Goal: Transaction & Acquisition: Obtain resource

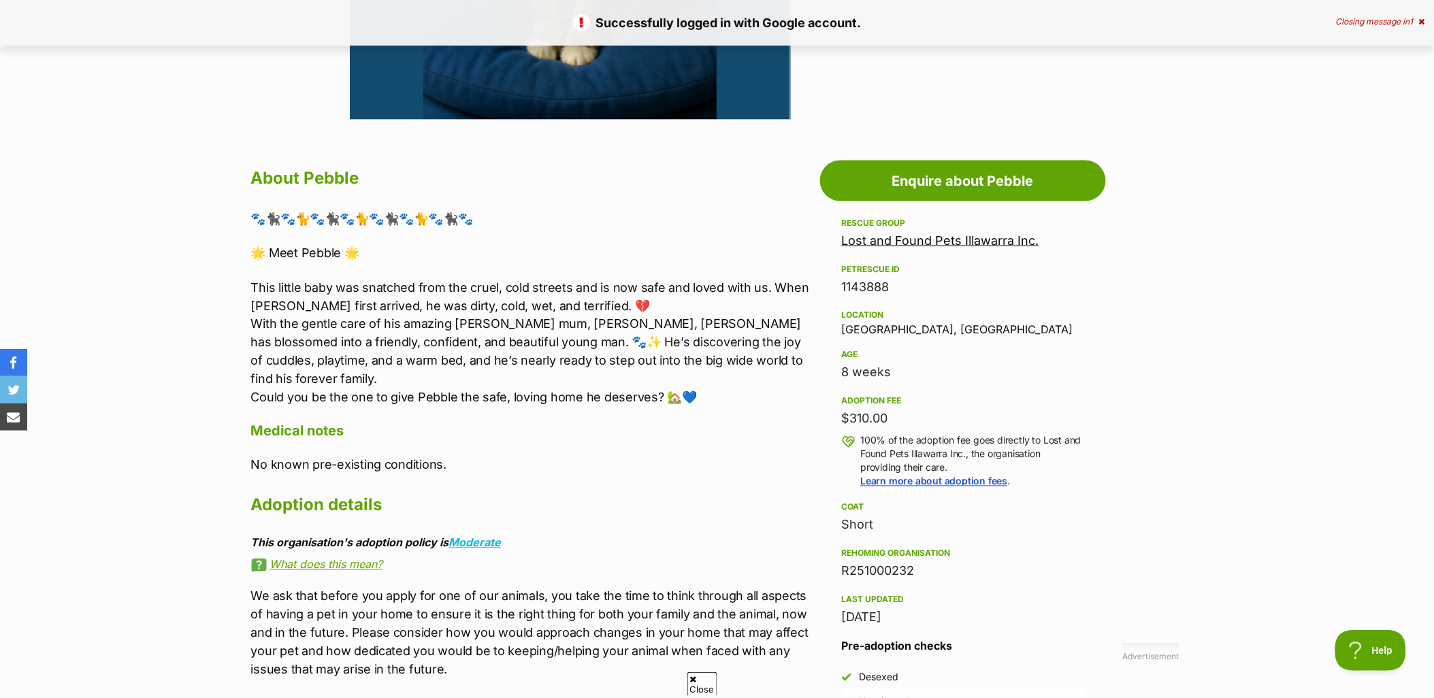
scroll to position [1058, 0]
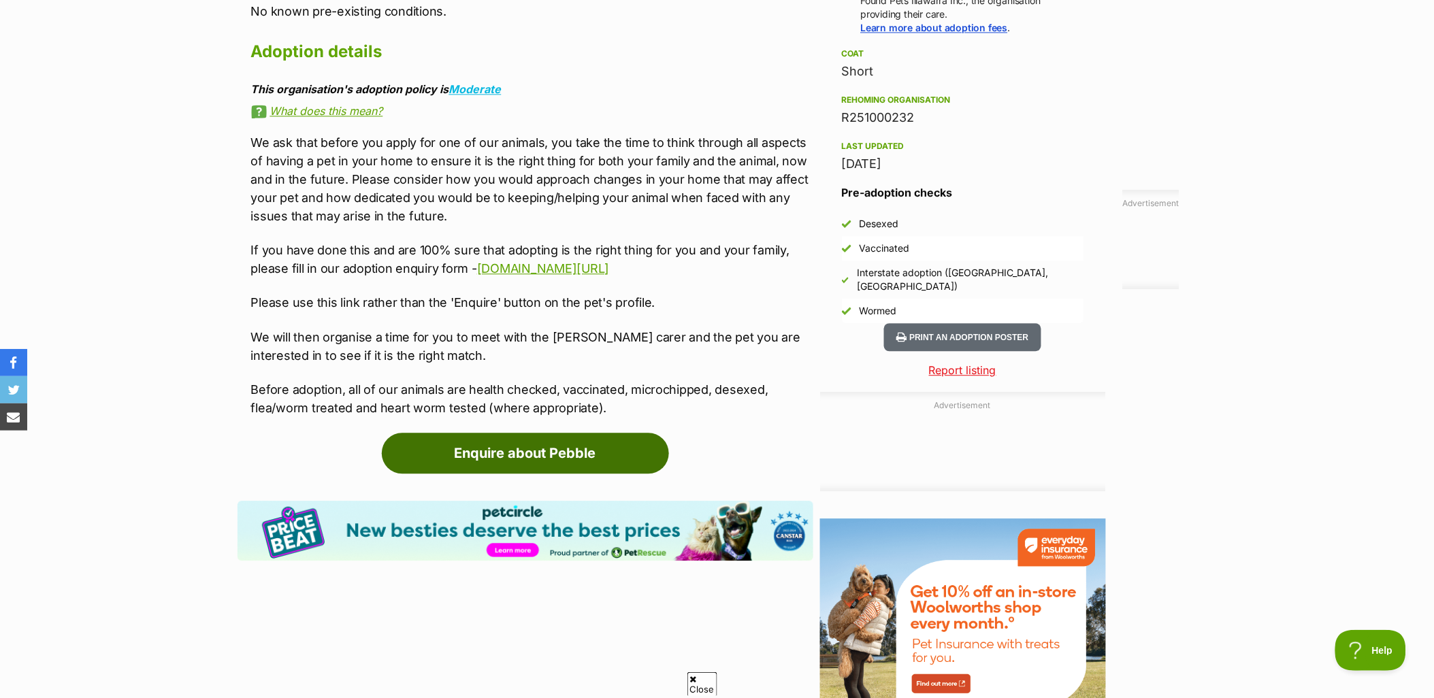
click at [562, 453] on link "Enquire about Pebble" at bounding box center [525, 453] width 287 height 41
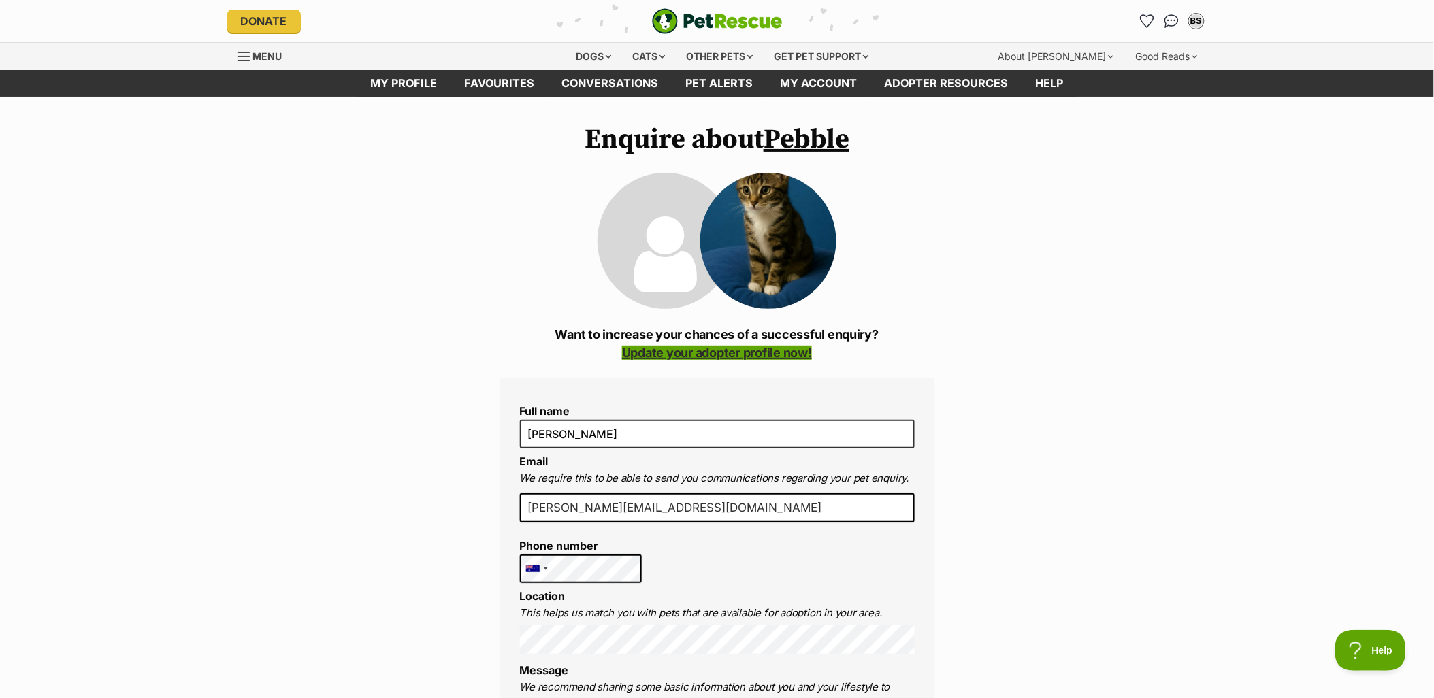
click at [692, 357] on link "Update your adopter profile now!" at bounding box center [717, 353] width 190 height 14
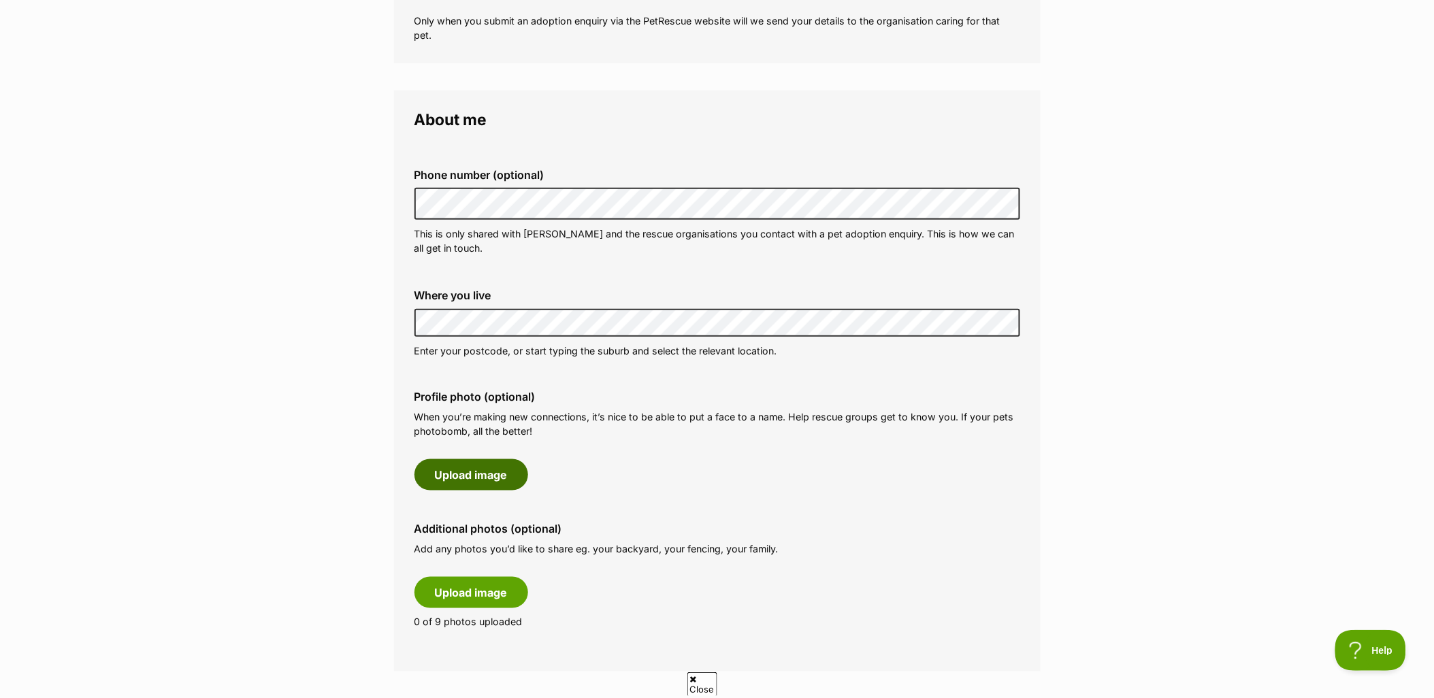
click at [466, 479] on button "Upload image" at bounding box center [472, 474] width 114 height 31
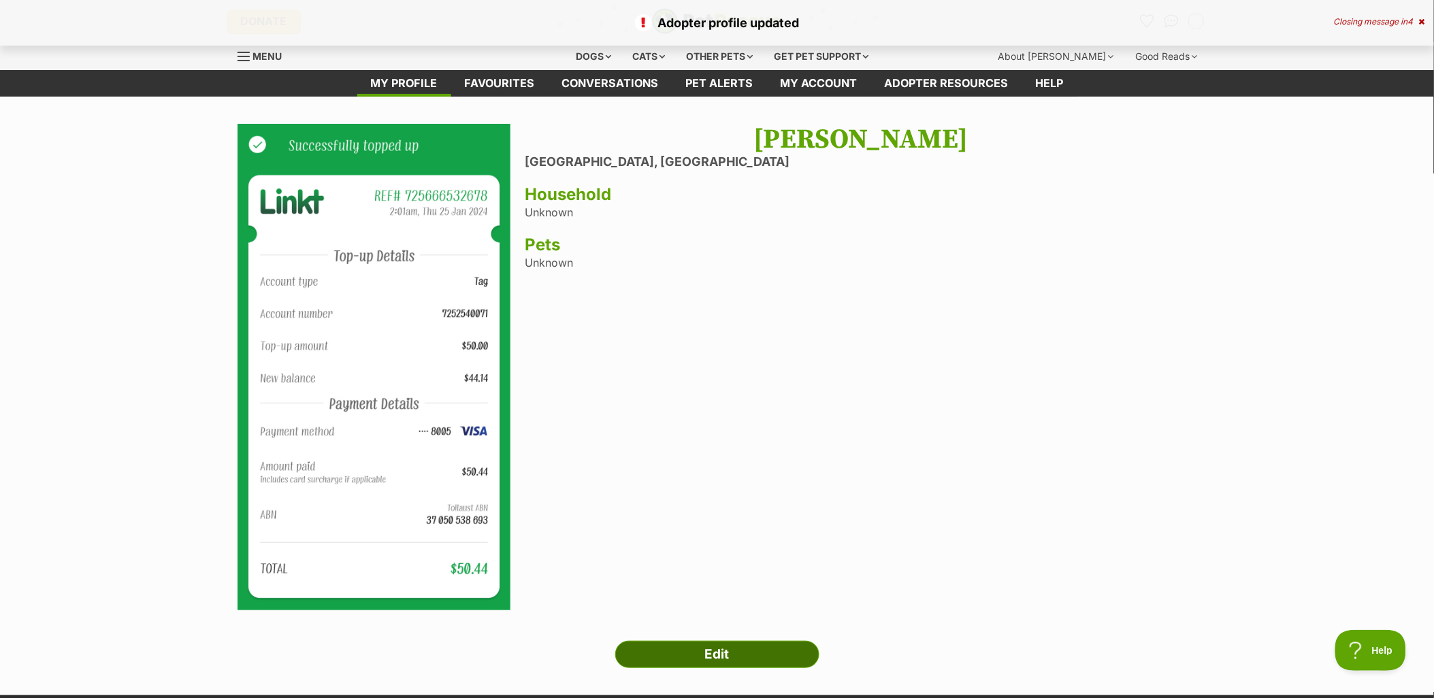
click at [717, 661] on link "Edit" at bounding box center [717, 654] width 204 height 27
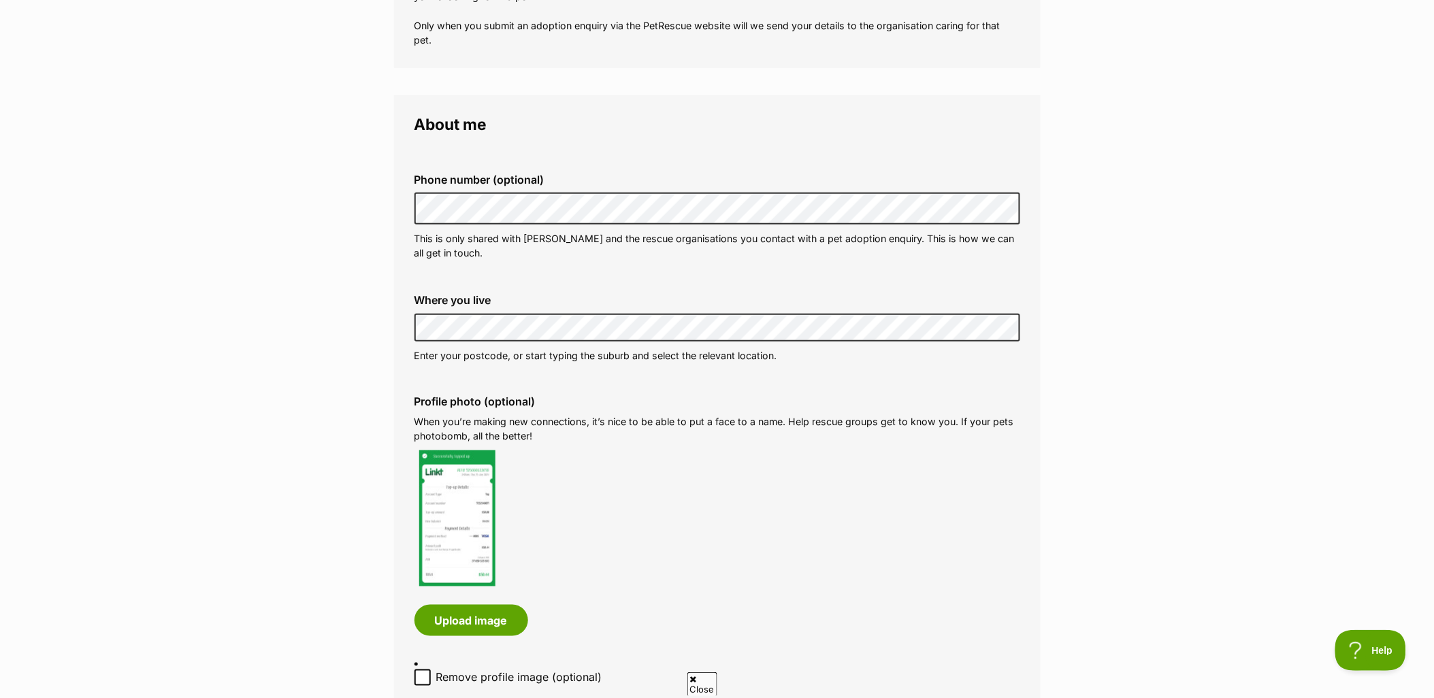
scroll to position [453, 0]
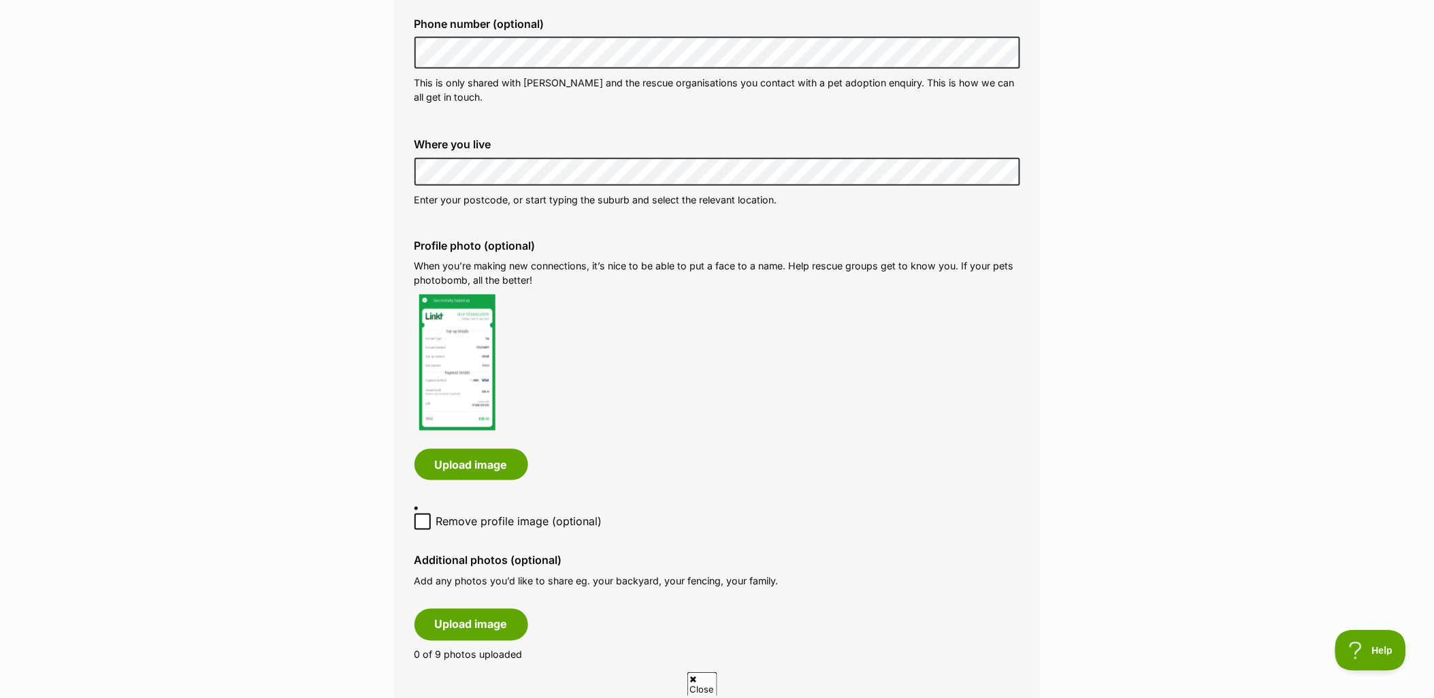
click at [427, 345] on img at bounding box center [457, 363] width 76 height 136
click at [479, 465] on button "Upload image" at bounding box center [472, 464] width 114 height 31
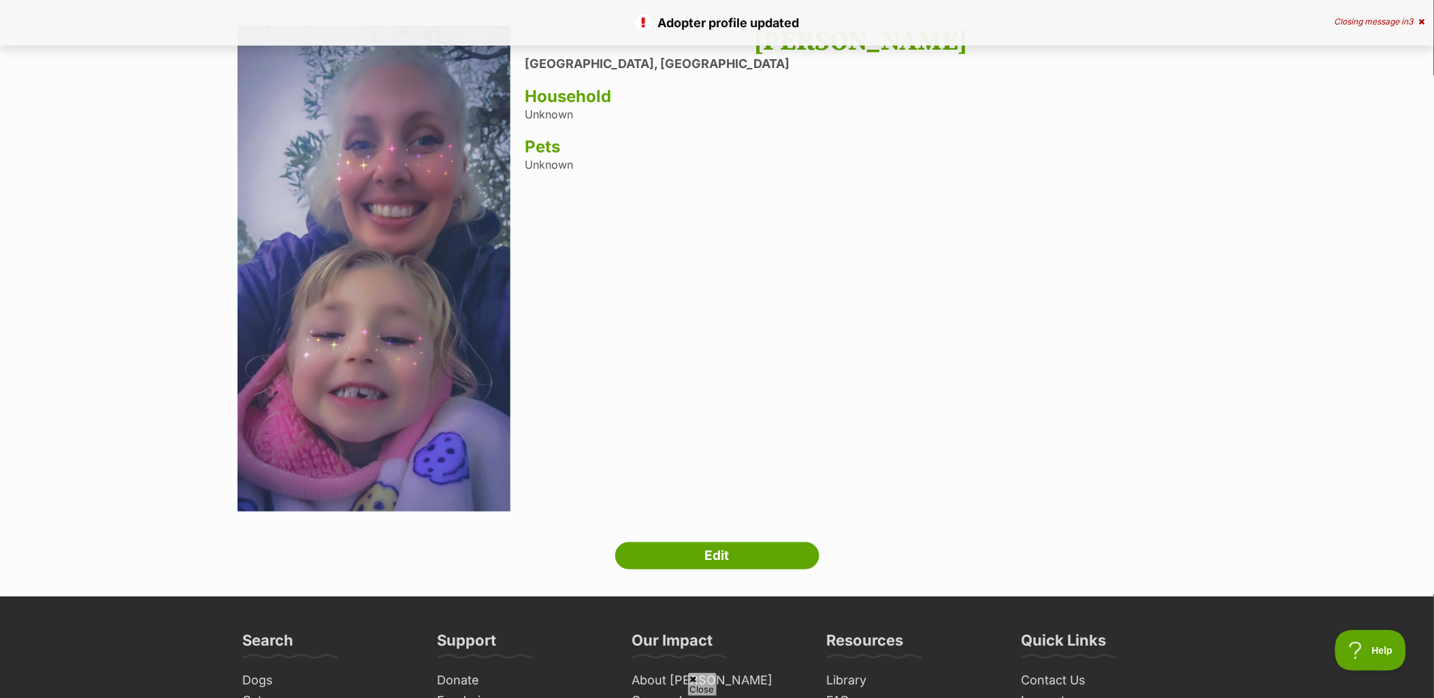
scroll to position [151, 0]
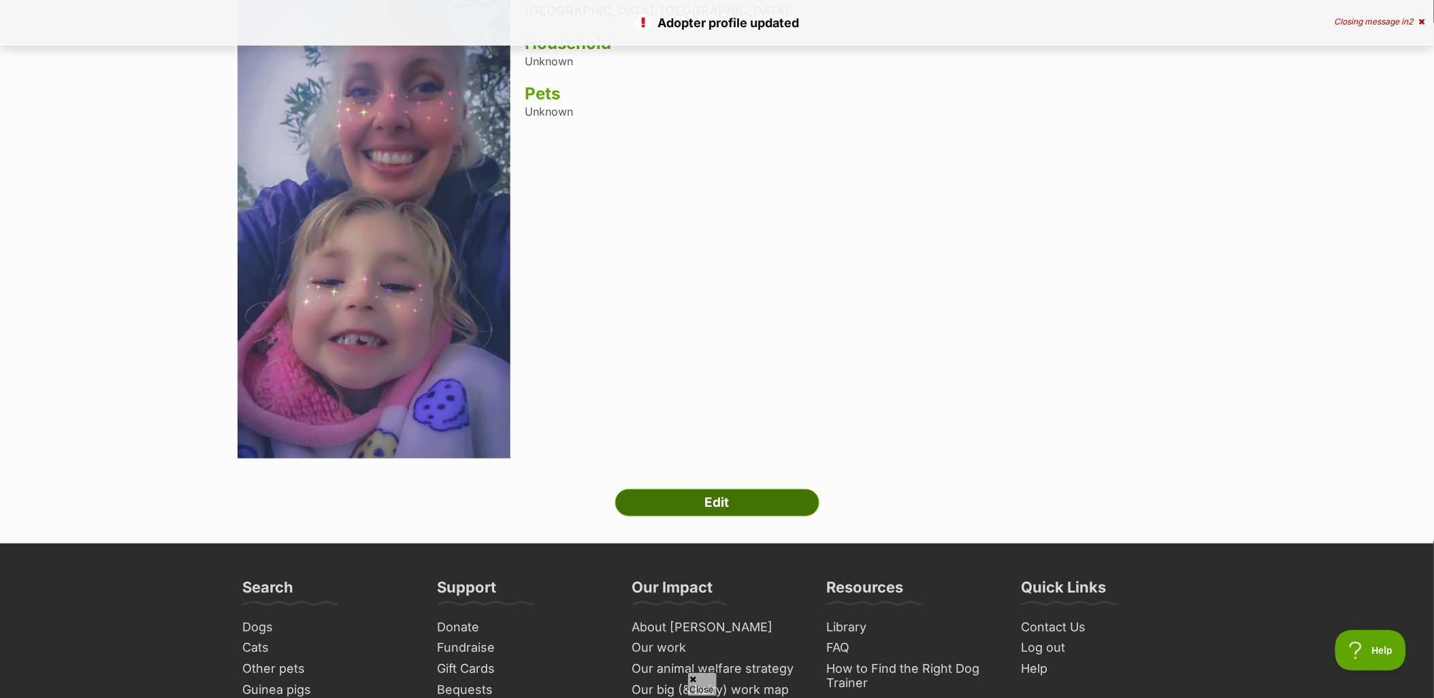
click at [791, 500] on link "Edit" at bounding box center [717, 502] width 204 height 27
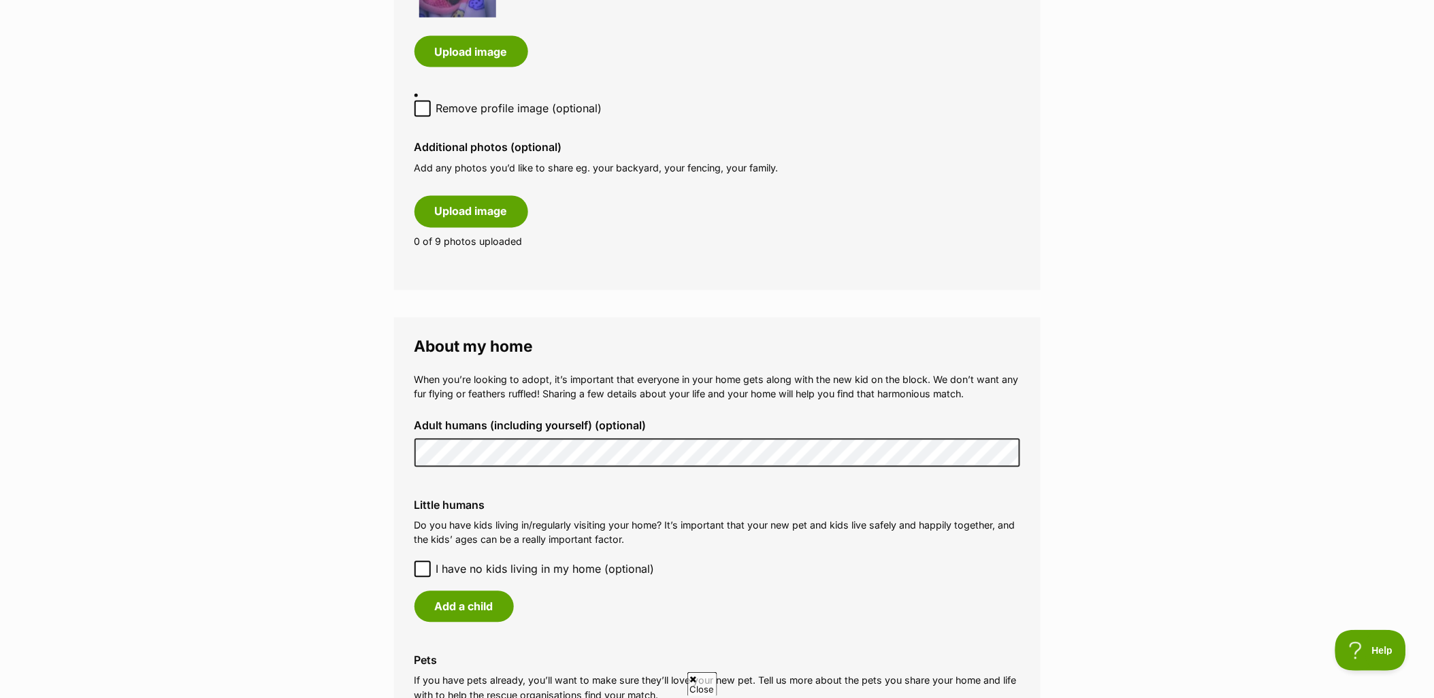
scroll to position [907, 0]
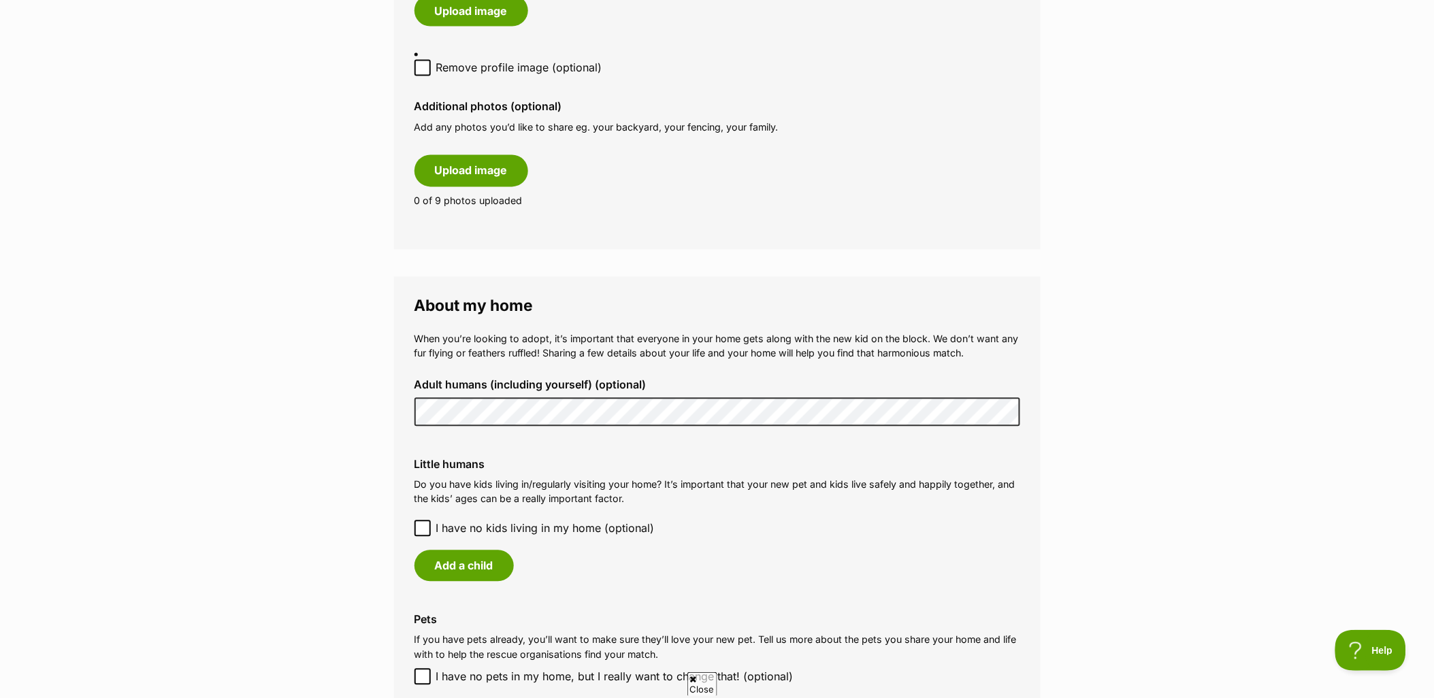
click at [390, 395] on main "My adopter profile Why do I need an adopter profile? Your adopter profile will …" at bounding box center [717, 234] width 1434 height 2091
click at [493, 555] on button "Add a child" at bounding box center [464, 566] width 99 height 31
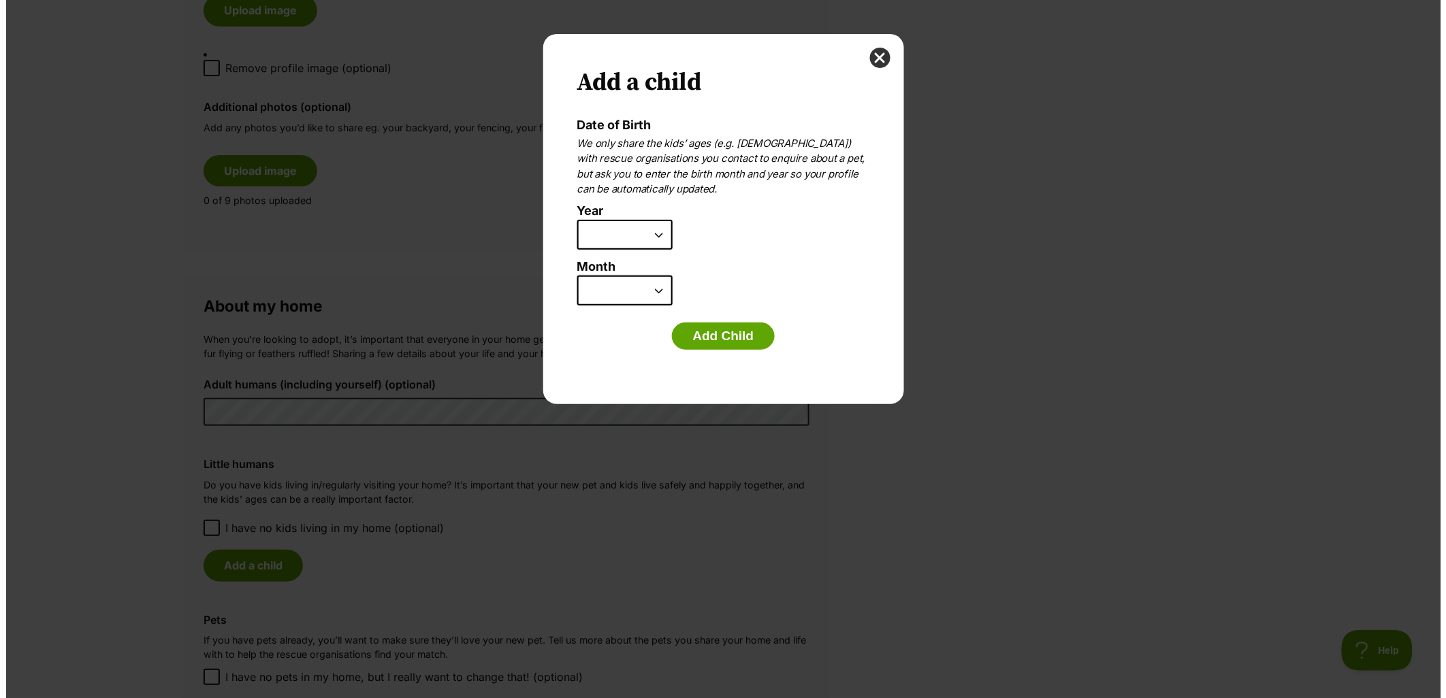
scroll to position [0, 0]
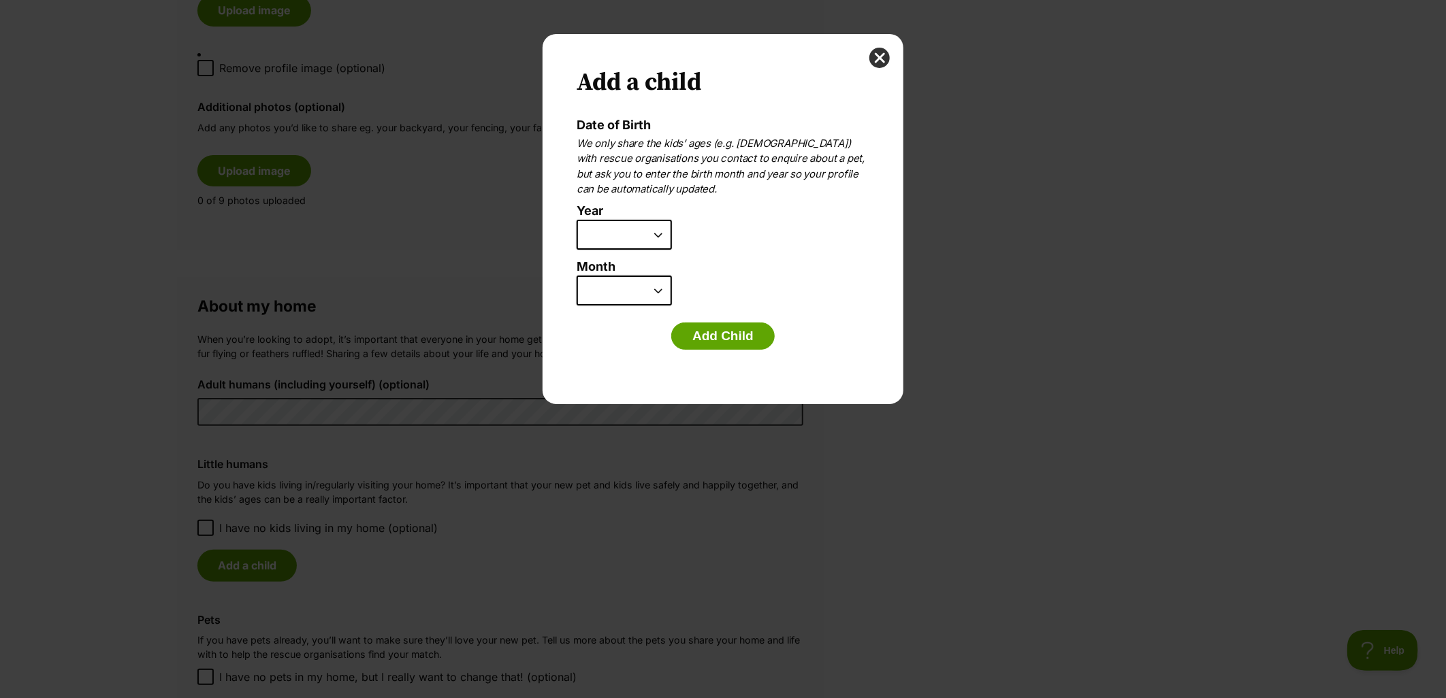
click at [633, 244] on select "2025 2024 2023 2022 2021 2020 2019 2018 2017 2016 2015 2014 2013 2012 2011 2010…" at bounding box center [624, 235] width 95 height 30
select select "2019"
click at [577, 220] on select "2025 2024 2023 2022 2021 2020 2019 2018 2017 2016 2015 2014 2013 2012 2011 2010…" at bounding box center [624, 235] width 95 height 30
click at [635, 295] on select "January February March April May June July August September October November De…" at bounding box center [624, 291] width 95 height 30
select select "7"
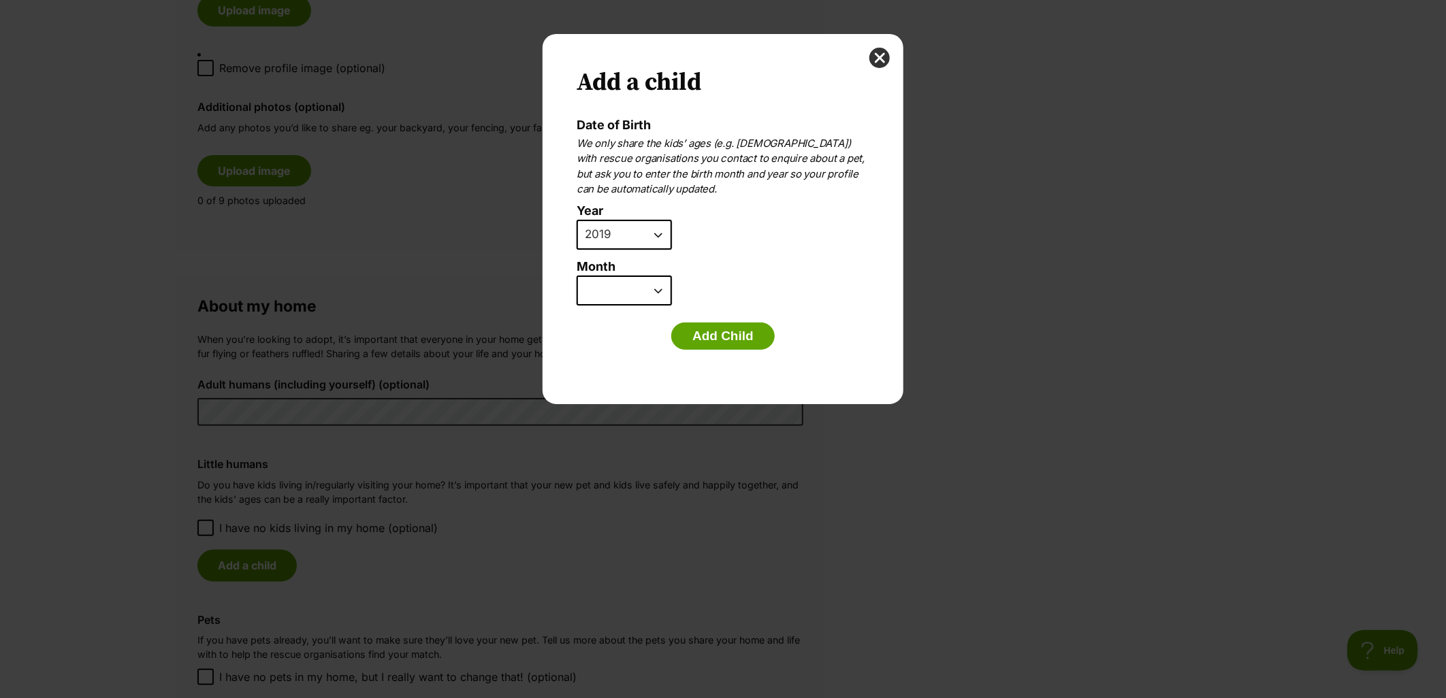
click at [577, 276] on select "January February March April May June July August September October November De…" at bounding box center [624, 291] width 95 height 30
click at [743, 325] on button "Add Child" at bounding box center [722, 336] width 103 height 27
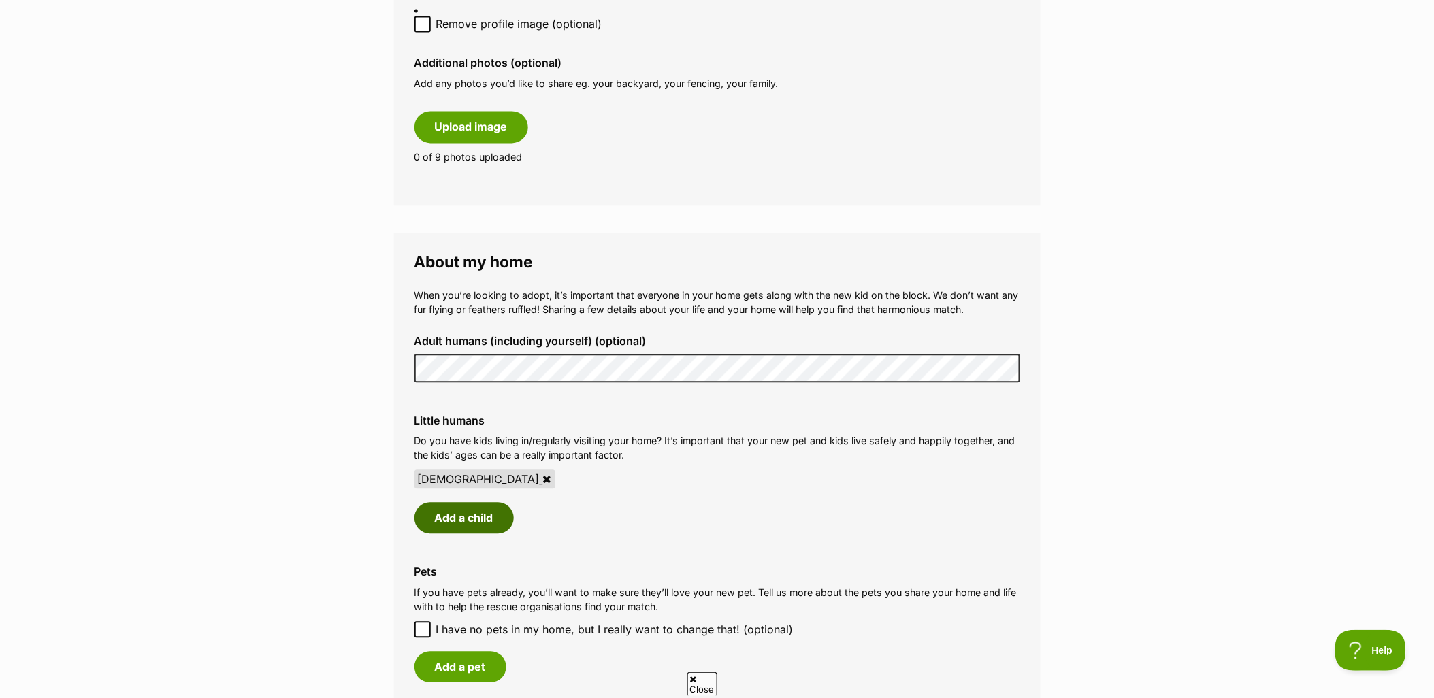
scroll to position [1134, 0]
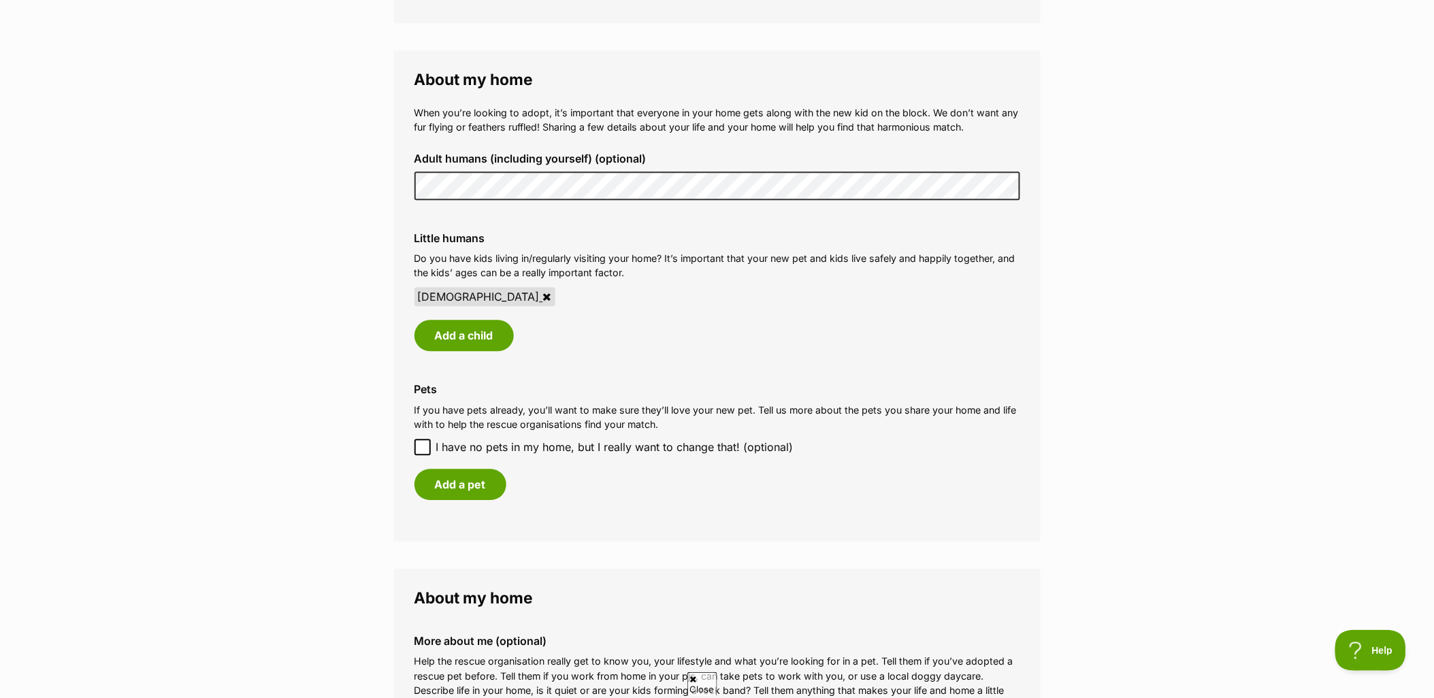
click at [418, 442] on icon at bounding box center [423, 447] width 10 height 10
click at [417, 439] on input "I have no pets in my home, but I really want to change that! (optional)" at bounding box center [423, 447] width 16 height 16
checkbox input "true"
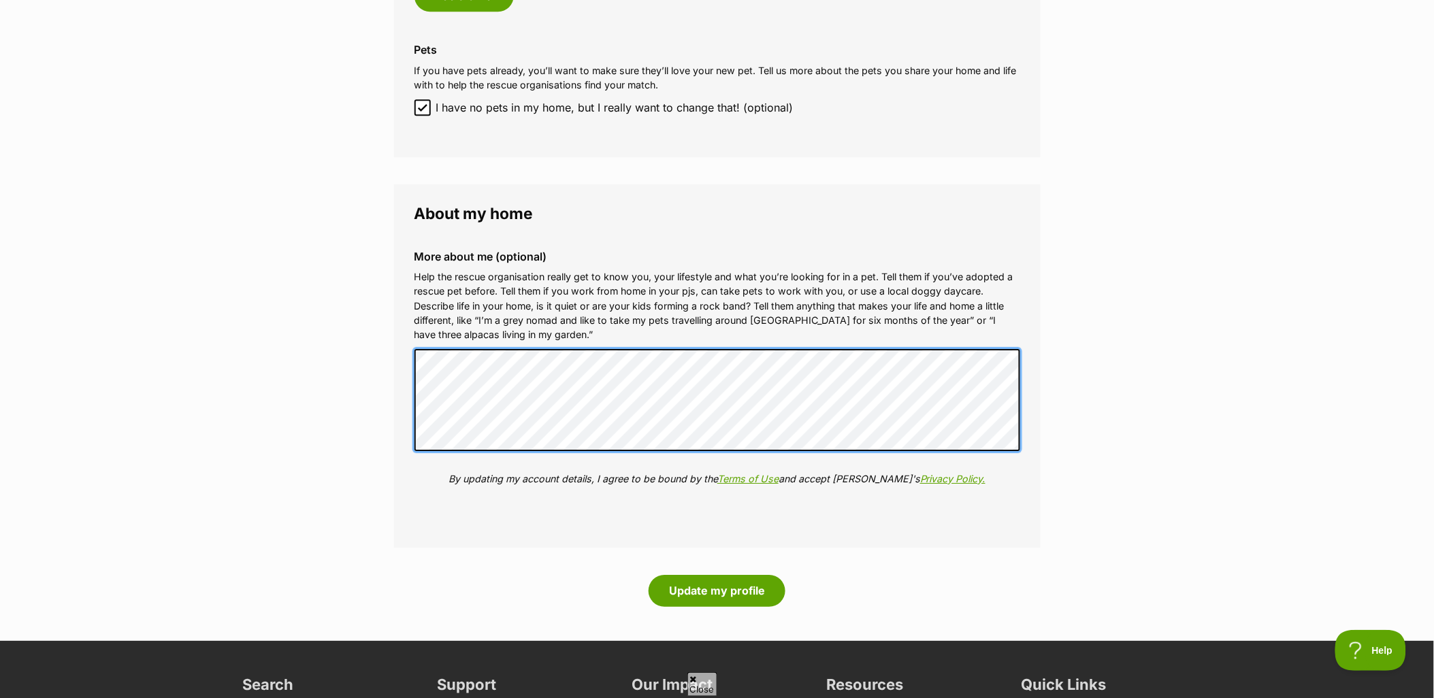
scroll to position [1437, 0]
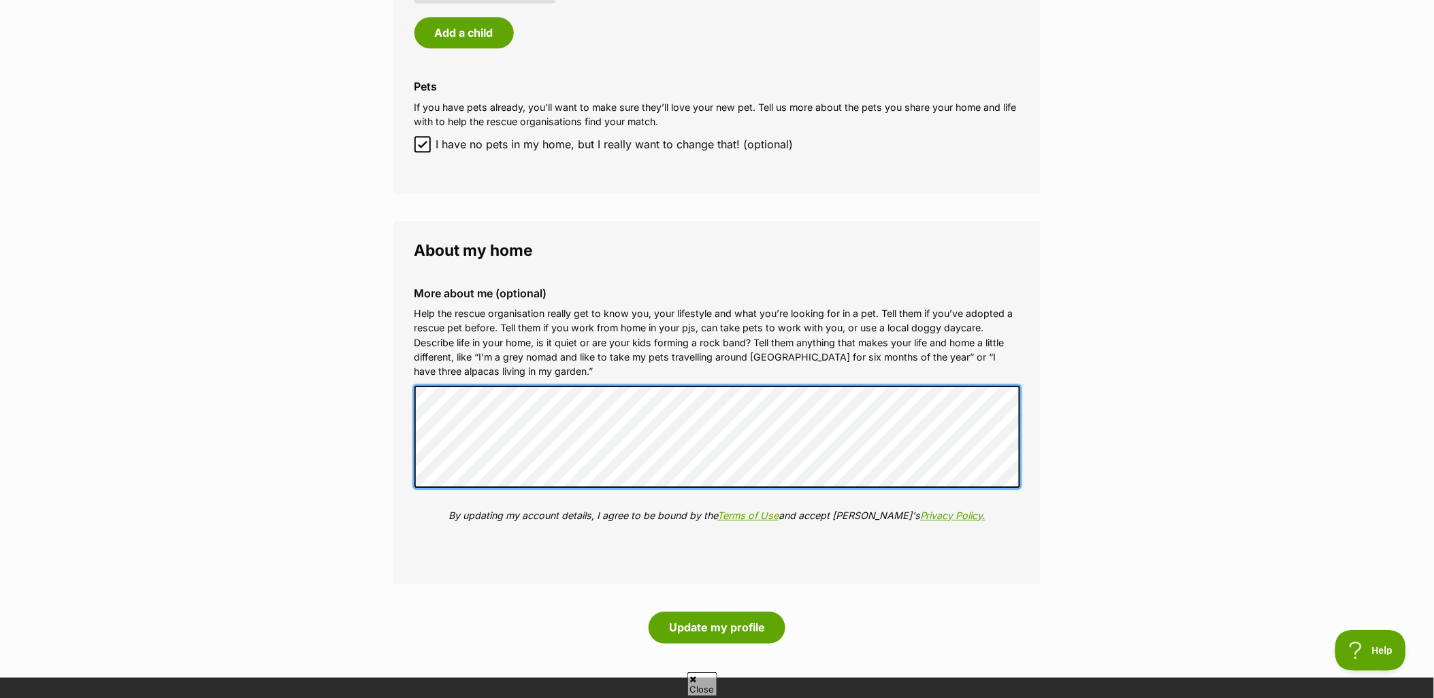
click at [851, 370] on div "More about me (optional) Help the rescue organisation really get to know you, y…" at bounding box center [718, 415] width 628 height 278
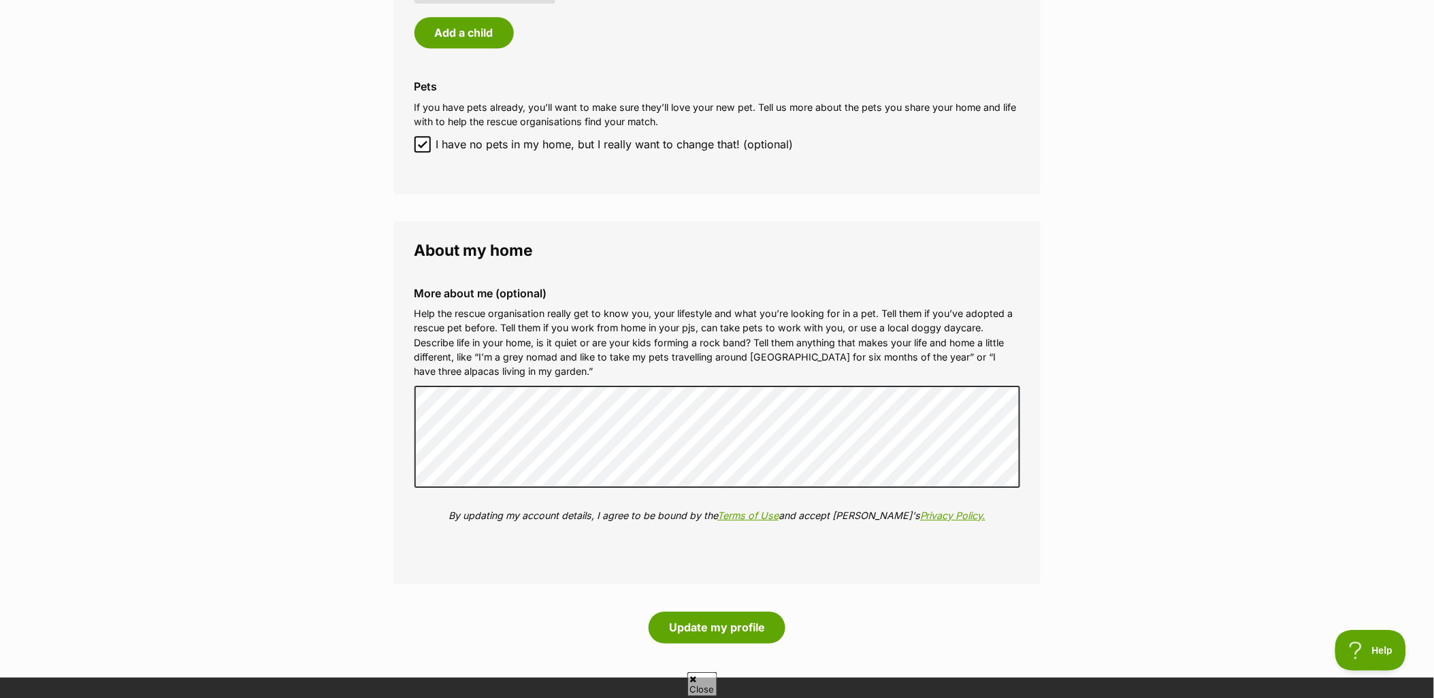
click at [570, 363] on p "Help the rescue organisation really get to know you, your lifestyle and what yo…" at bounding box center [718, 342] width 606 height 73
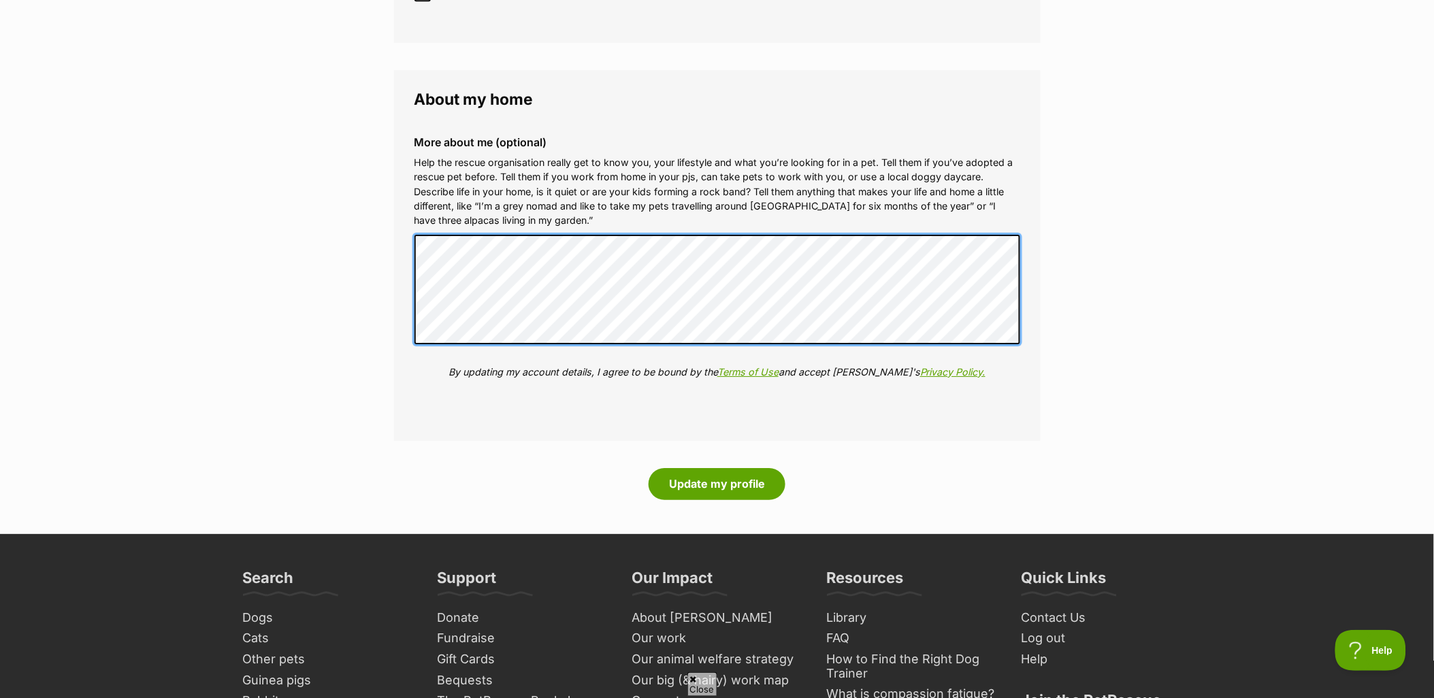
scroll to position [1664, 0]
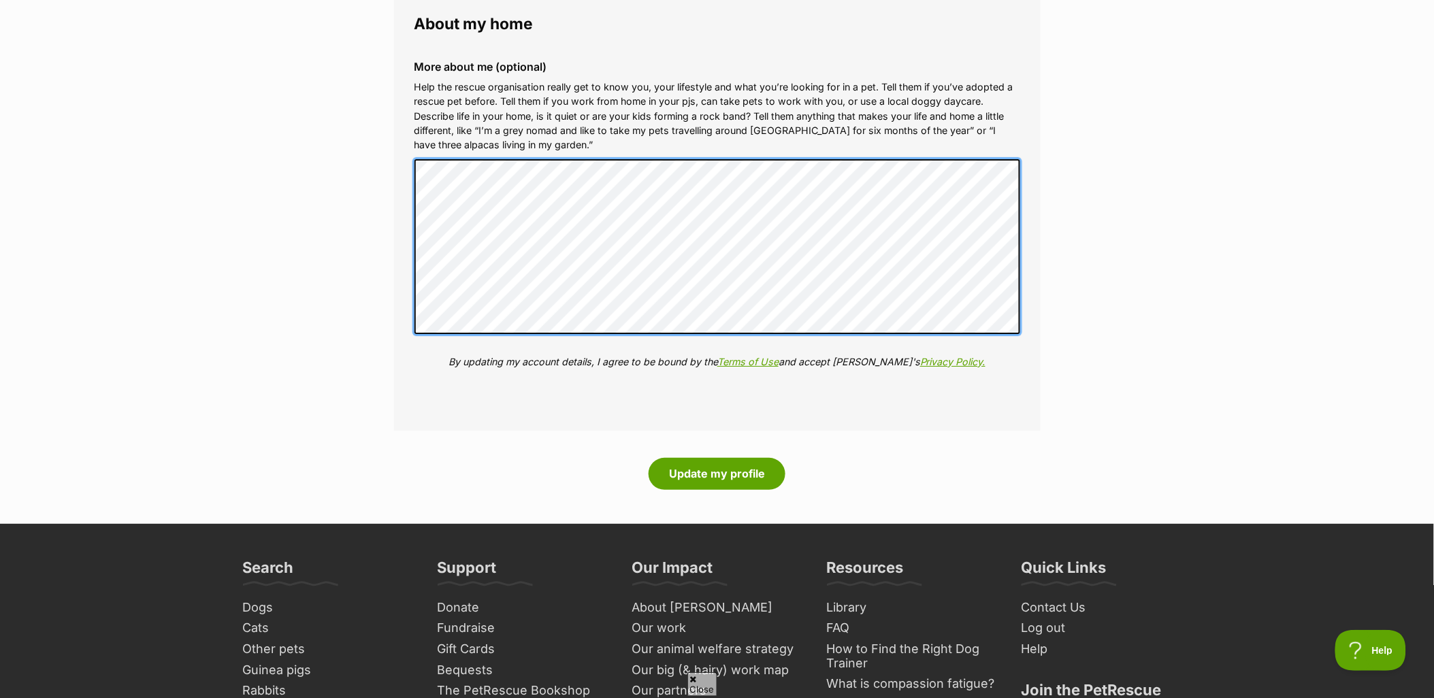
click at [411, 276] on div "More about me (optional) Help the rescue organisation really get to know you, y…" at bounding box center [718, 225] width 628 height 351
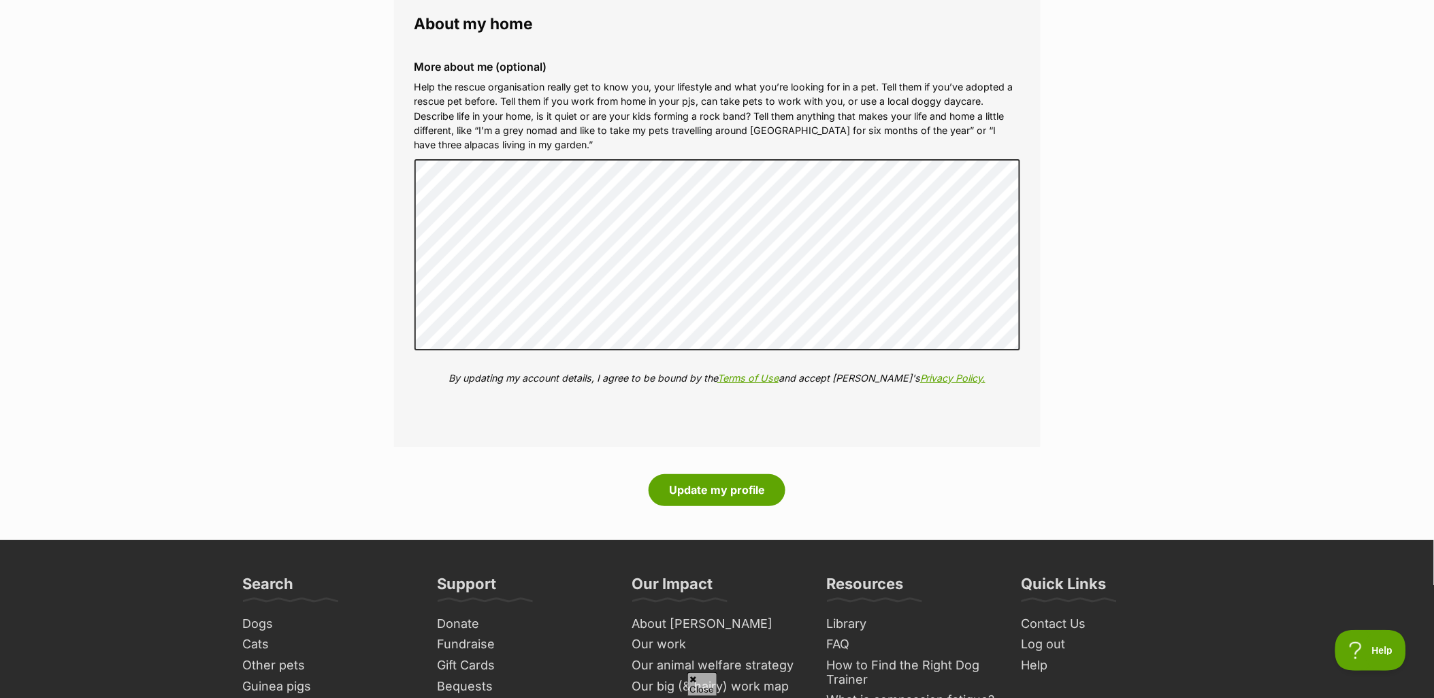
drag, startPoint x: 747, startPoint y: 141, endPoint x: 1076, endPoint y: 458, distance: 457.3
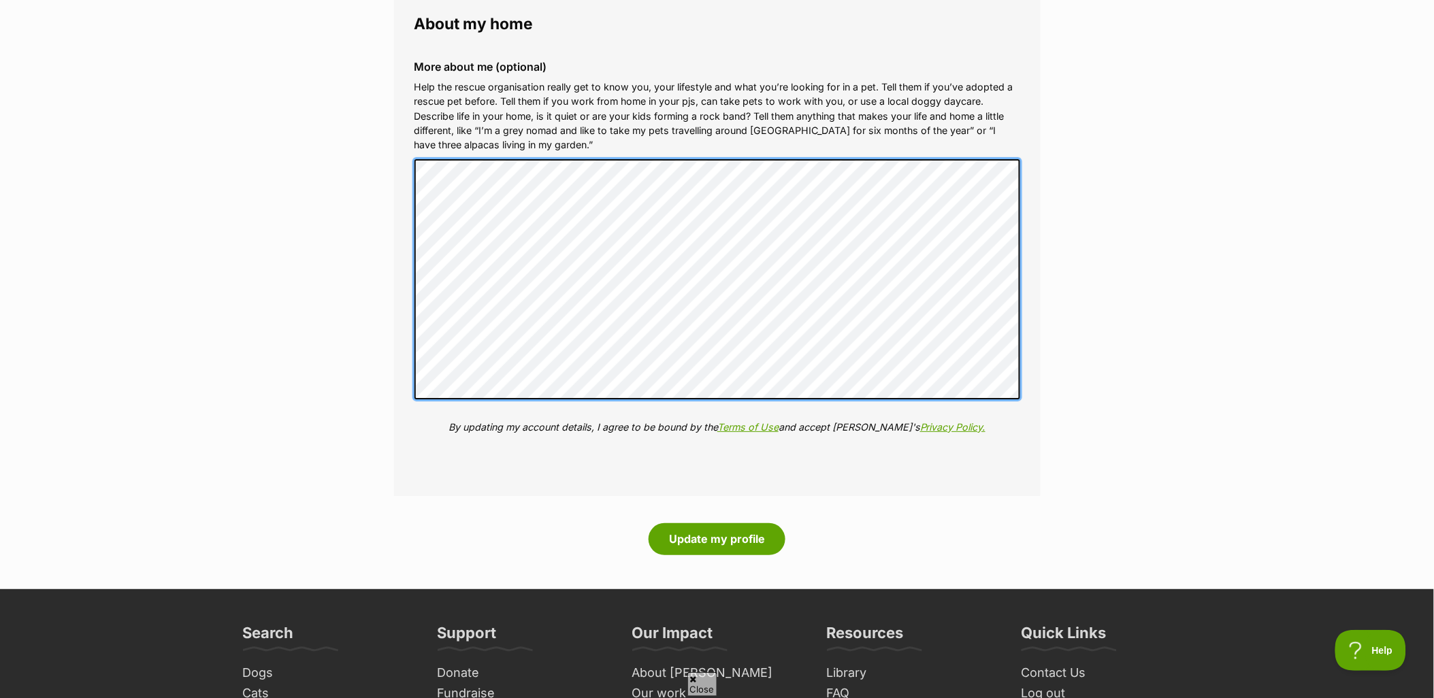
scroll to position [1588, 0]
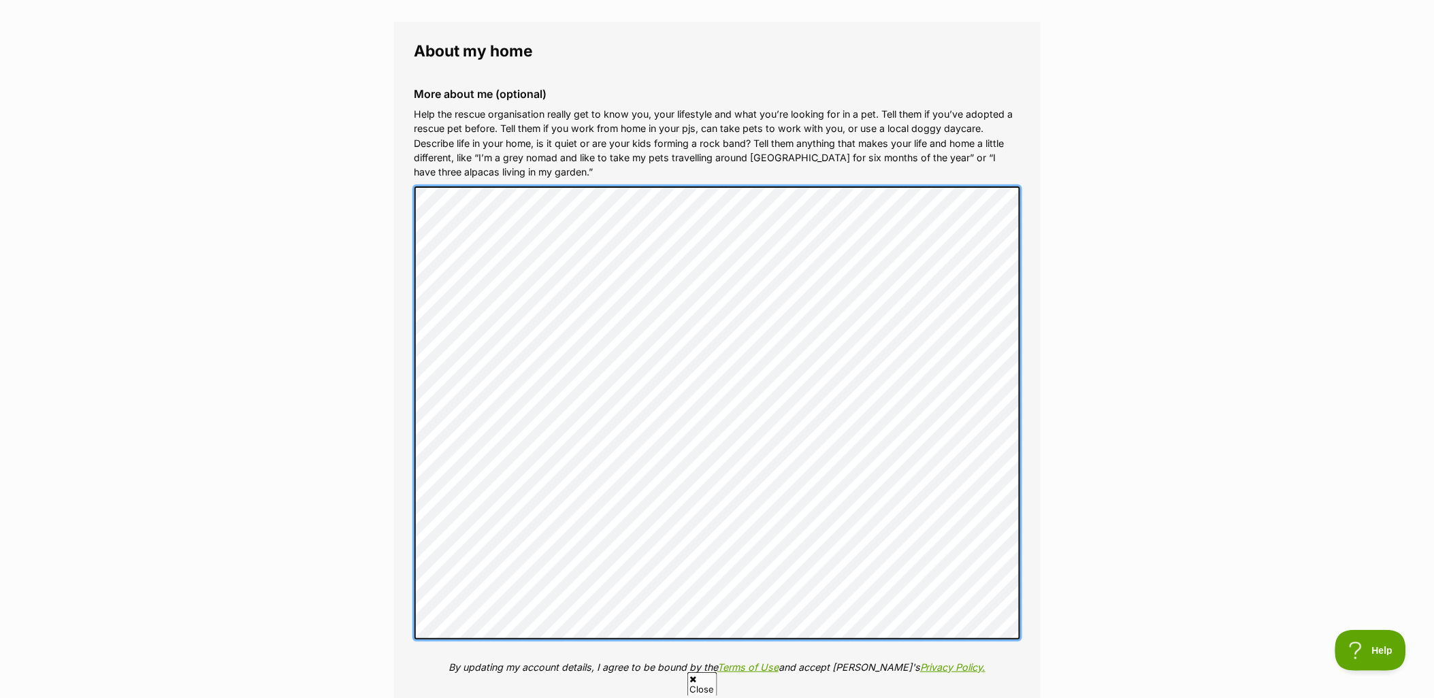
scroll to position [1664, 0]
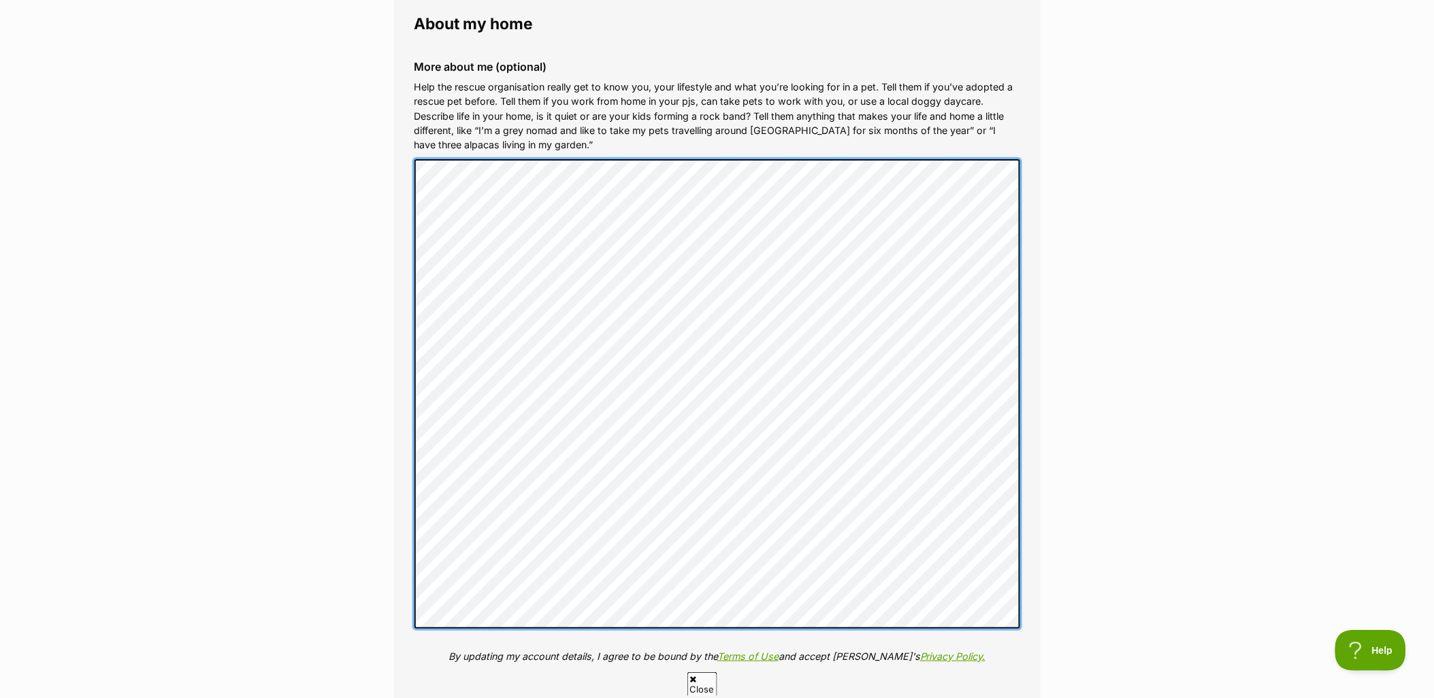
click at [408, 466] on div "More about me (optional) Help the rescue organisation really get to know you, y…" at bounding box center [718, 373] width 628 height 646
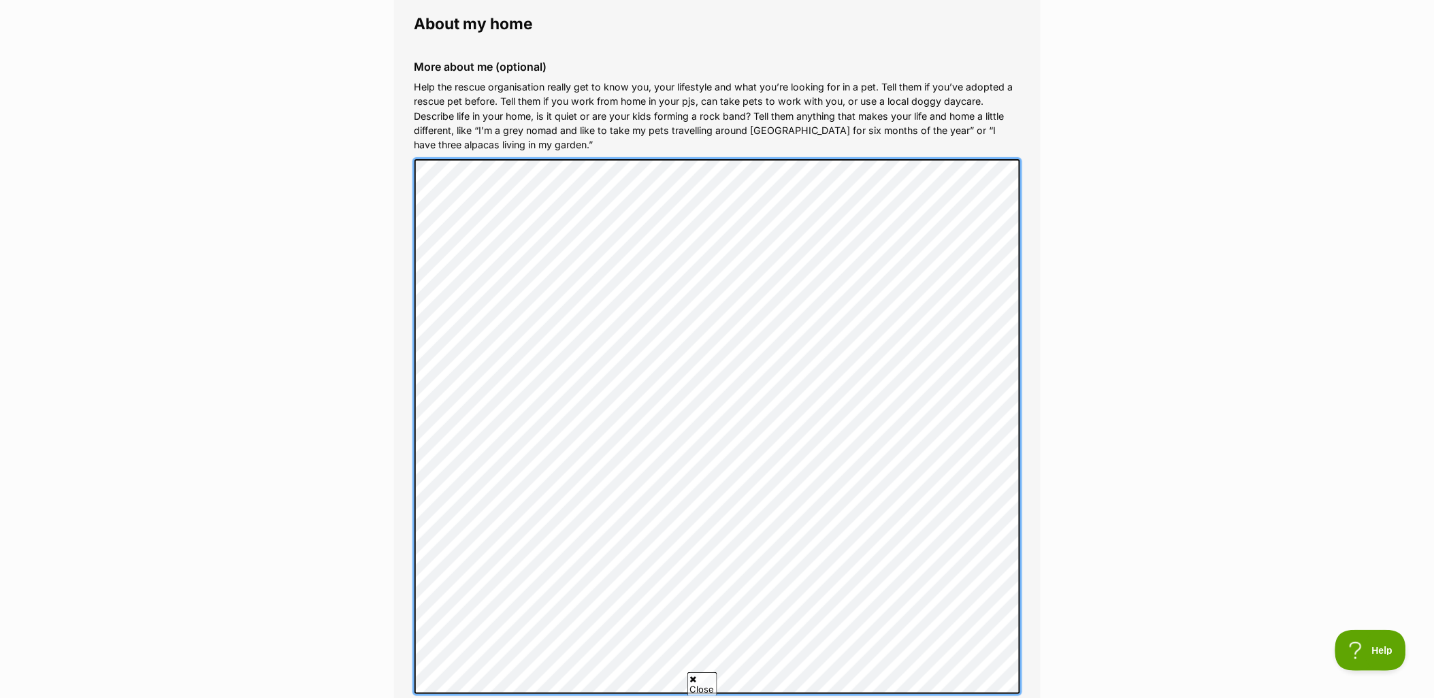
click at [399, 606] on fieldset "About my home More about me (optional) Help the rescue organisation really get …" at bounding box center [717, 393] width 647 height 797
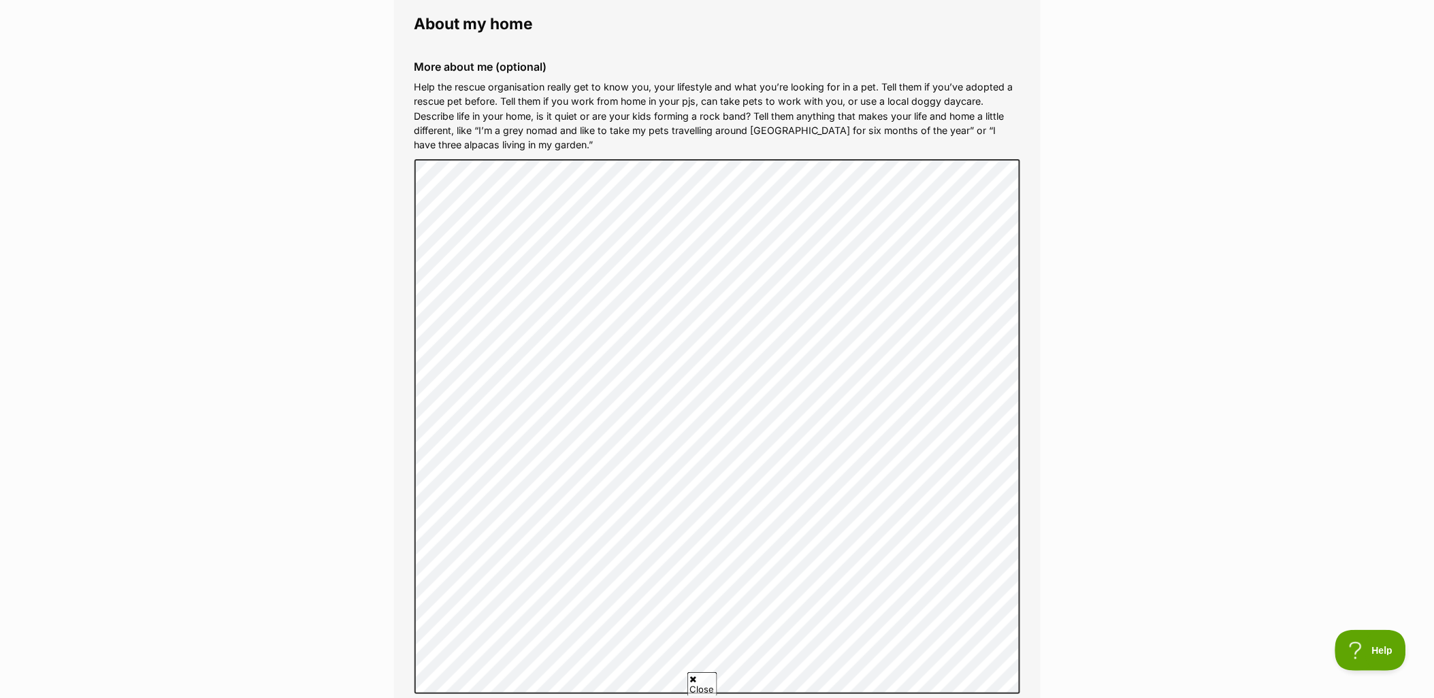
click at [475, 118] on p "Help the rescue organisation really get to know you, your lifestyle and what yo…" at bounding box center [718, 116] width 606 height 73
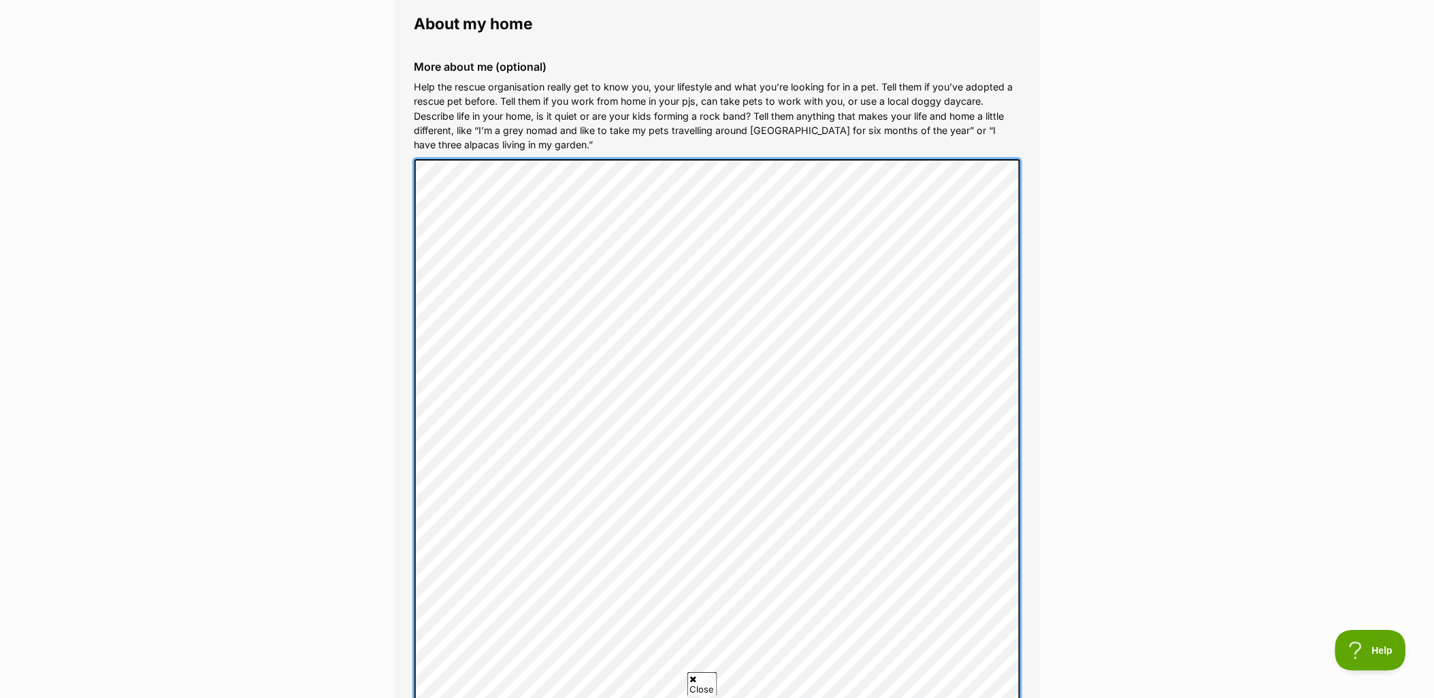
click at [400, 437] on fieldset "About my home More about me (optional) Help the rescue organisation really get …" at bounding box center [717, 418] width 647 height 846
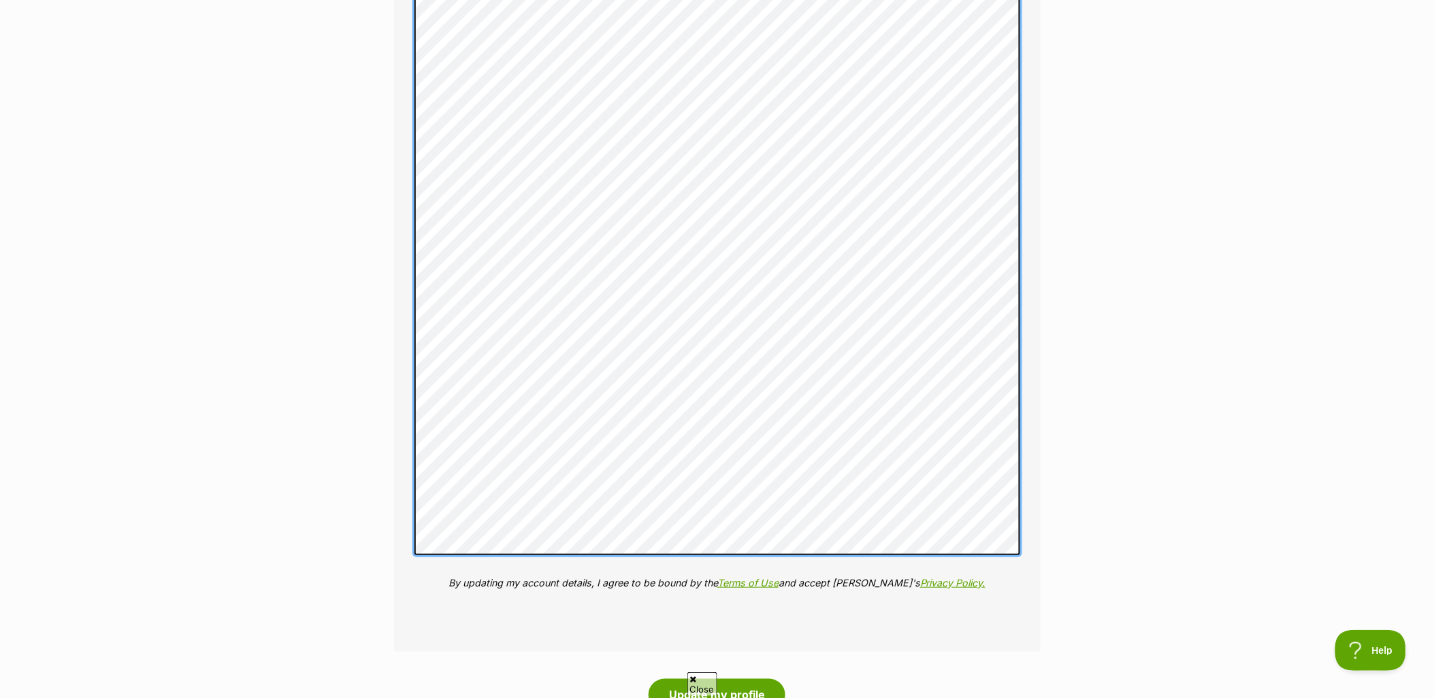
scroll to position [2042, 0]
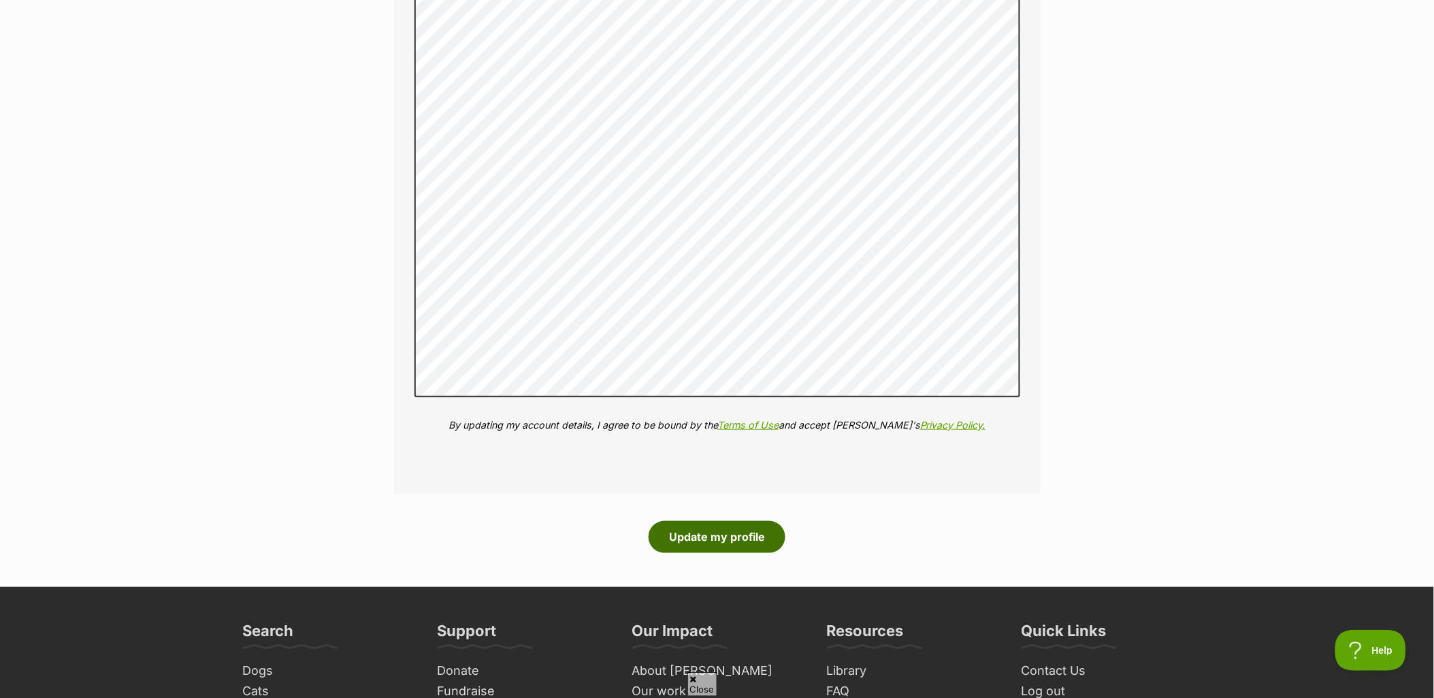
click at [757, 521] on button "Update my profile" at bounding box center [717, 536] width 137 height 31
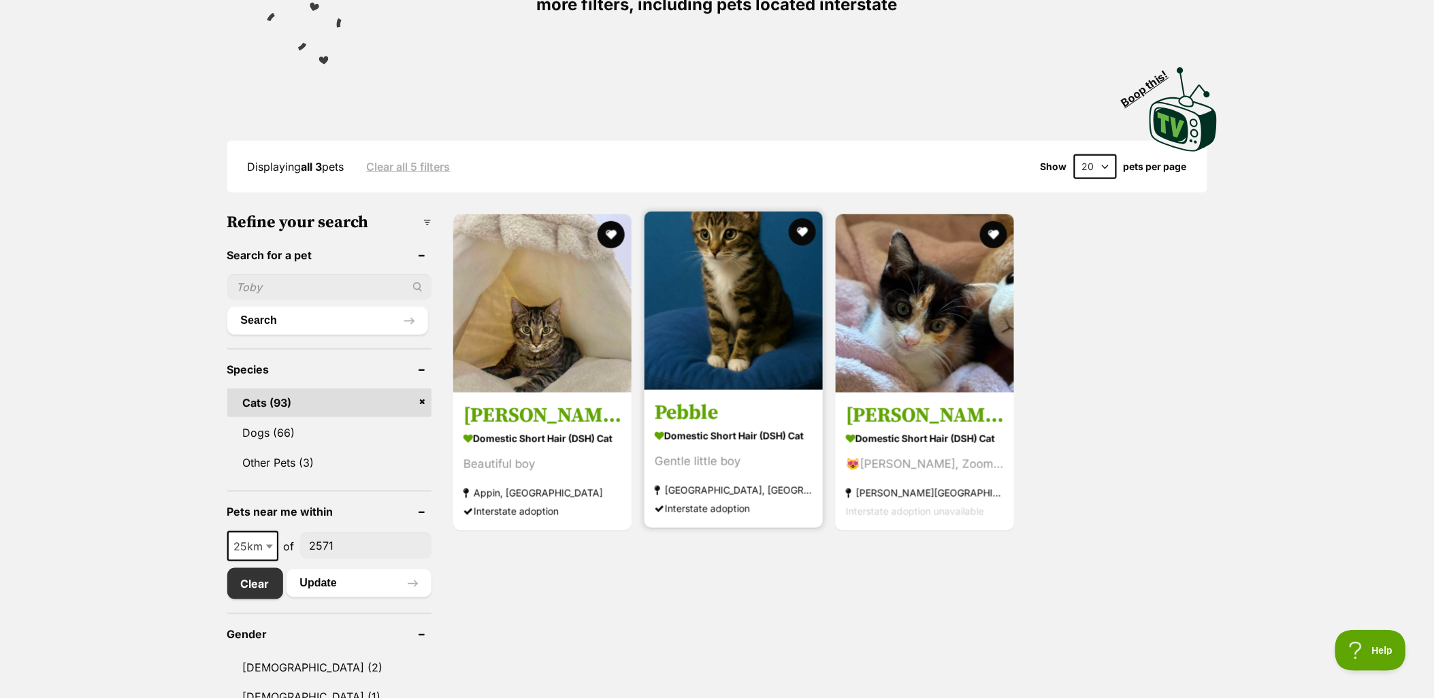
click at [715, 366] on img at bounding box center [734, 301] width 178 height 178
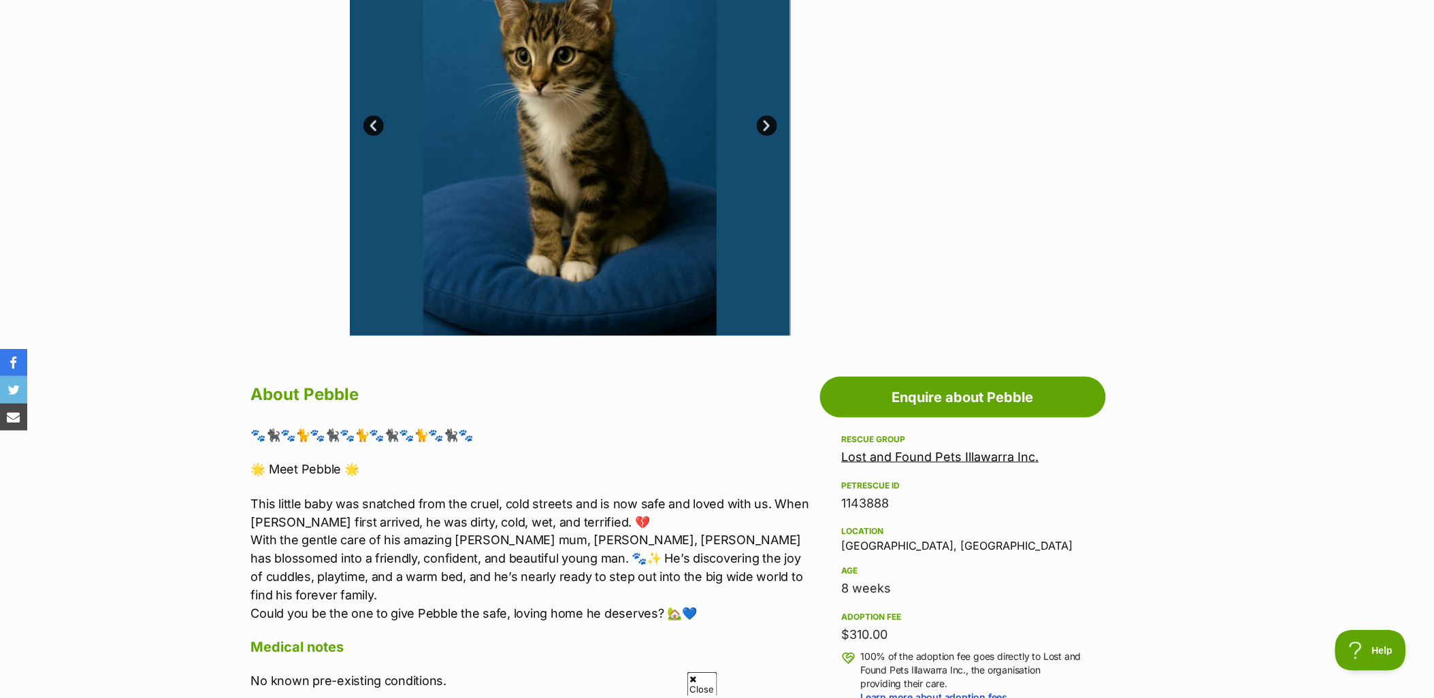
scroll to position [681, 0]
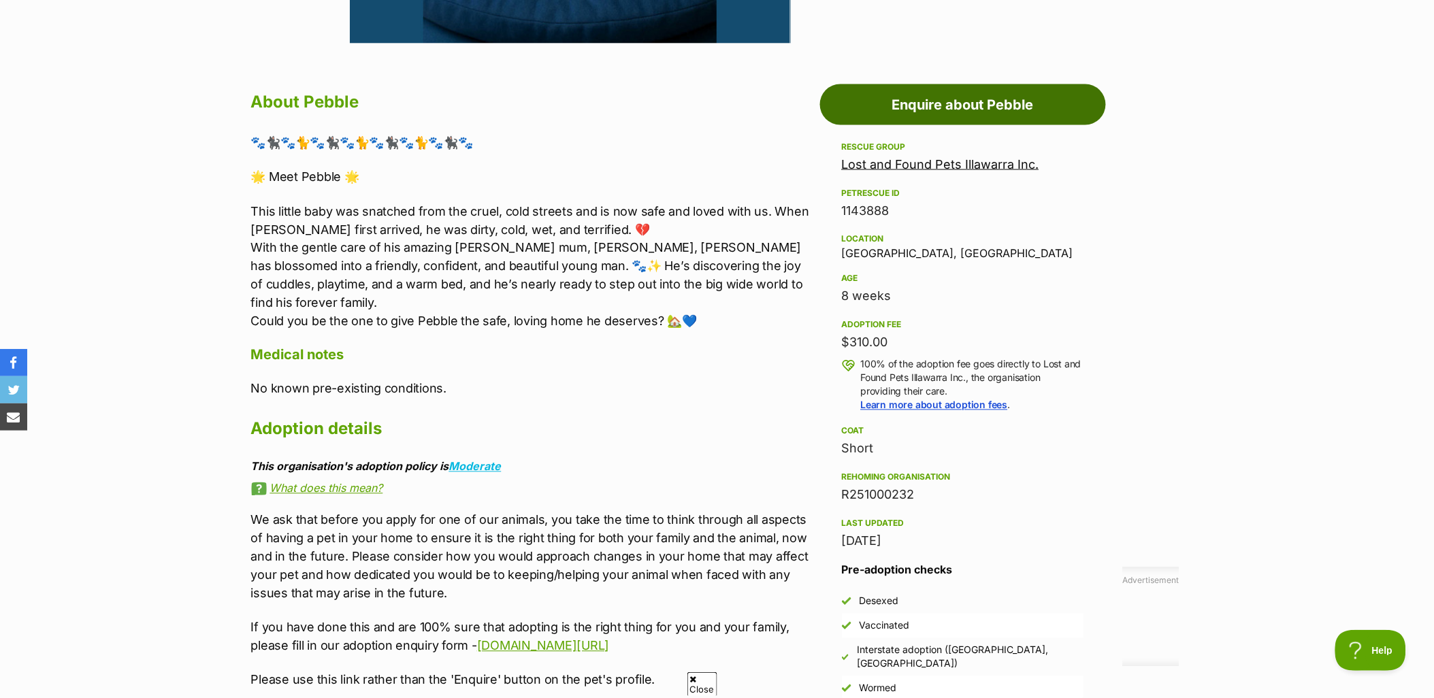
click at [973, 104] on link "Enquire about Pebble" at bounding box center [963, 104] width 286 height 41
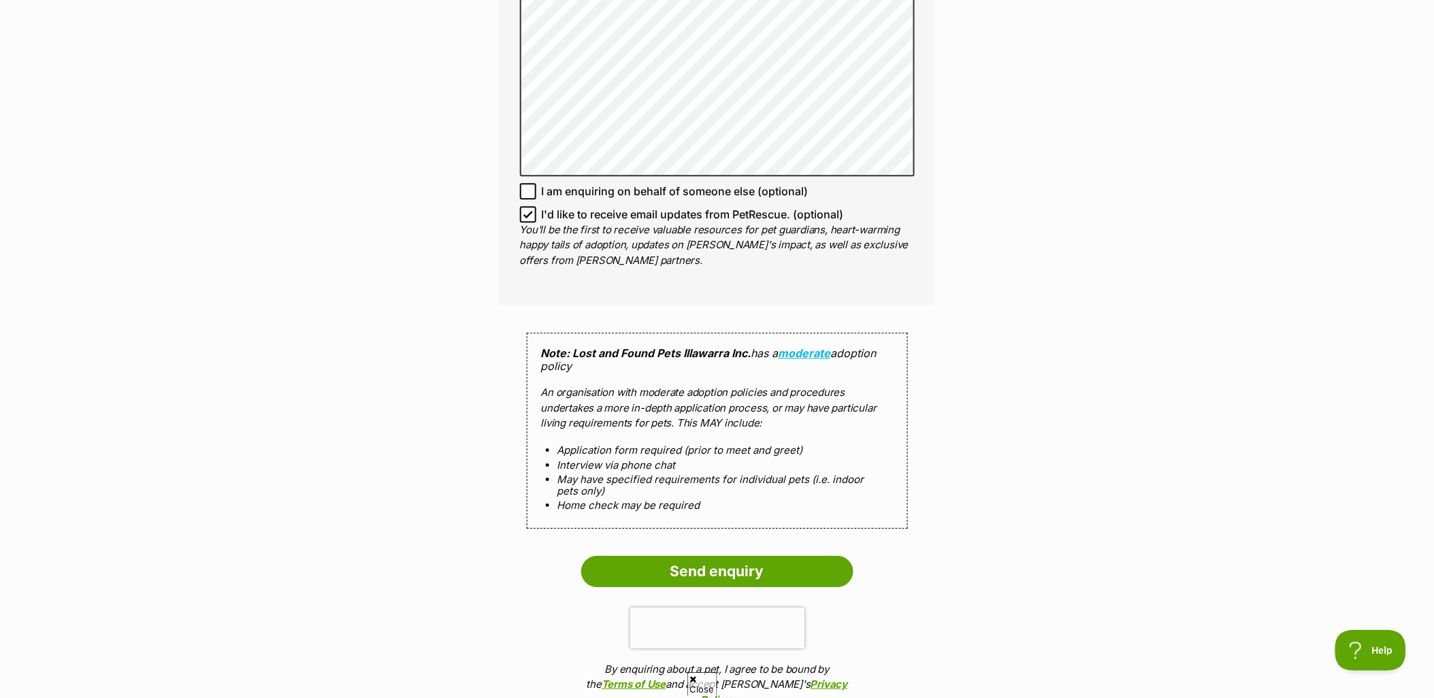
scroll to position [1134, 0]
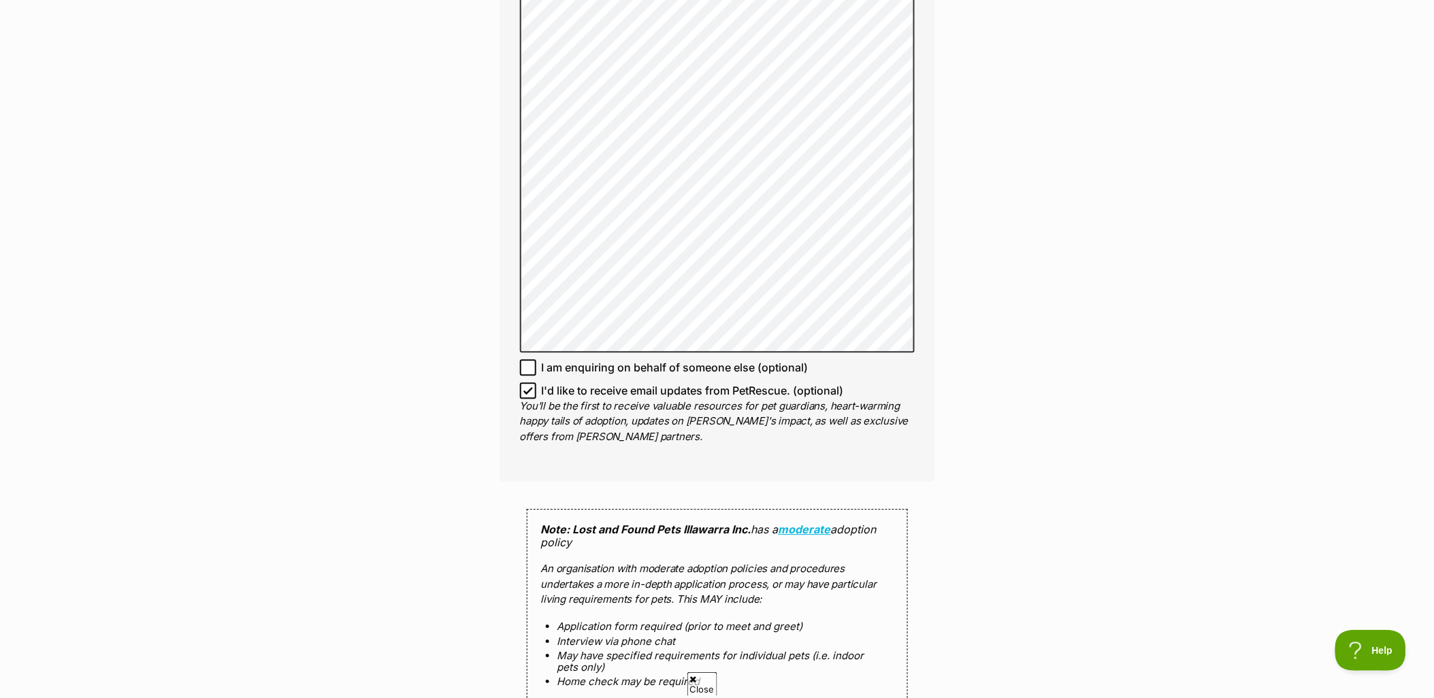
click at [528, 399] on p "You'll be the first to receive valuable resources for pet guardians, heart-warm…" at bounding box center [717, 422] width 395 height 46
click at [528, 387] on icon at bounding box center [528, 390] width 8 height 6
click at [528, 387] on input "I'd like to receive email updates from PetRescue. (optional)" at bounding box center [528, 391] width 16 height 16
click at [528, 388] on icon at bounding box center [528, 390] width 8 height 6
click at [528, 388] on input "I'd like to receive email updates from PetRescue. (optional)" at bounding box center [528, 391] width 16 height 16
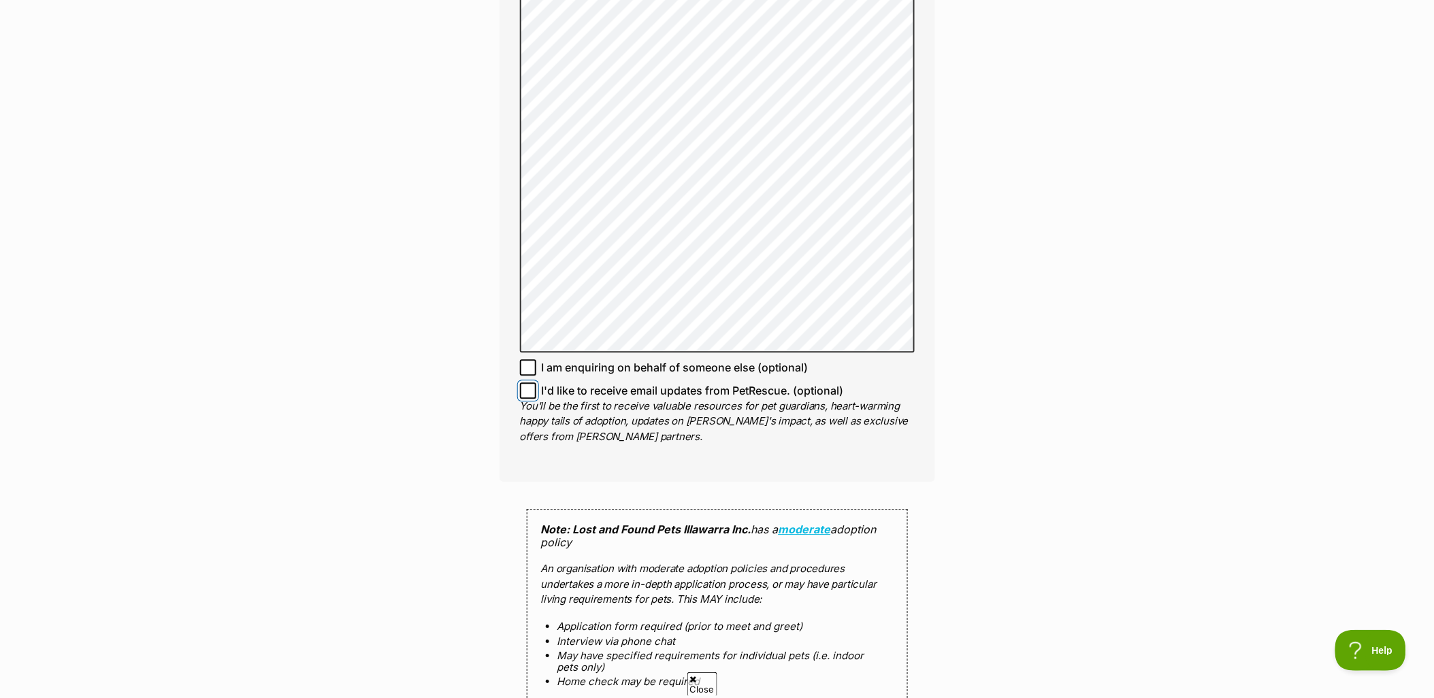
checkbox input "true"
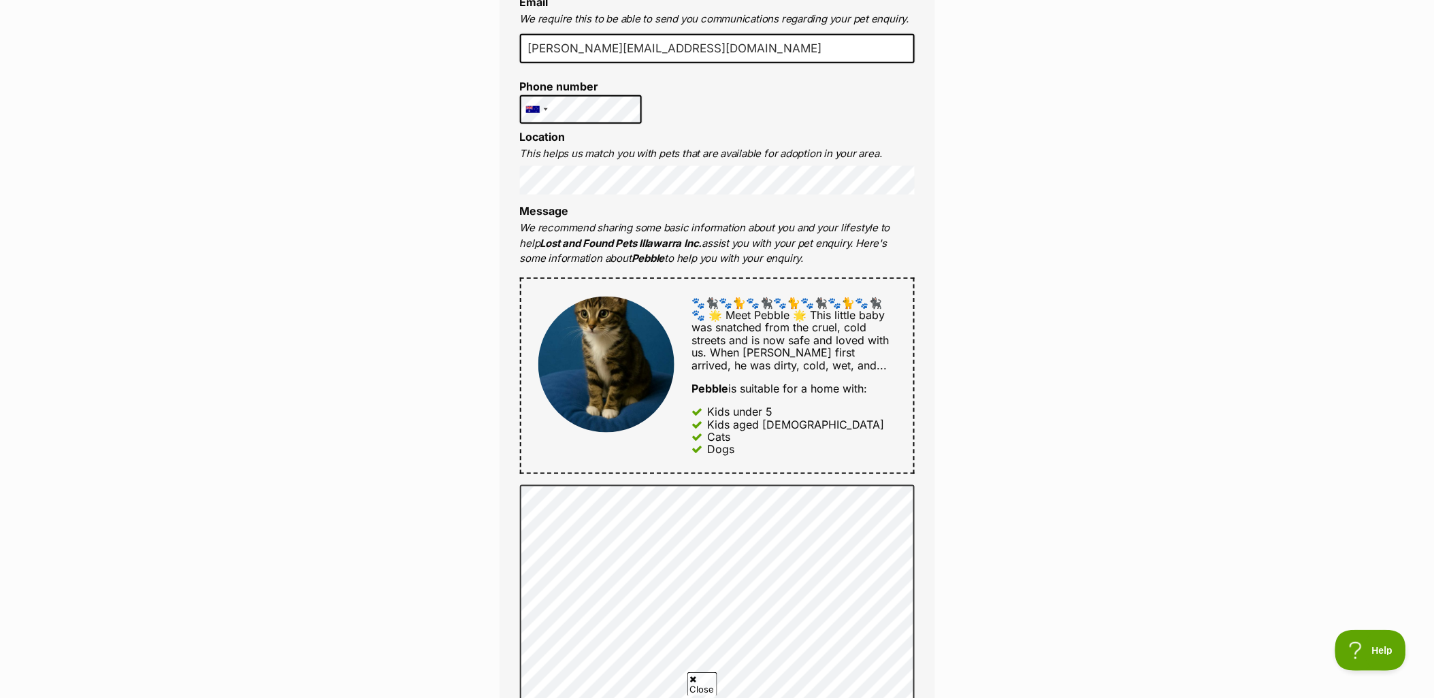
scroll to position [302, 0]
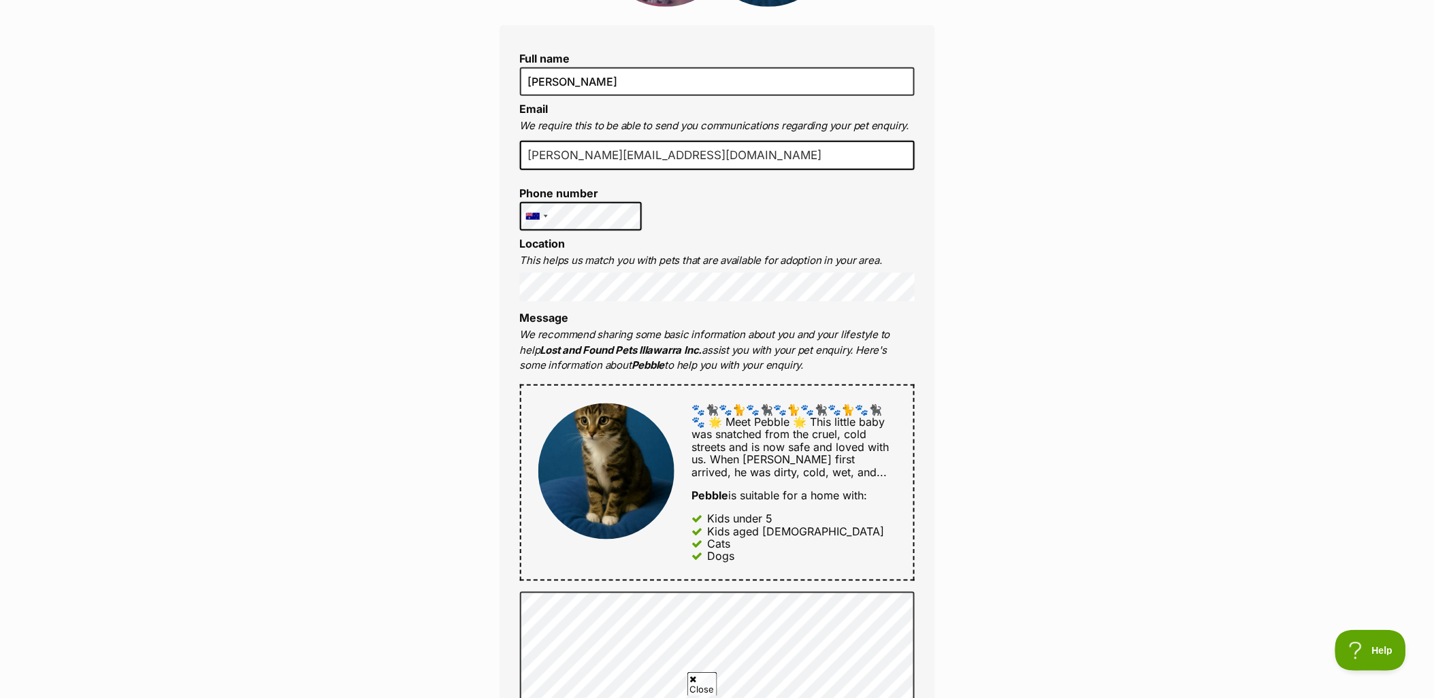
drag, startPoint x: 960, startPoint y: 494, endPoint x: 956, endPoint y: 501, distance: 8.3
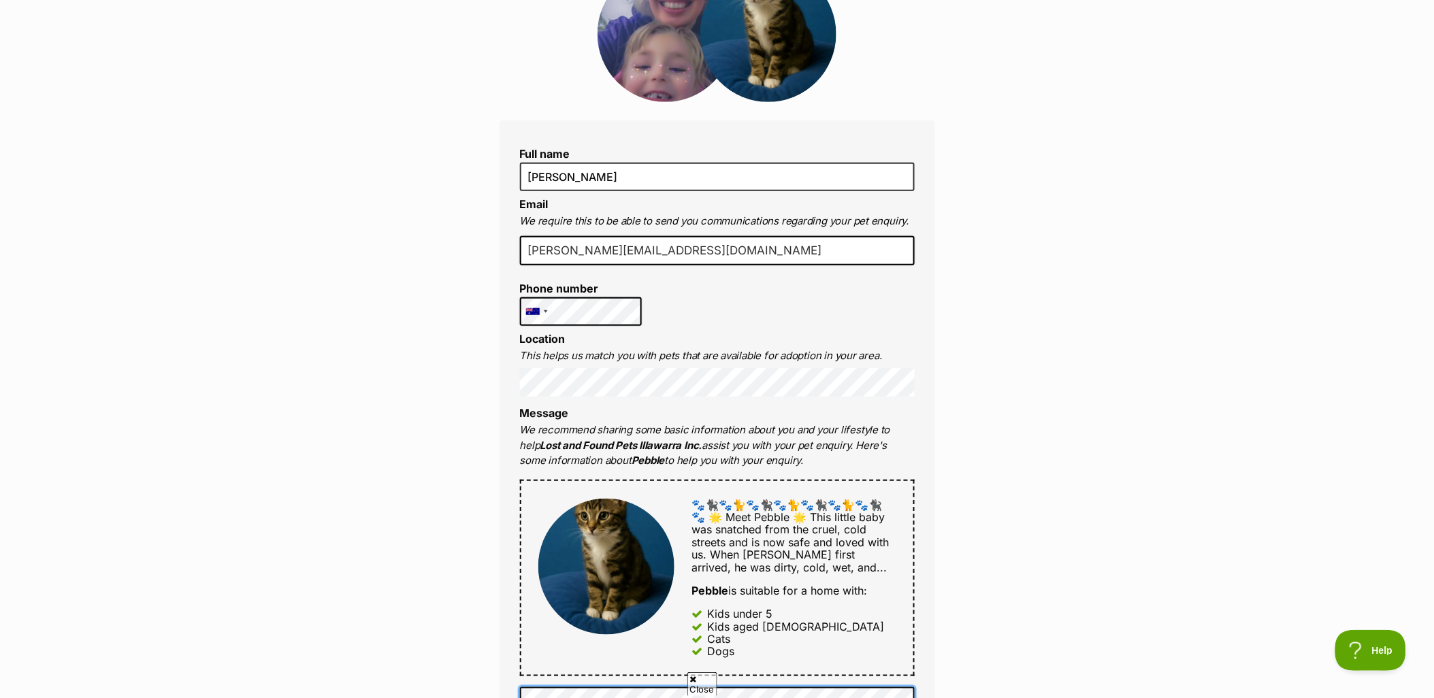
scroll to position [378, 0]
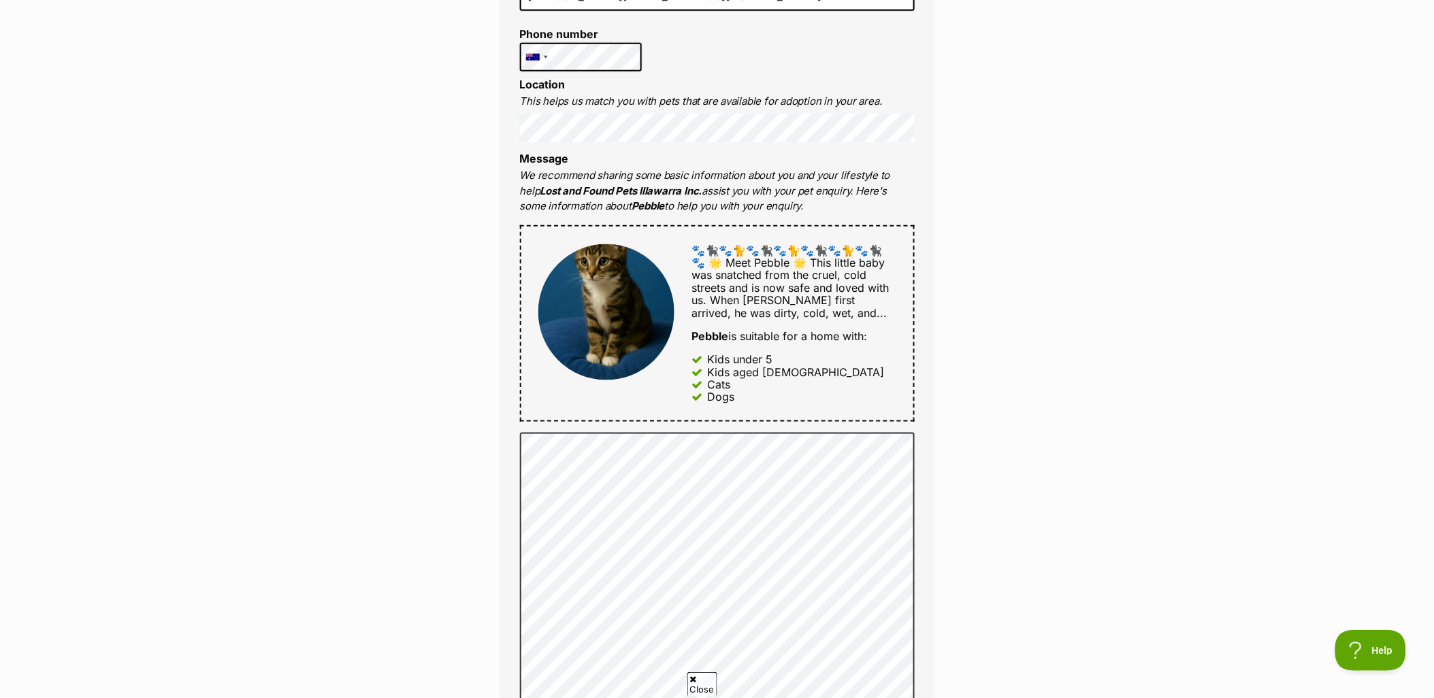
scroll to position [453, 0]
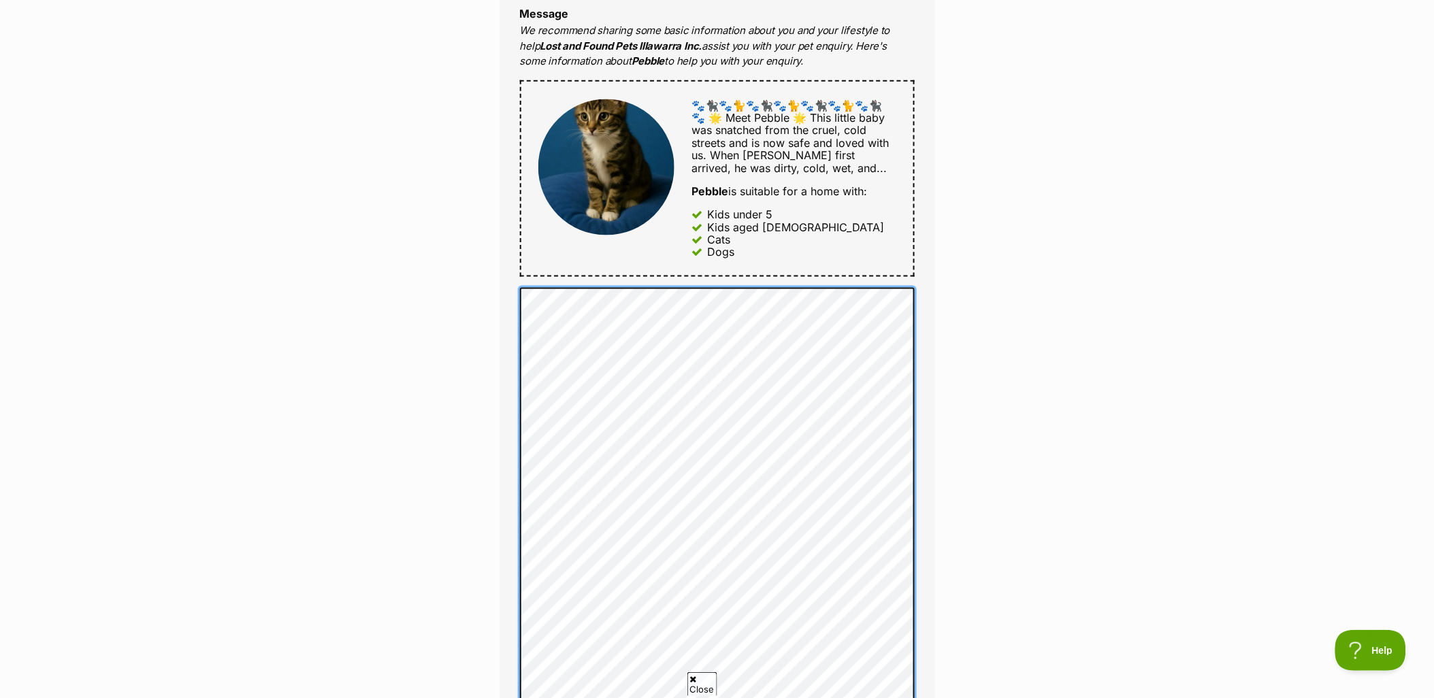
scroll to position [604, 0]
click at [484, 370] on div "Enquire about Pebble Full name Brooke Schachter Email We require this to be abl…" at bounding box center [717, 639] width 476 height 2240
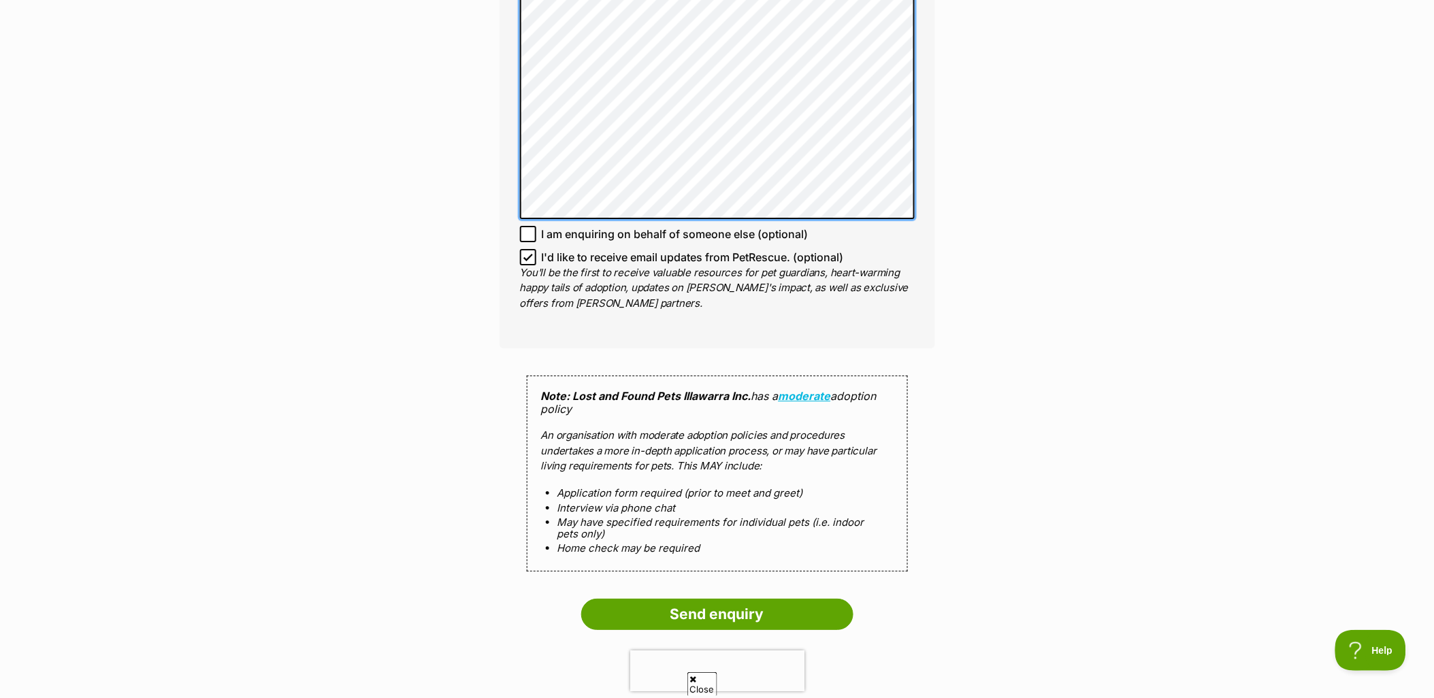
scroll to position [1588, 0]
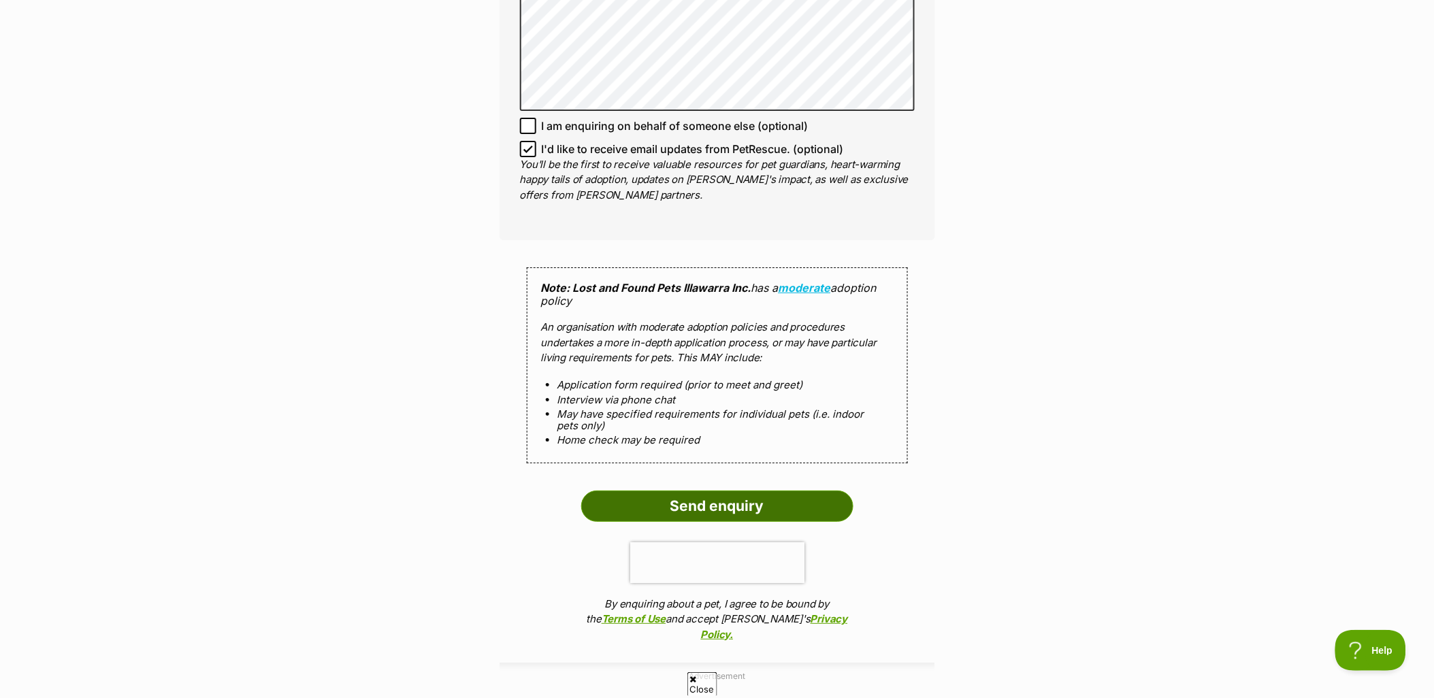
click at [734, 502] on input "Send enquiry" at bounding box center [717, 506] width 272 height 31
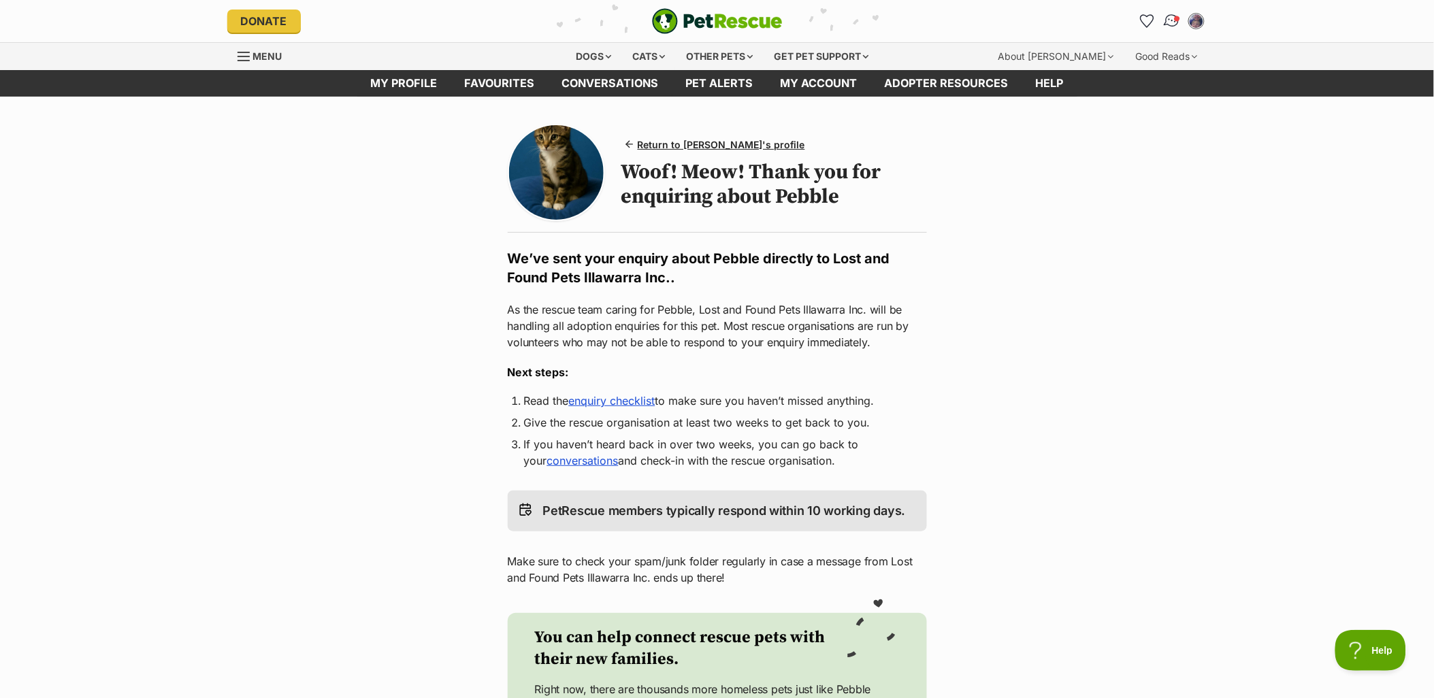
click at [1175, 18] on span "Conversations" at bounding box center [1176, 18] width 7 height 7
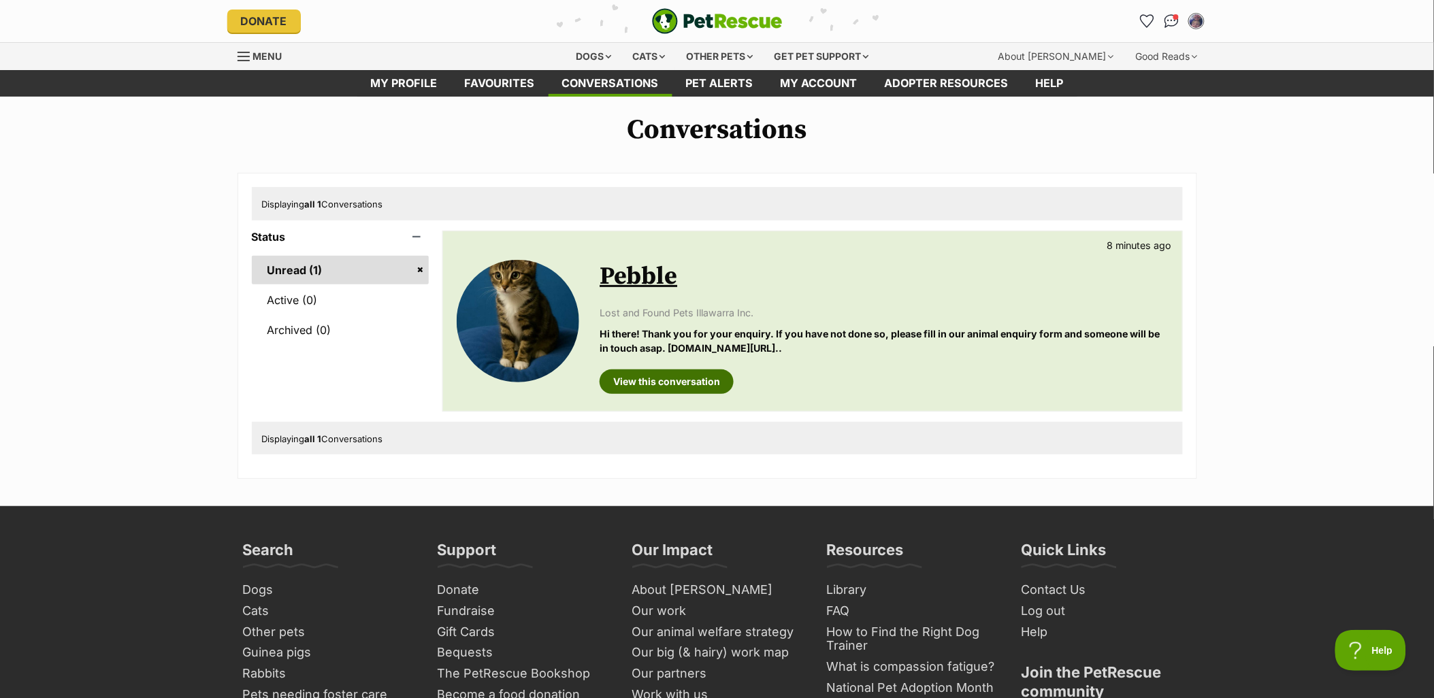
click at [674, 387] on link "View this conversation" at bounding box center [667, 382] width 134 height 25
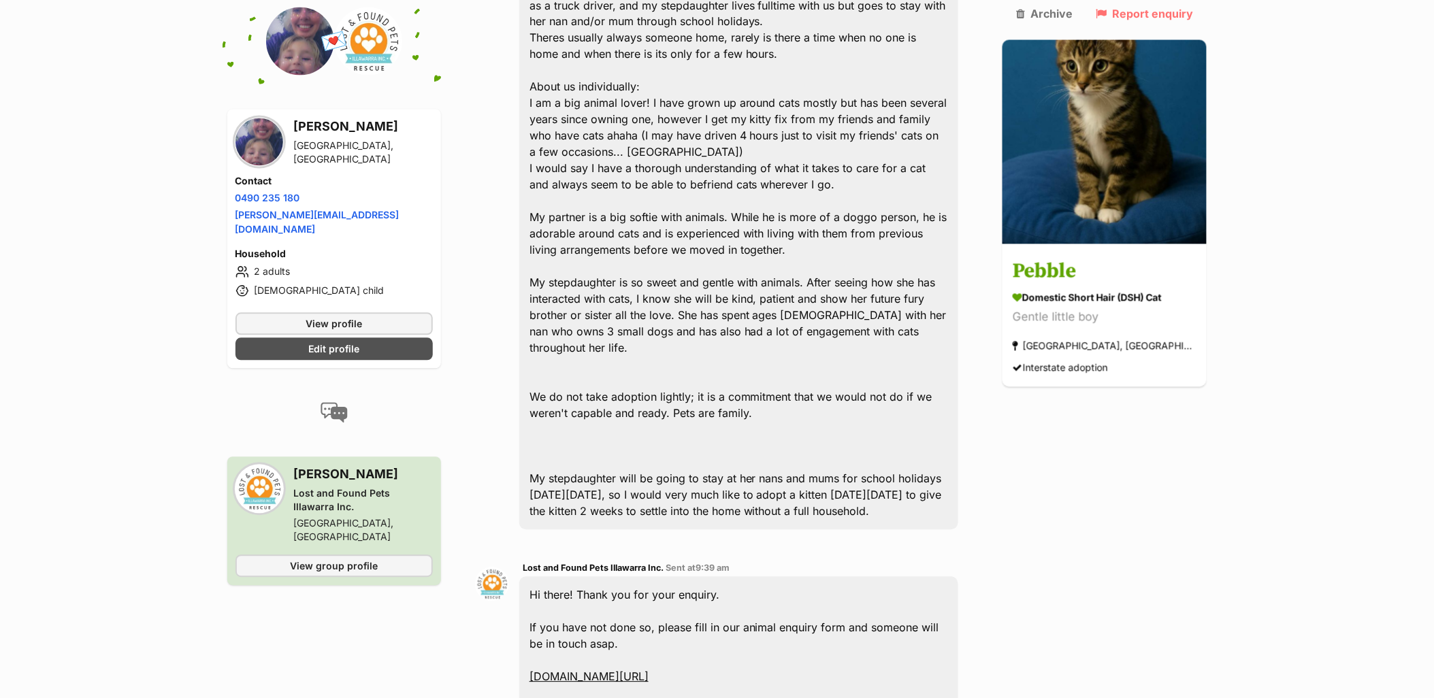
scroll to position [1201, 0]
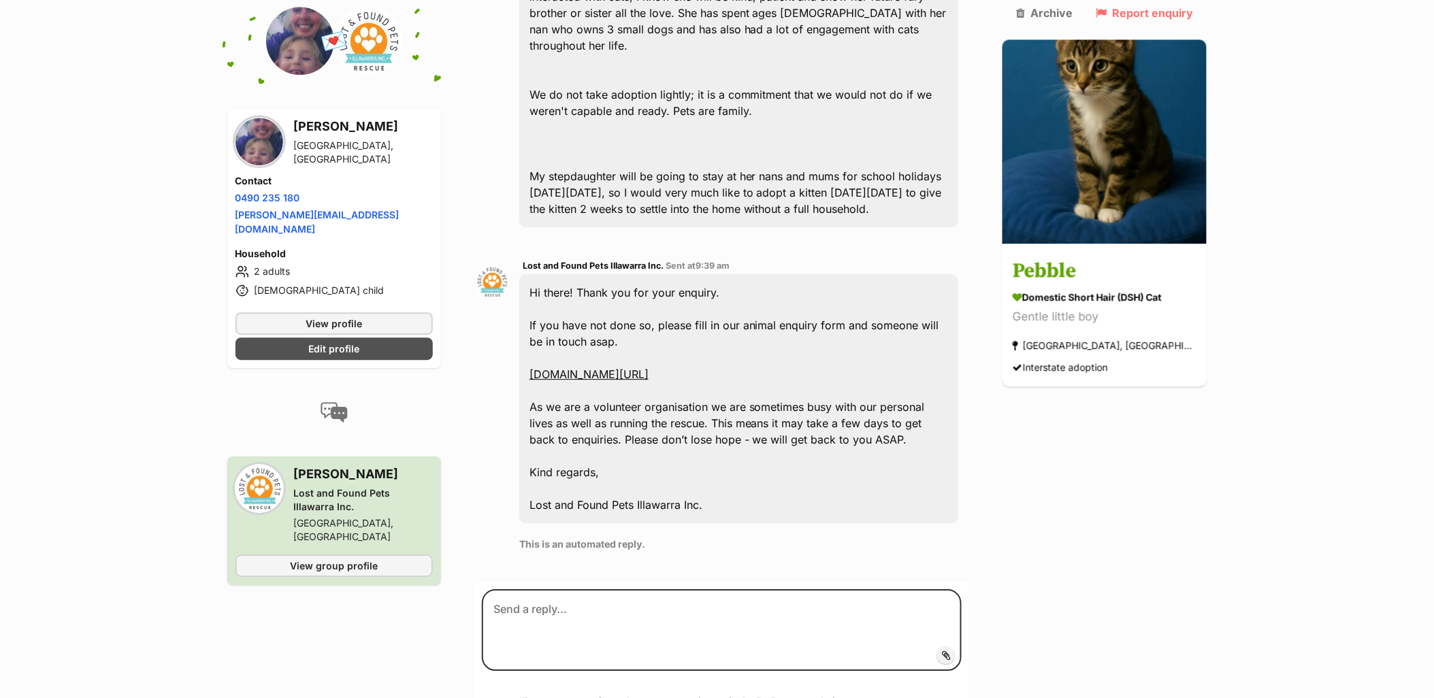
click at [649, 368] on link "[DOMAIN_NAME][URL]" at bounding box center [589, 375] width 119 height 14
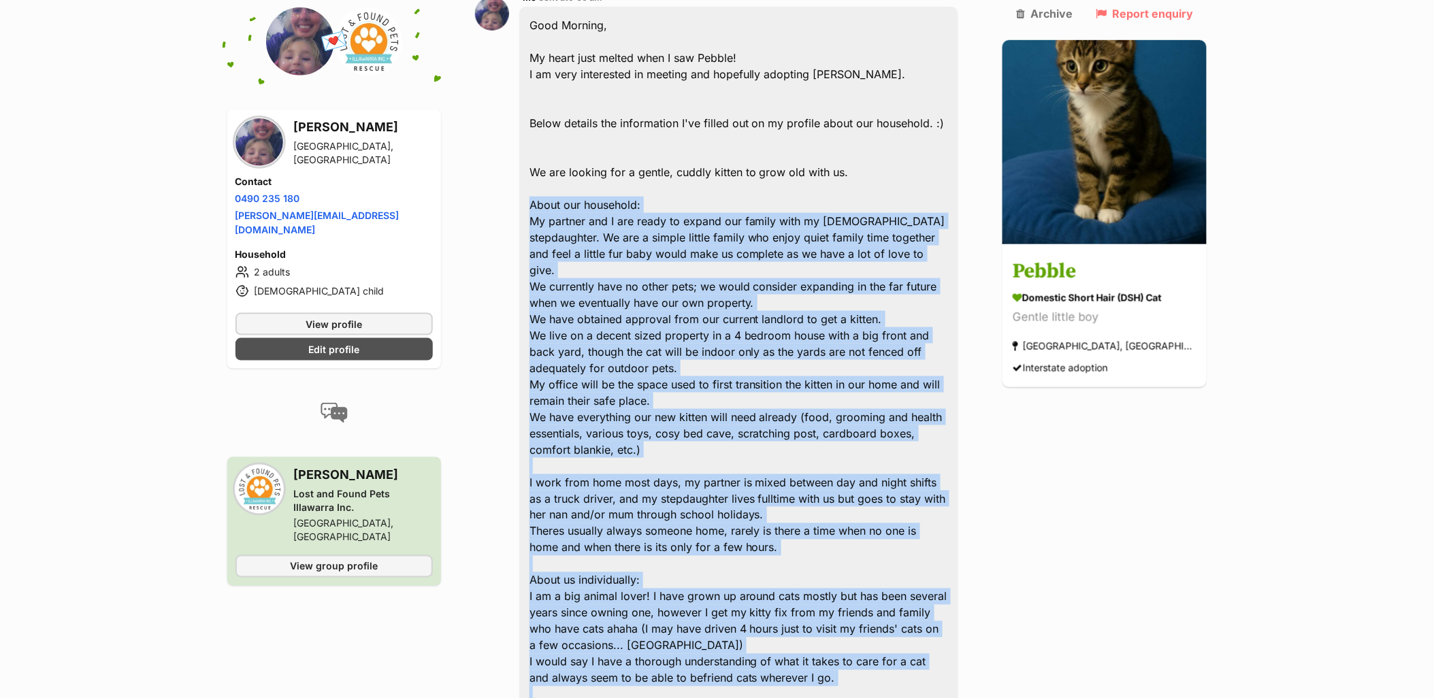
scroll to position [587, 0]
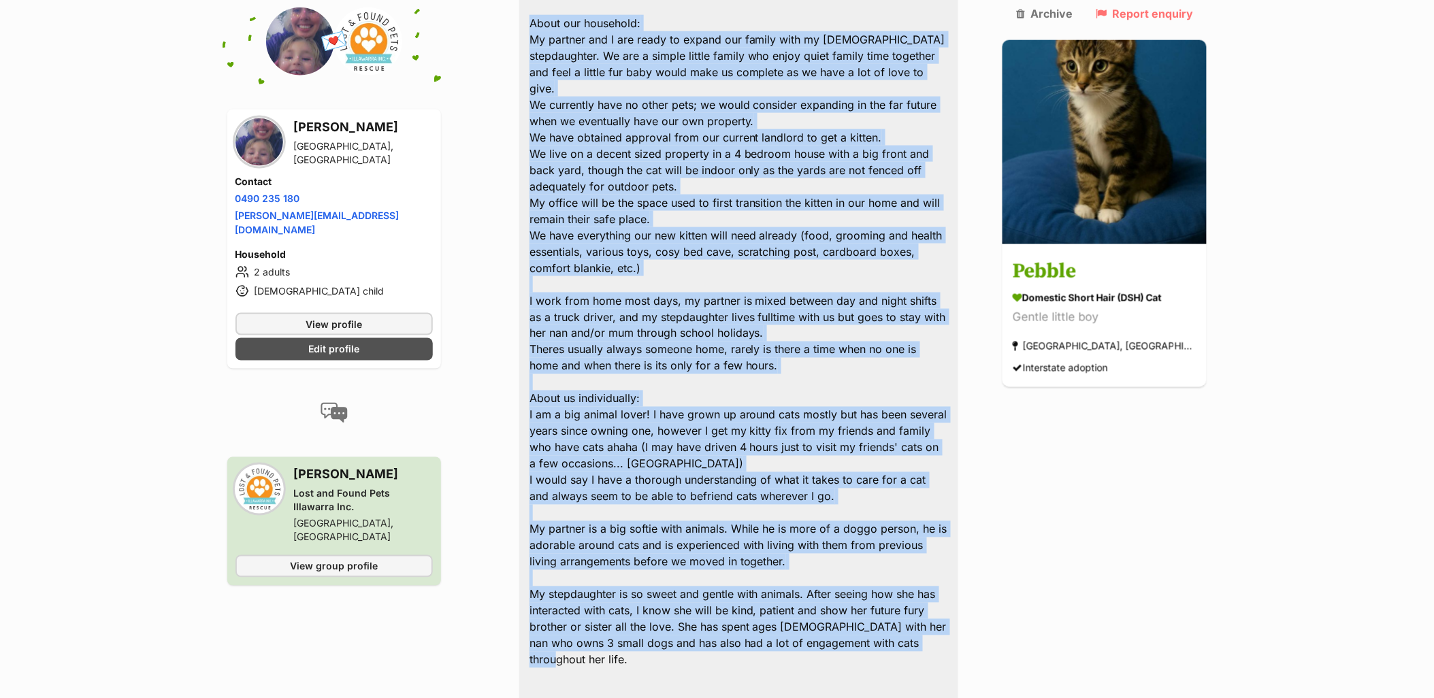
drag, startPoint x: 540, startPoint y: 205, endPoint x: 897, endPoint y: 592, distance: 527.0
click at [897, 592] on div "Good Morning, My heart just melted when I saw Pebble! I am very interested in m…" at bounding box center [739, 333] width 440 height 1017
copy div "About our household: My partner and I are ready to expand our family with my 6-…"
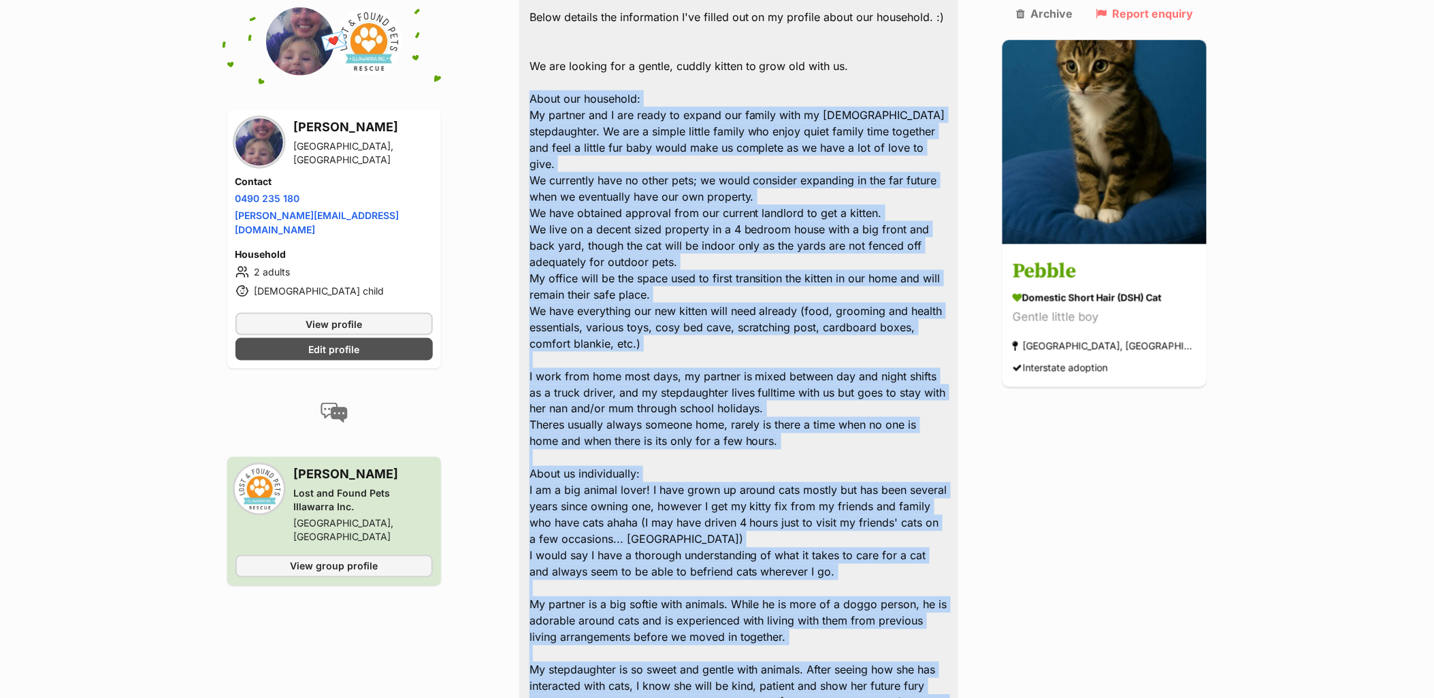
click at [1239, 464] on main "Back to all conversations 💌 Conversation participant details Brooke Schachter P…" at bounding box center [717, 525] width 1434 height 1846
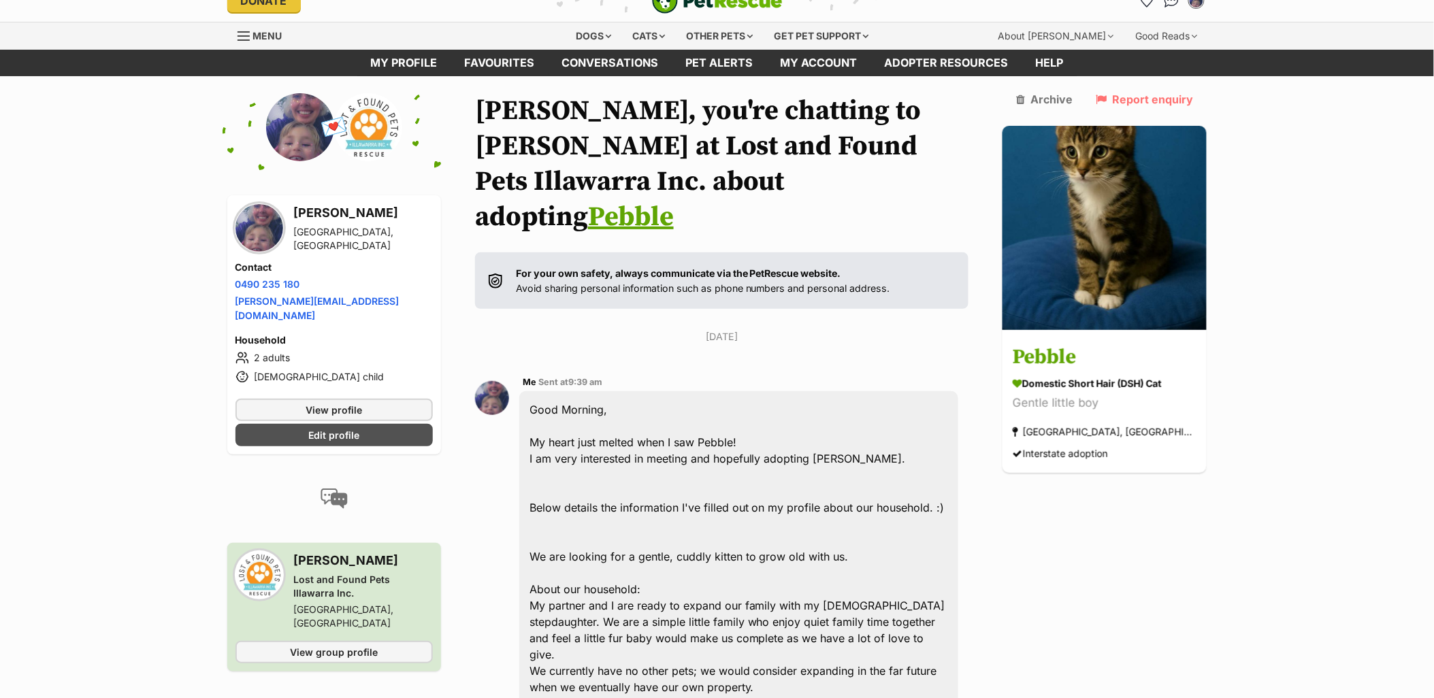
scroll to position [0, 0]
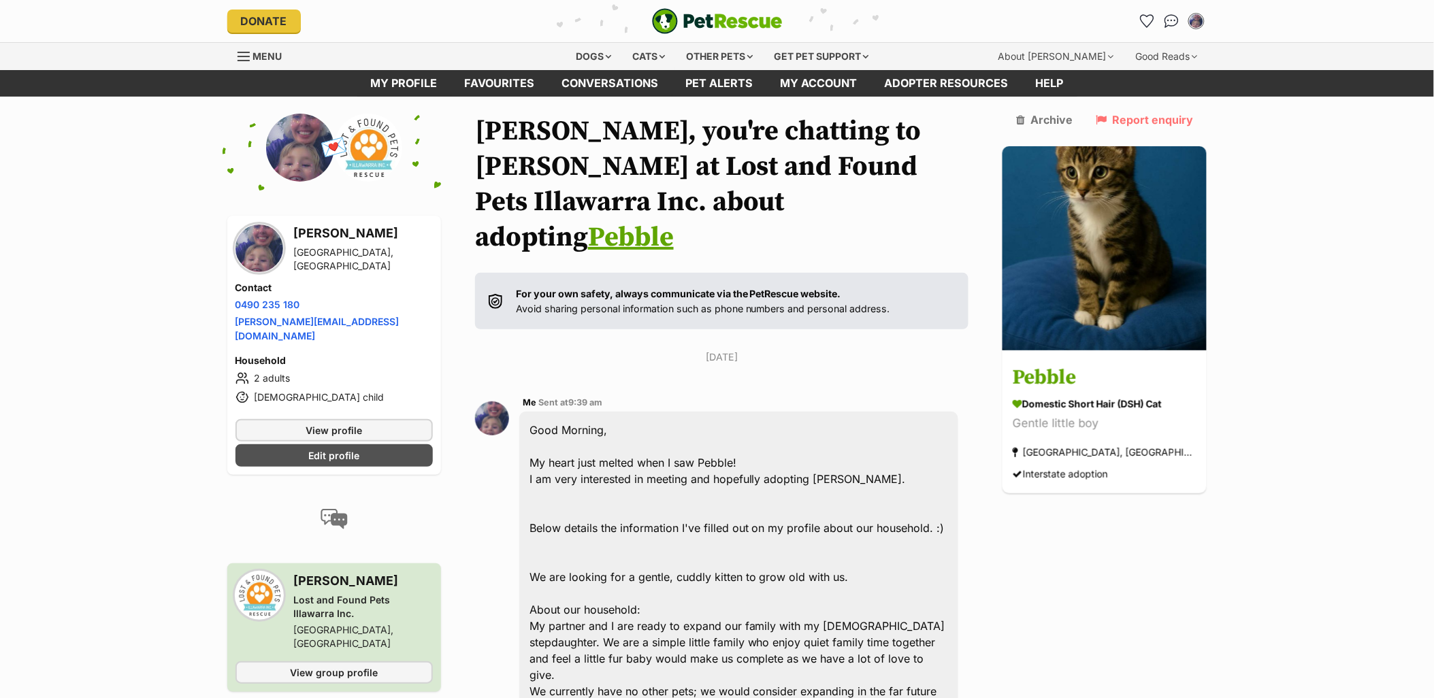
click at [641, 221] on link "Pebble" at bounding box center [631, 238] width 86 height 34
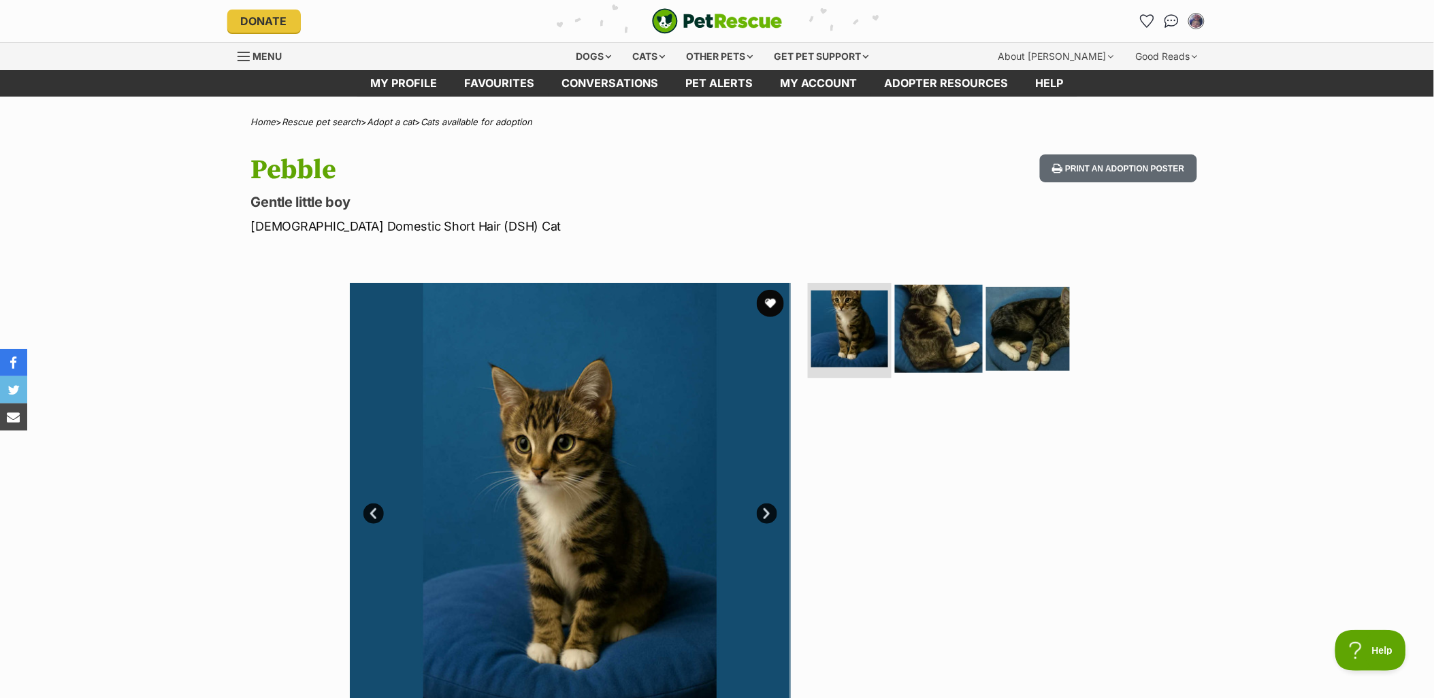
click at [962, 307] on img at bounding box center [939, 329] width 88 height 88
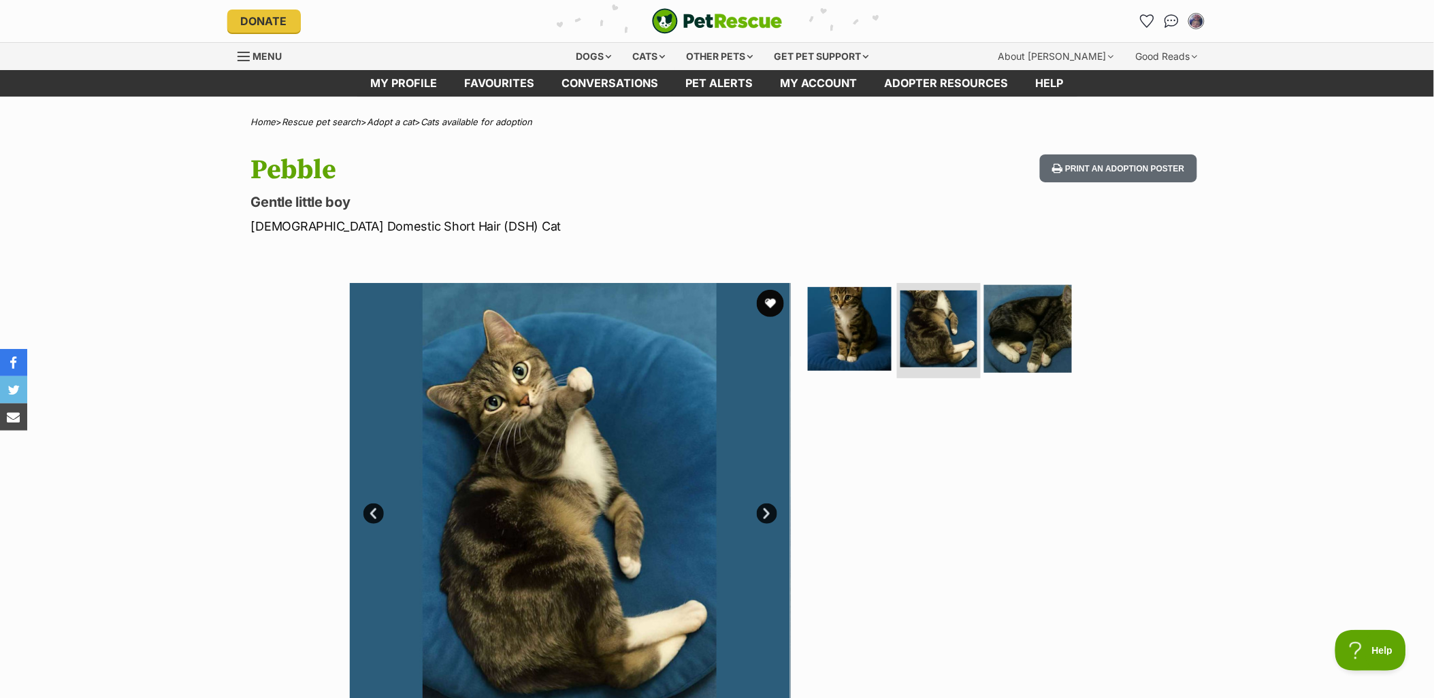
click at [1039, 341] on img at bounding box center [1028, 329] width 88 height 88
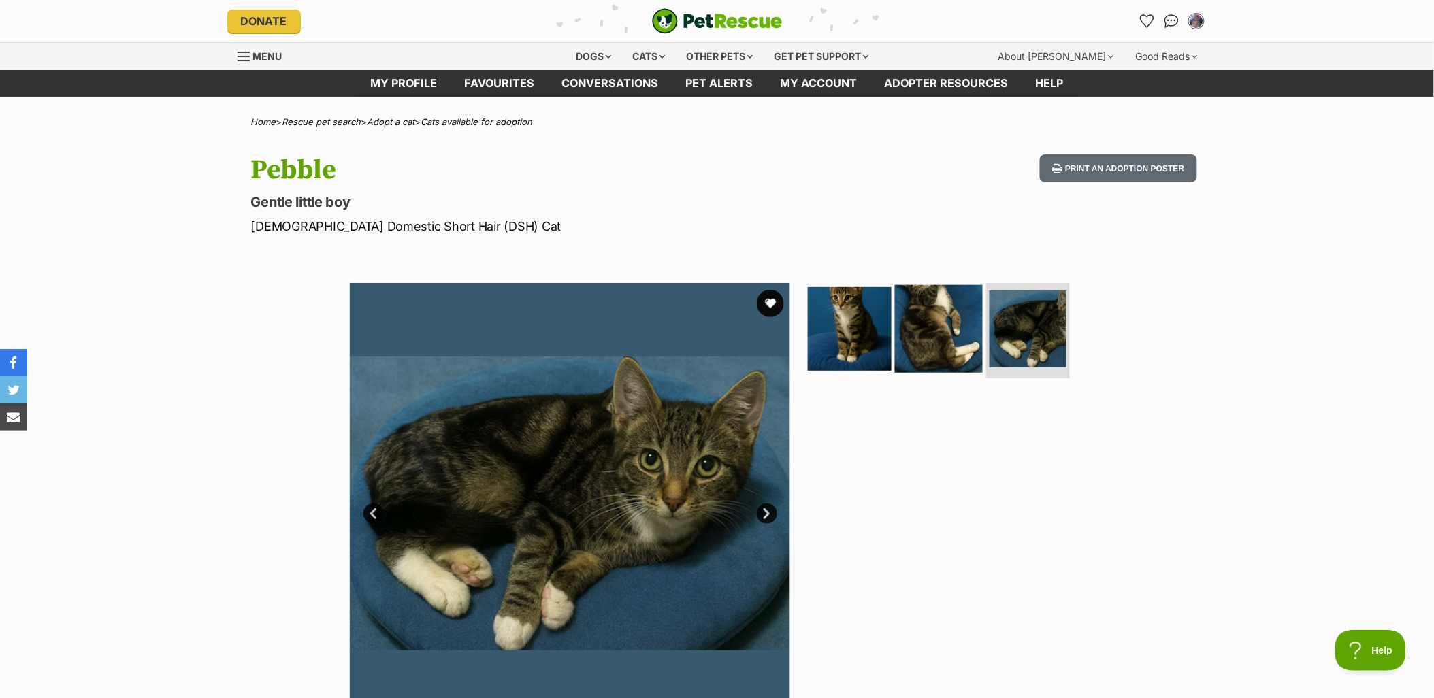
click at [952, 345] on img at bounding box center [939, 329] width 88 height 88
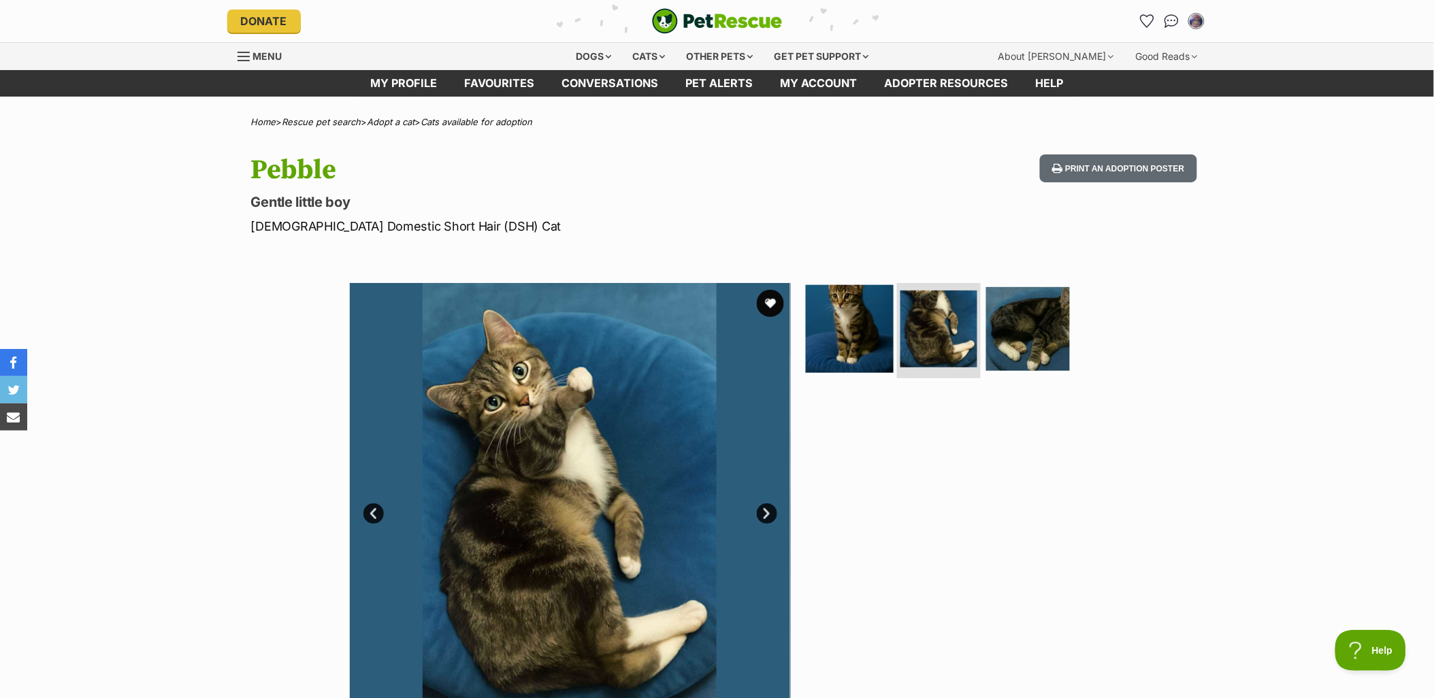
click at [875, 325] on img at bounding box center [850, 329] width 88 height 88
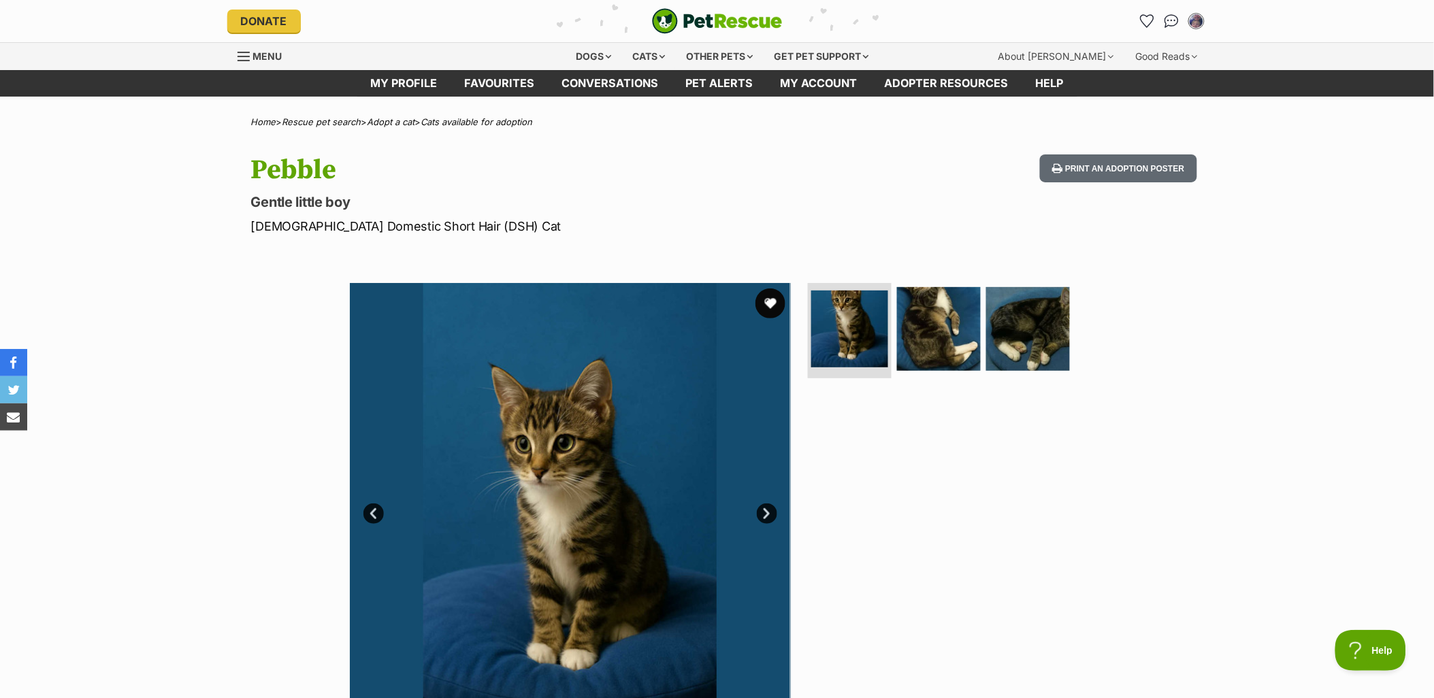
click at [773, 302] on button "favourite" at bounding box center [771, 304] width 30 height 30
click at [472, 120] on link "Cats available for adoption" at bounding box center [477, 121] width 112 height 11
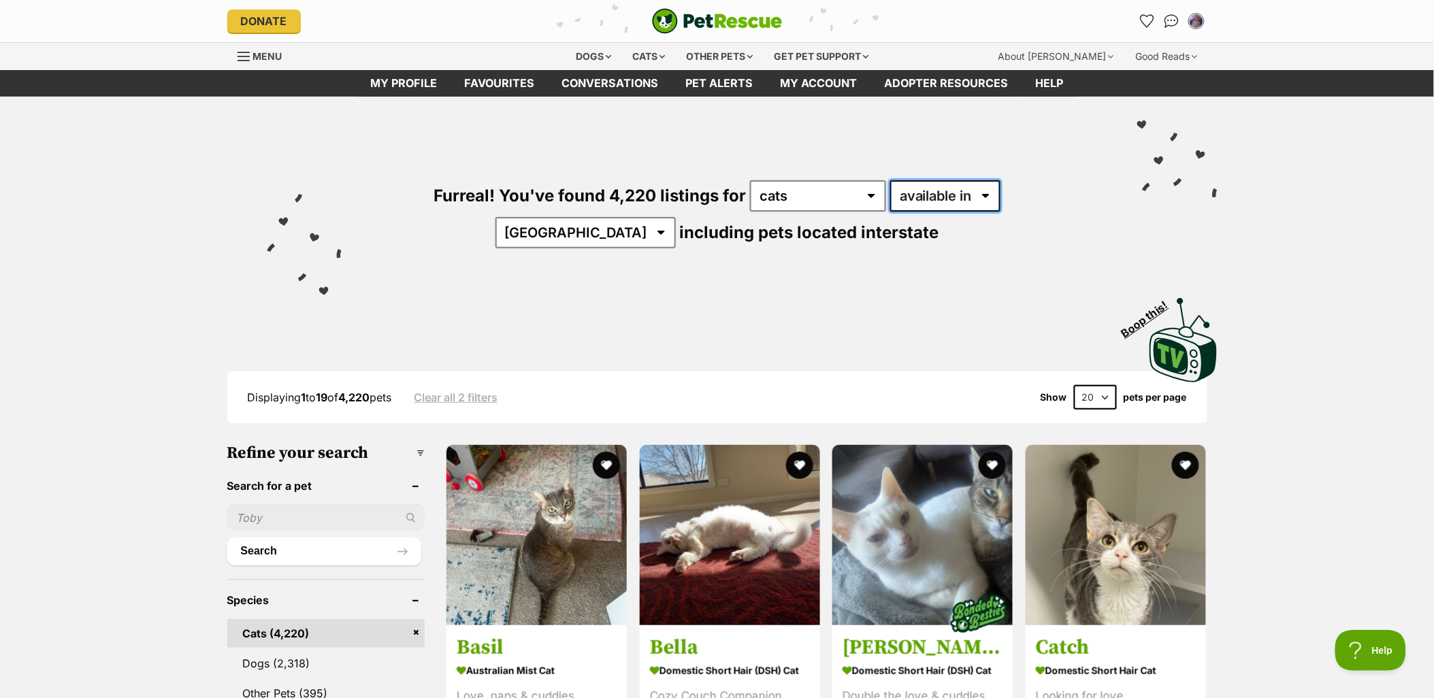
click at [890, 200] on select "available in located in" at bounding box center [945, 195] width 110 height 31
click at [905, 184] on select "available in located in" at bounding box center [945, 195] width 110 height 31
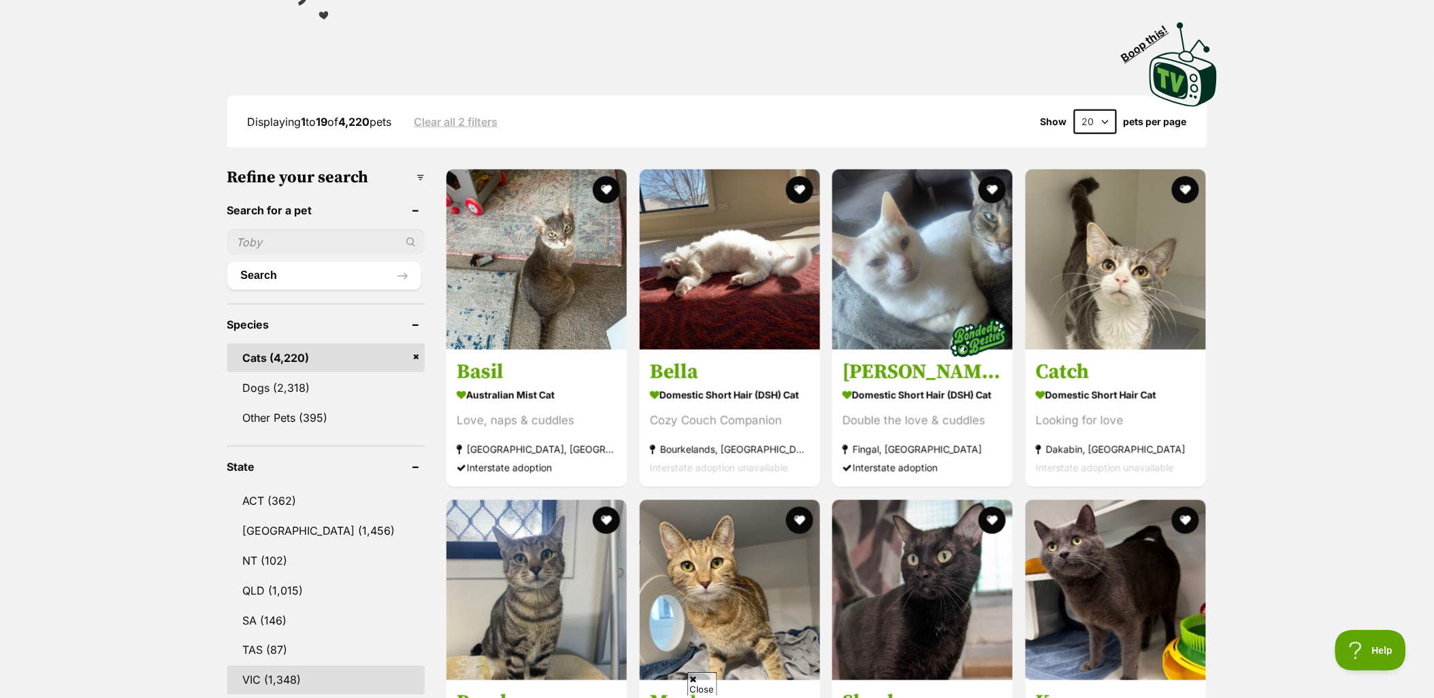
scroll to position [302, 0]
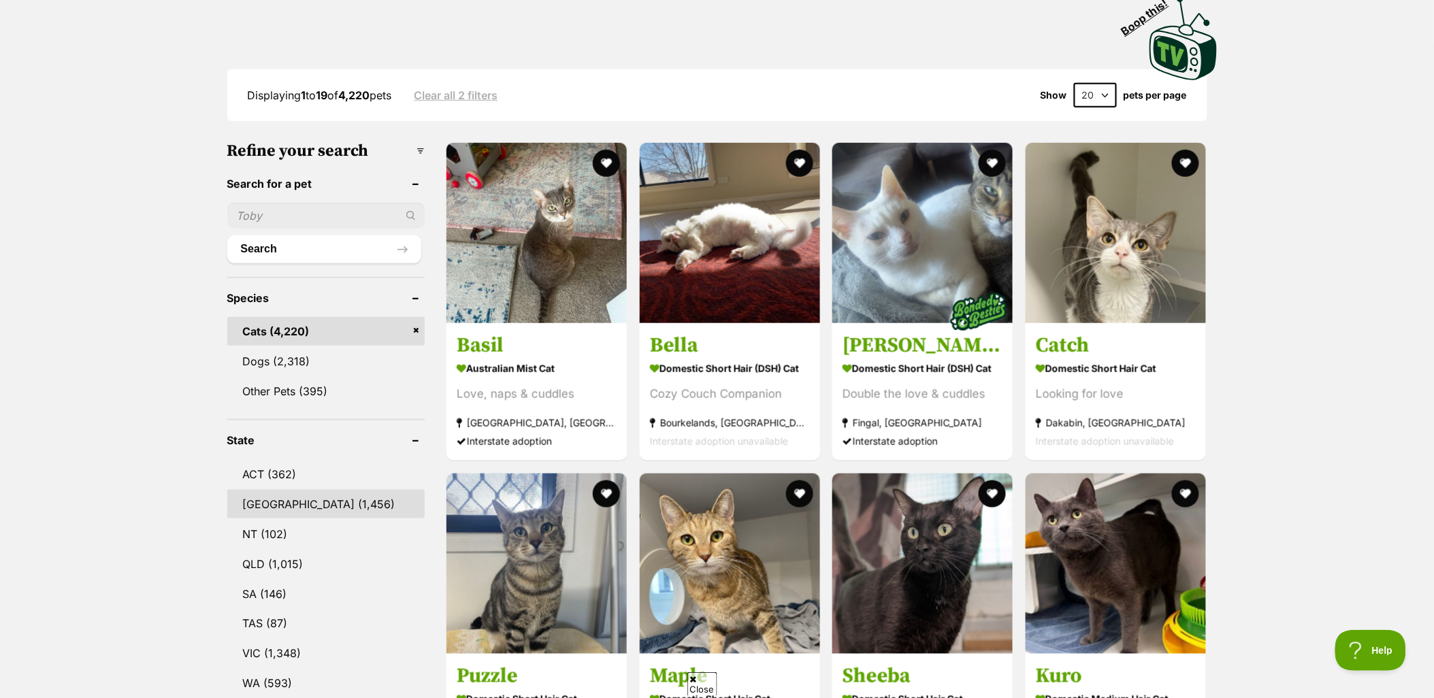
click at [253, 493] on link "NSW (1,456)" at bounding box center [326, 504] width 198 height 29
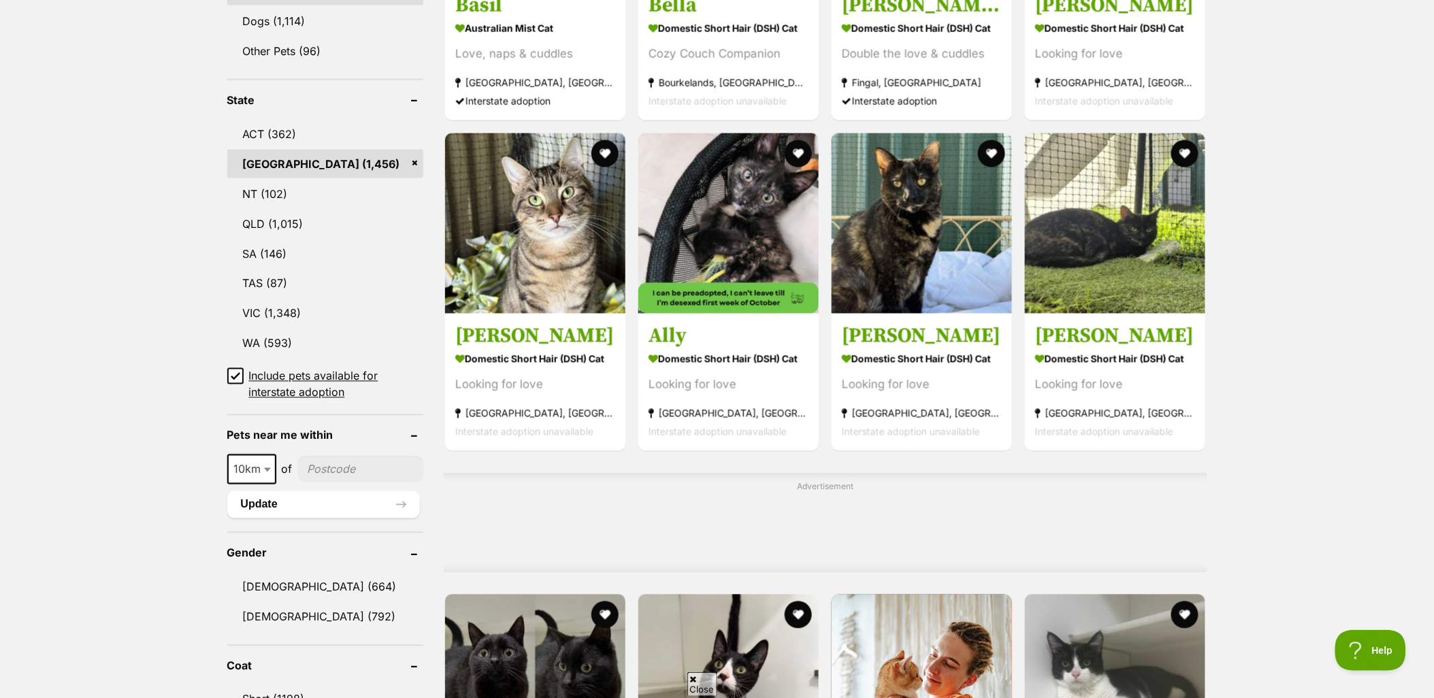
scroll to position [681, 0]
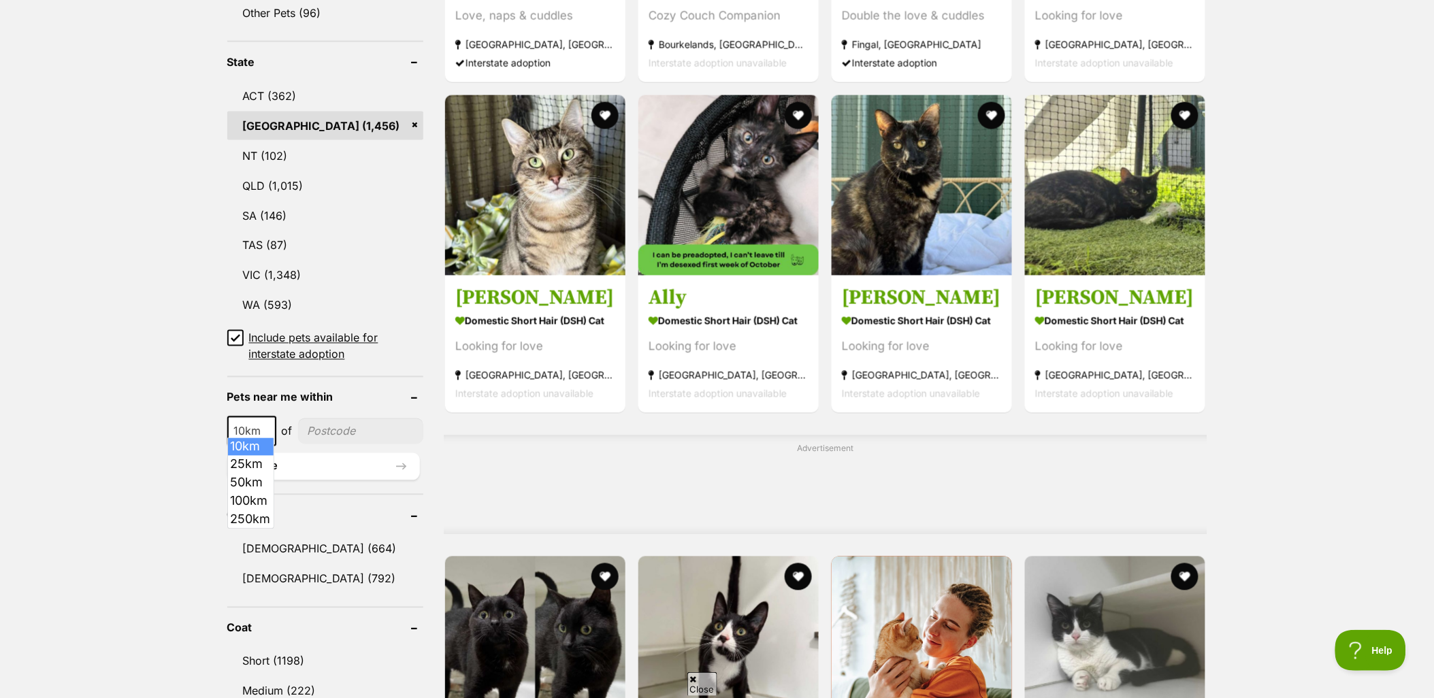
click at [264, 430] on b at bounding box center [267, 432] width 7 height 4
select select "50"
click at [342, 419] on input"] "postcode" at bounding box center [362, 432] width 124 height 26
type input"] "2571"
click at [353, 456] on button "Update" at bounding box center [323, 466] width 193 height 27
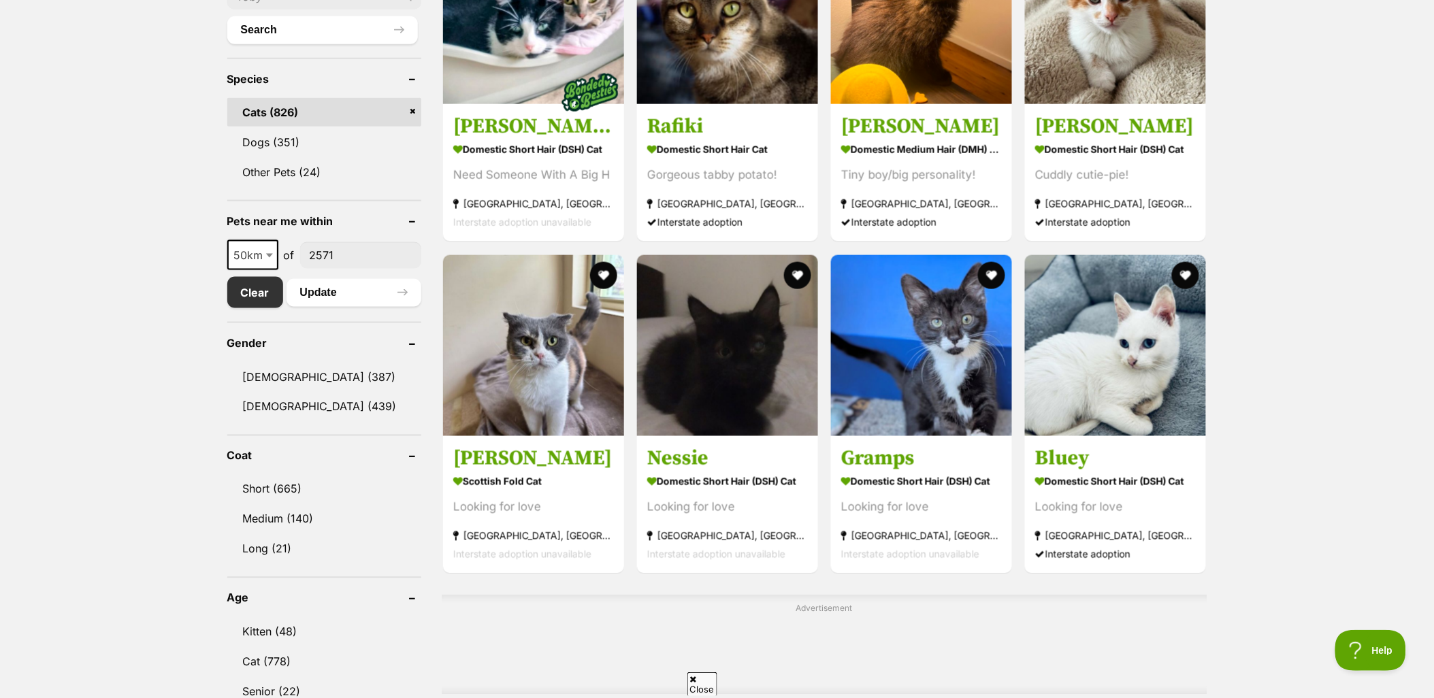
scroll to position [604, 0]
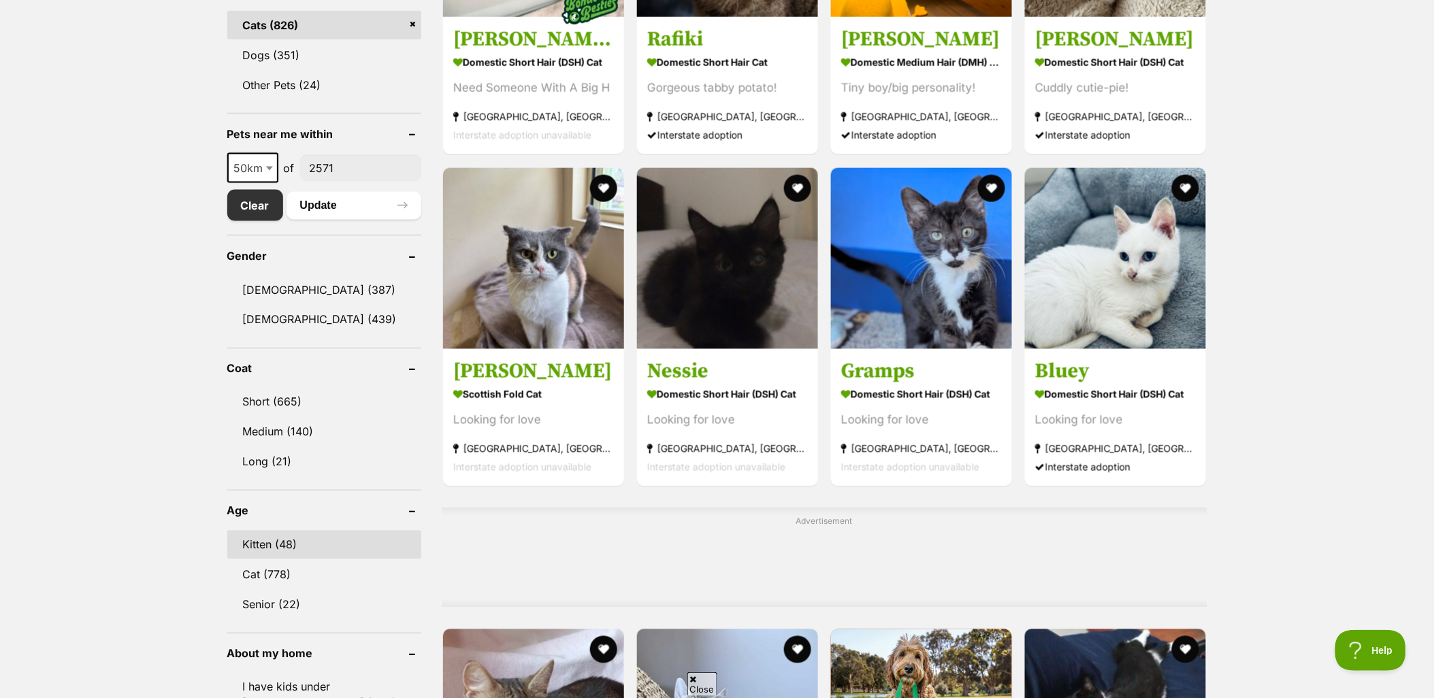
click at [265, 545] on link "Kitten (48)" at bounding box center [324, 545] width 194 height 29
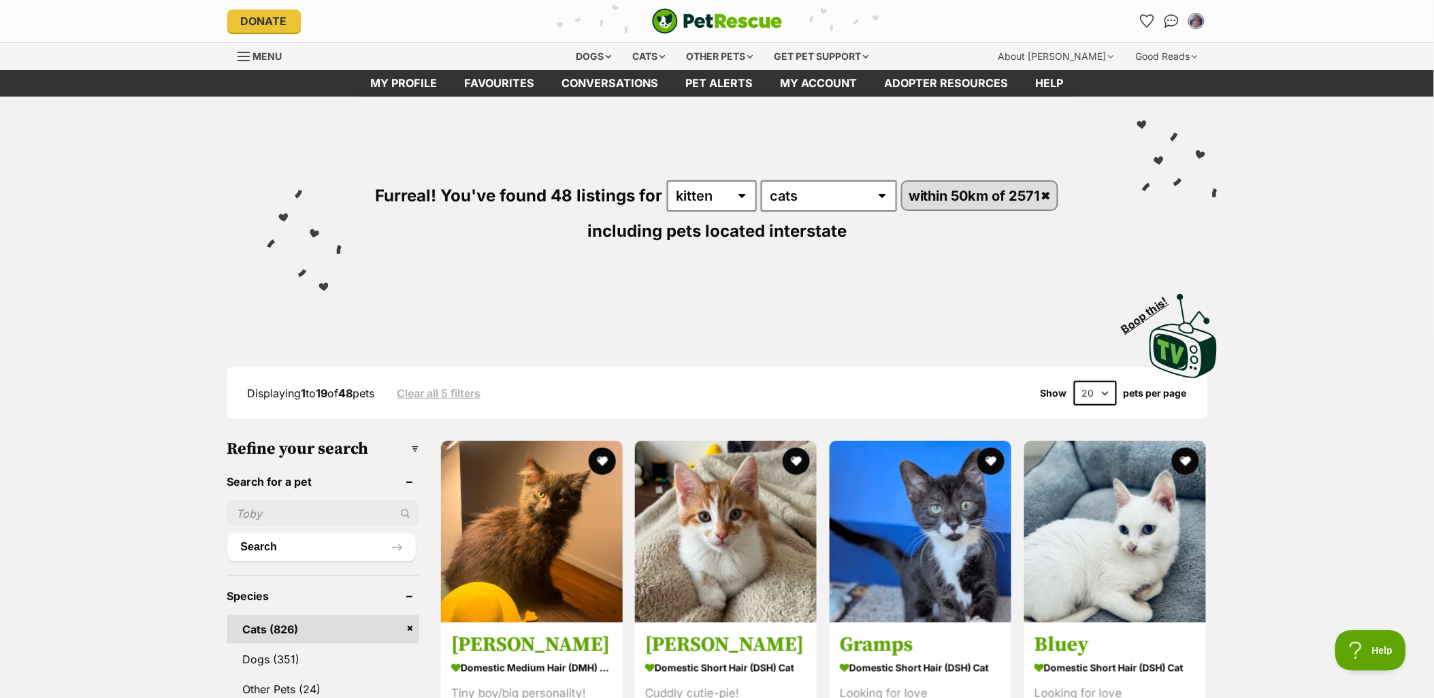
click at [1099, 395] on select "20 40 60" at bounding box center [1095, 393] width 43 height 25
select select "60"
click at [1074, 381] on select "20 40 60" at bounding box center [1095, 393] width 43 height 25
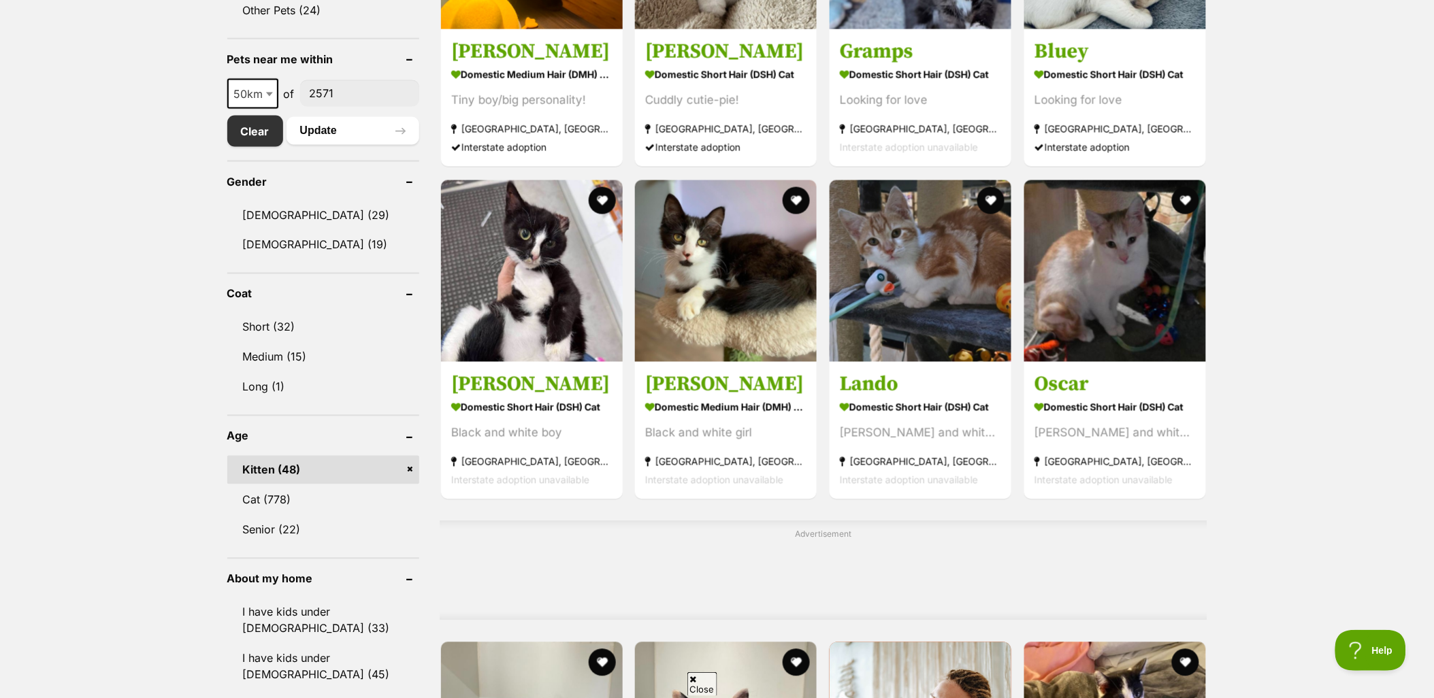
scroll to position [681, 0]
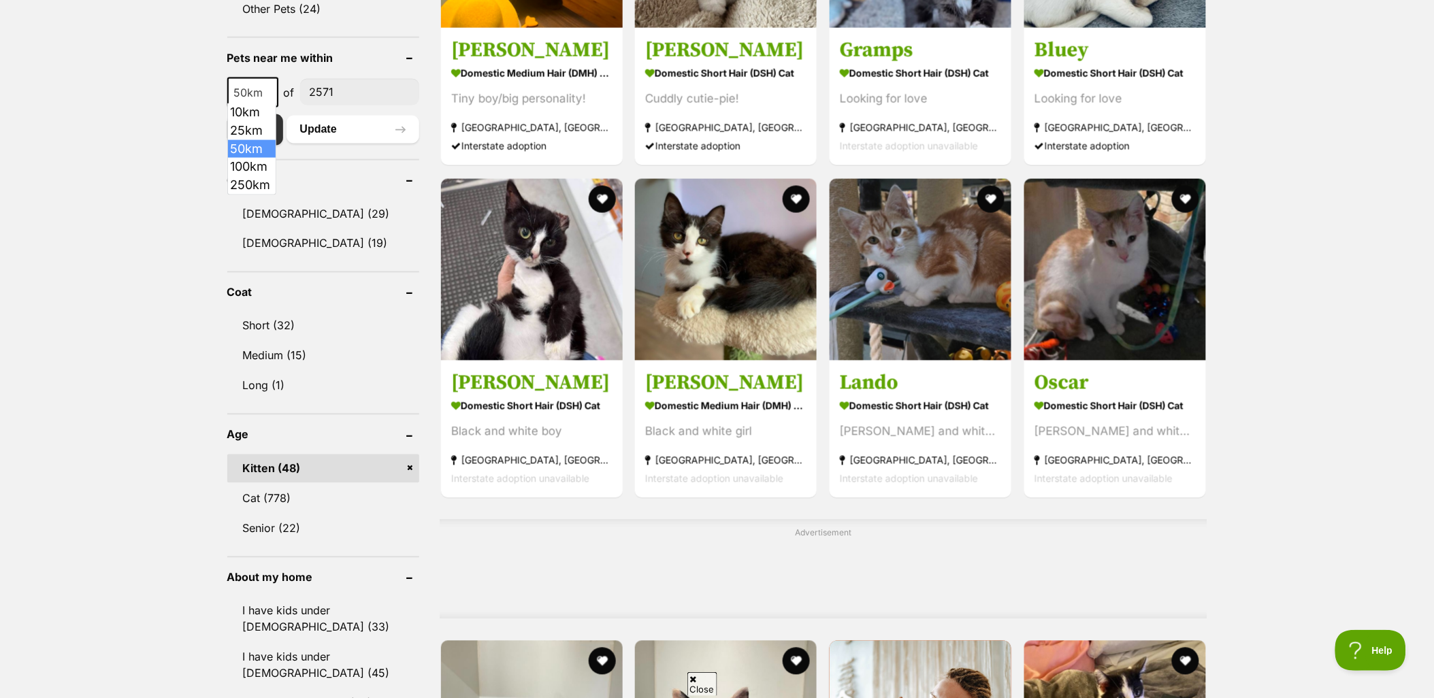
click at [268, 91] on b at bounding box center [269, 93] width 7 height 4
select select "100"
click at [355, 129] on button "Update" at bounding box center [353, 129] width 133 height 27
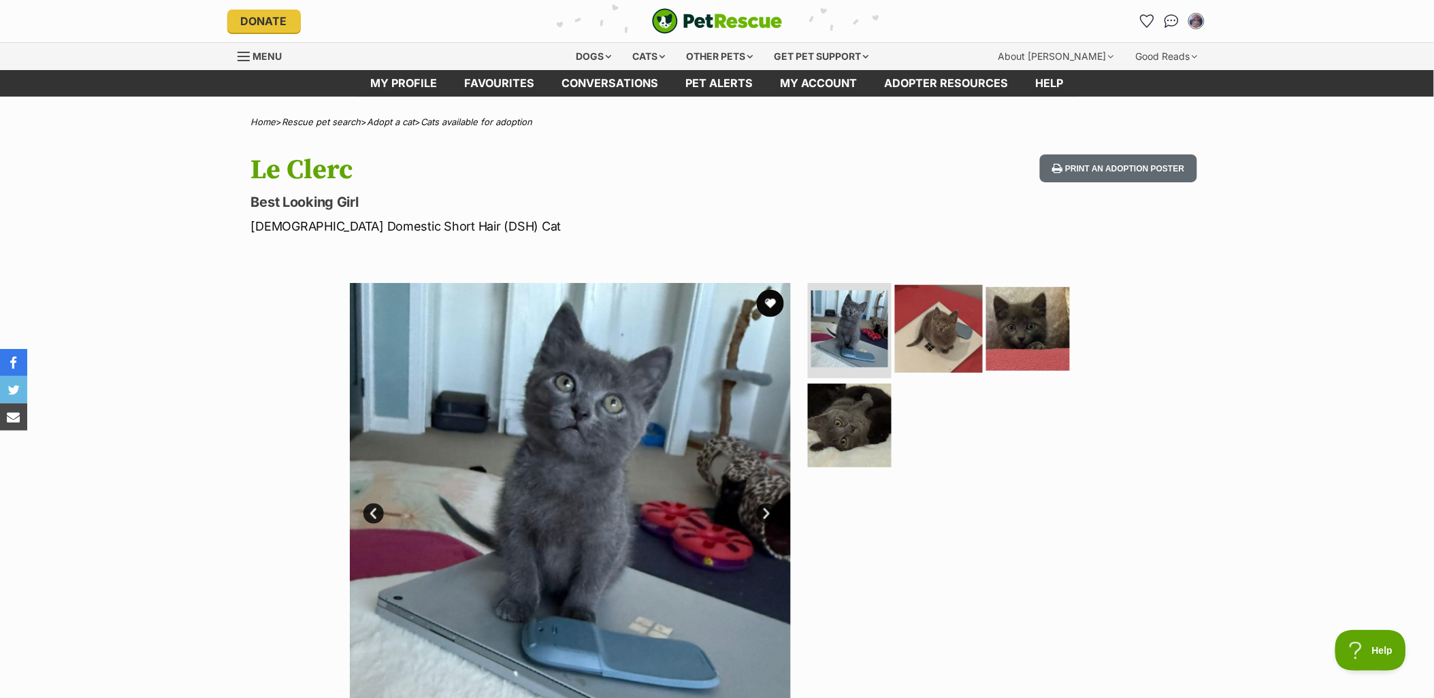
click at [939, 327] on img at bounding box center [939, 329] width 88 height 88
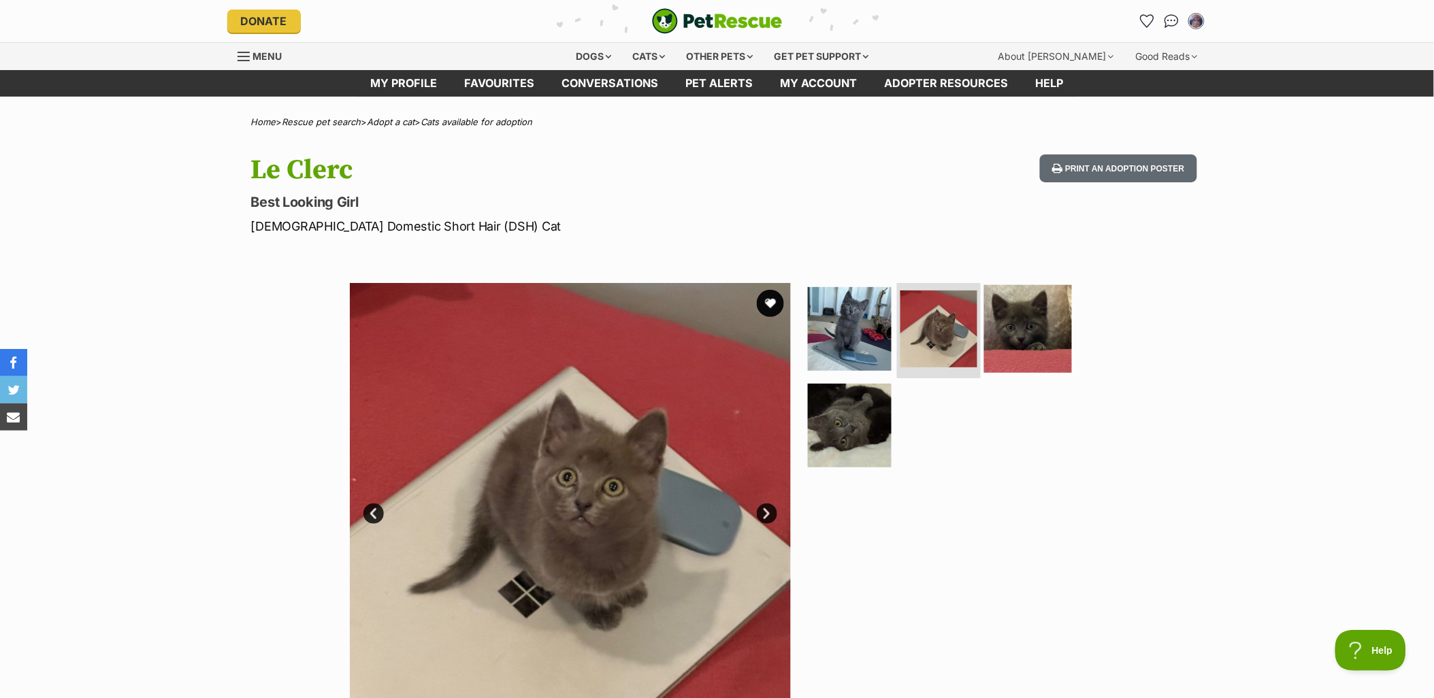
click at [1016, 352] on img at bounding box center [1028, 329] width 88 height 88
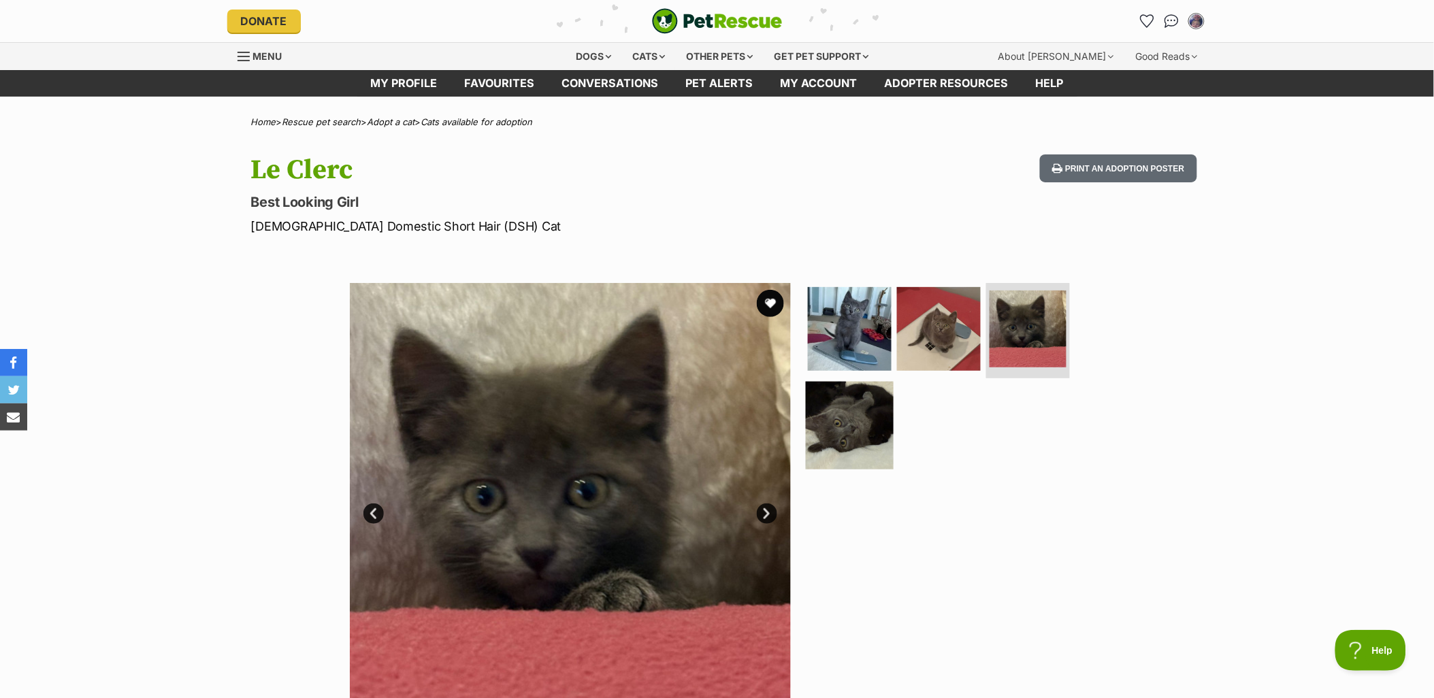
click at [864, 419] on img at bounding box center [850, 425] width 88 height 88
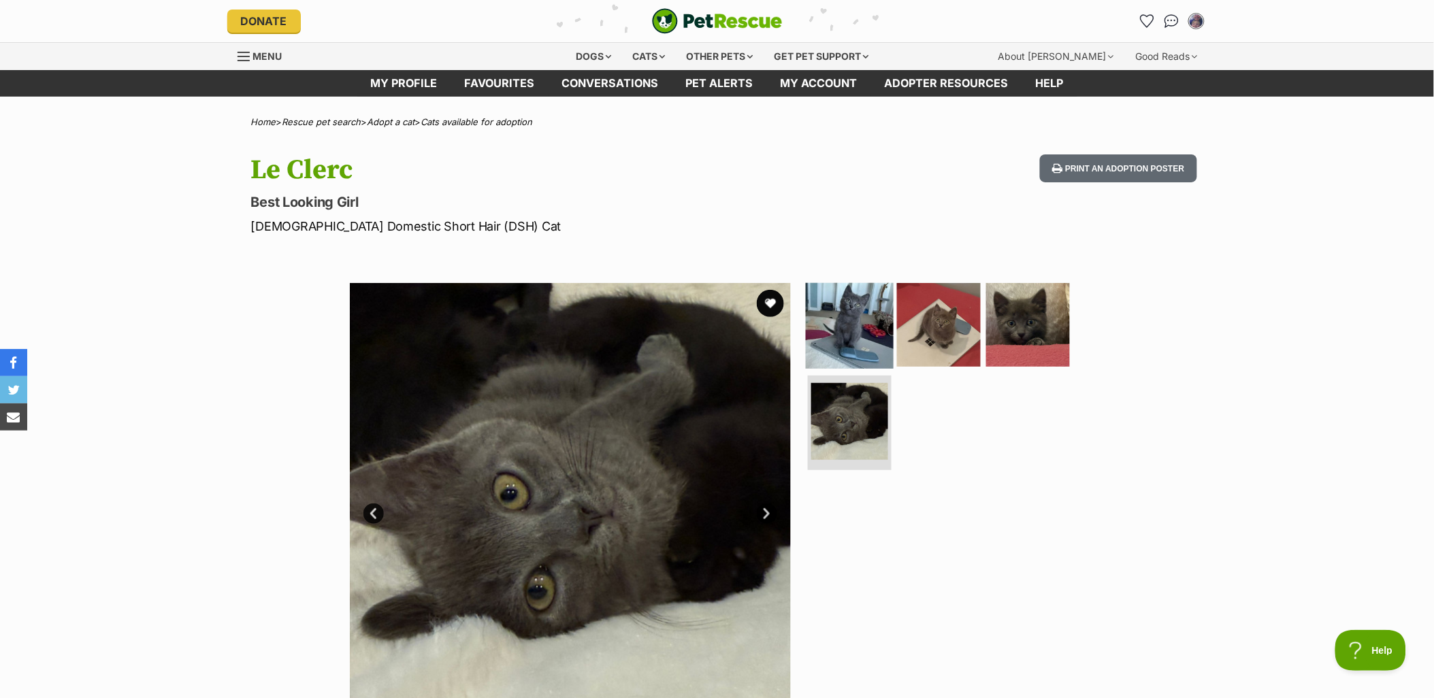
click at [860, 338] on img at bounding box center [850, 325] width 88 height 88
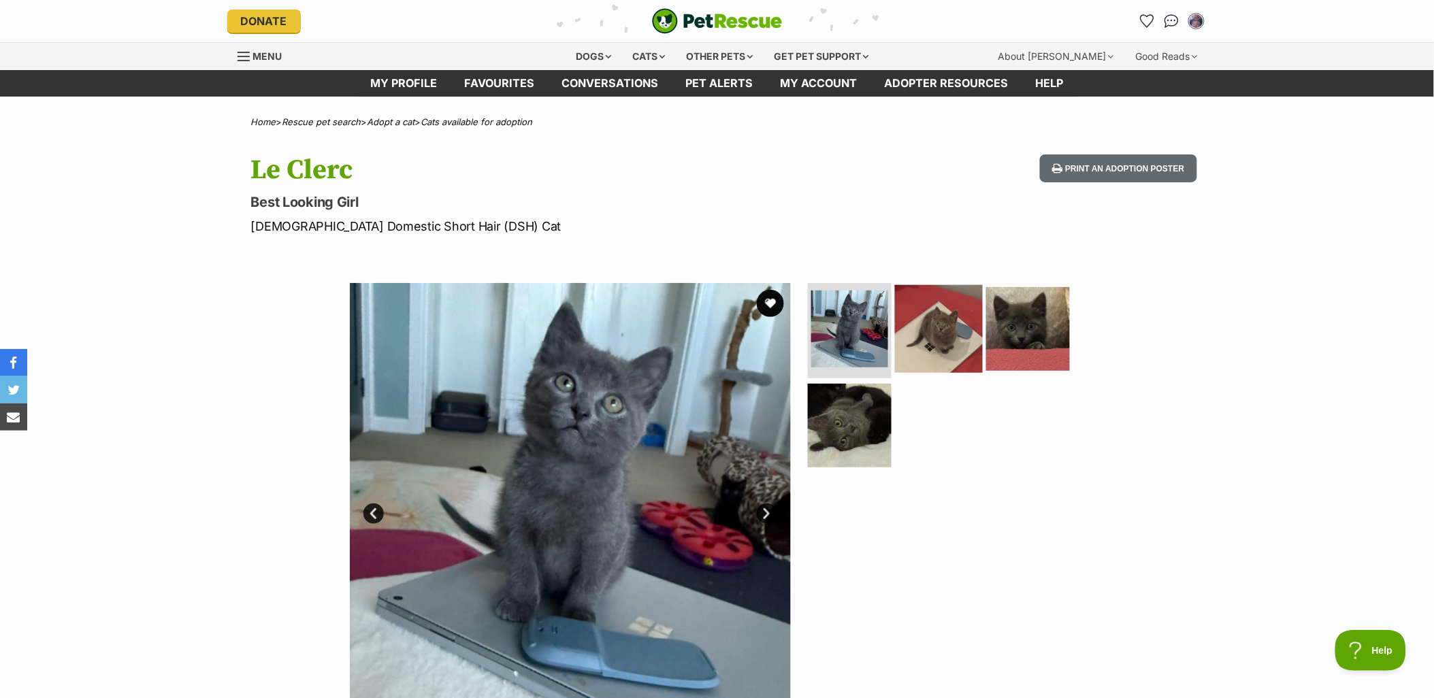
click at [942, 336] on img at bounding box center [939, 329] width 88 height 88
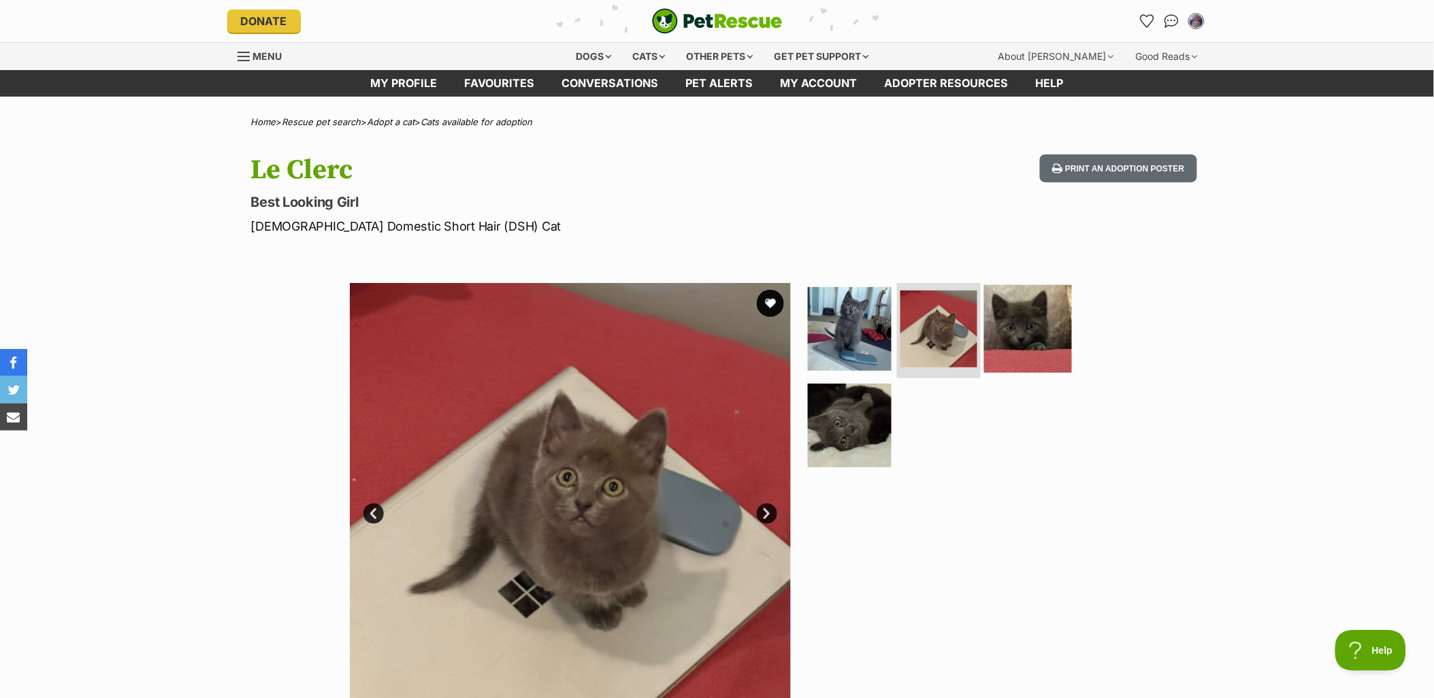
click at [1026, 334] on img at bounding box center [1028, 329] width 88 height 88
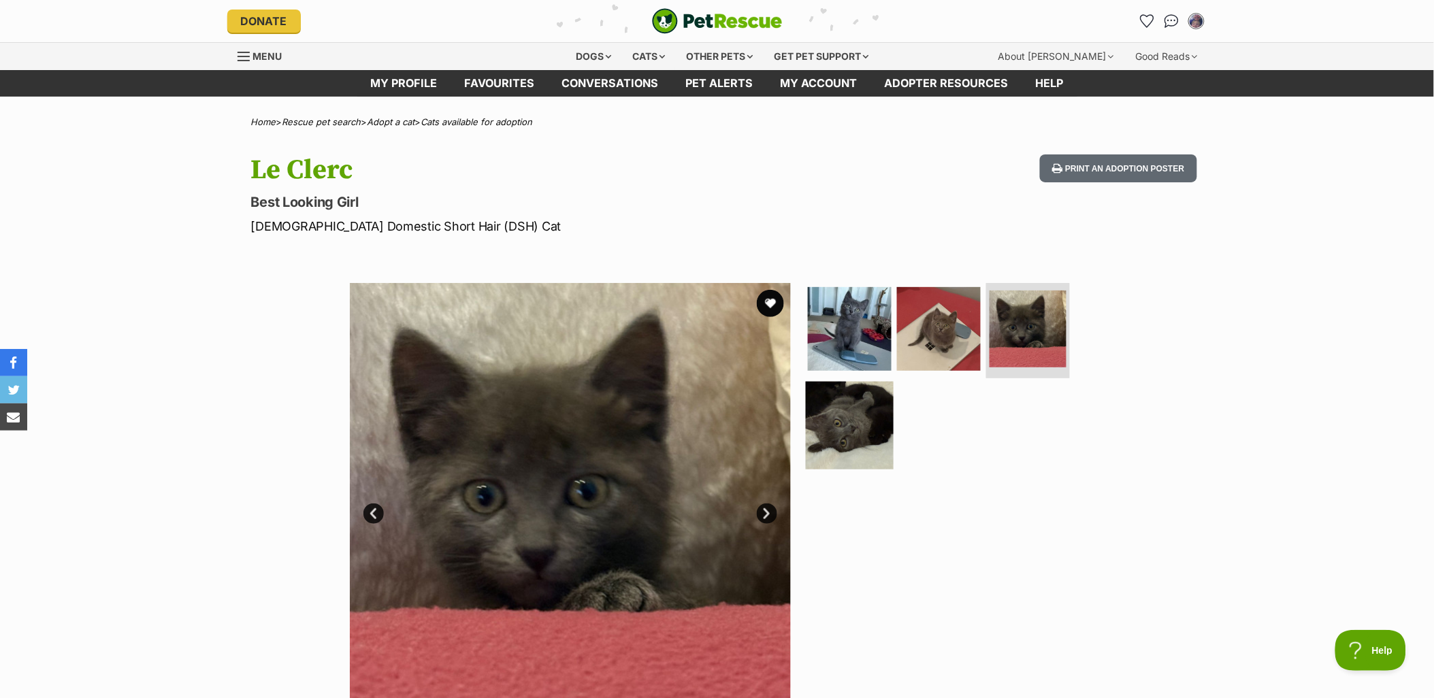
click at [831, 427] on img at bounding box center [850, 425] width 88 height 88
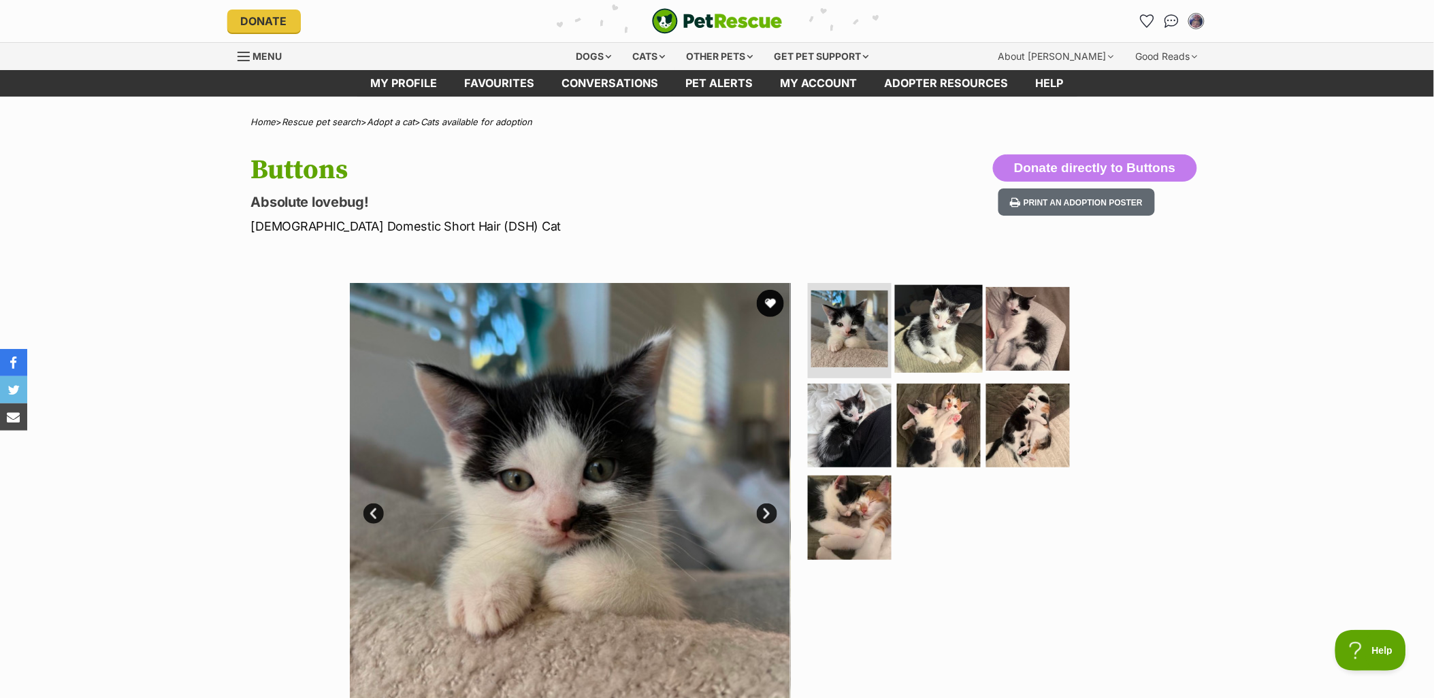
click at [922, 317] on img at bounding box center [939, 329] width 88 height 88
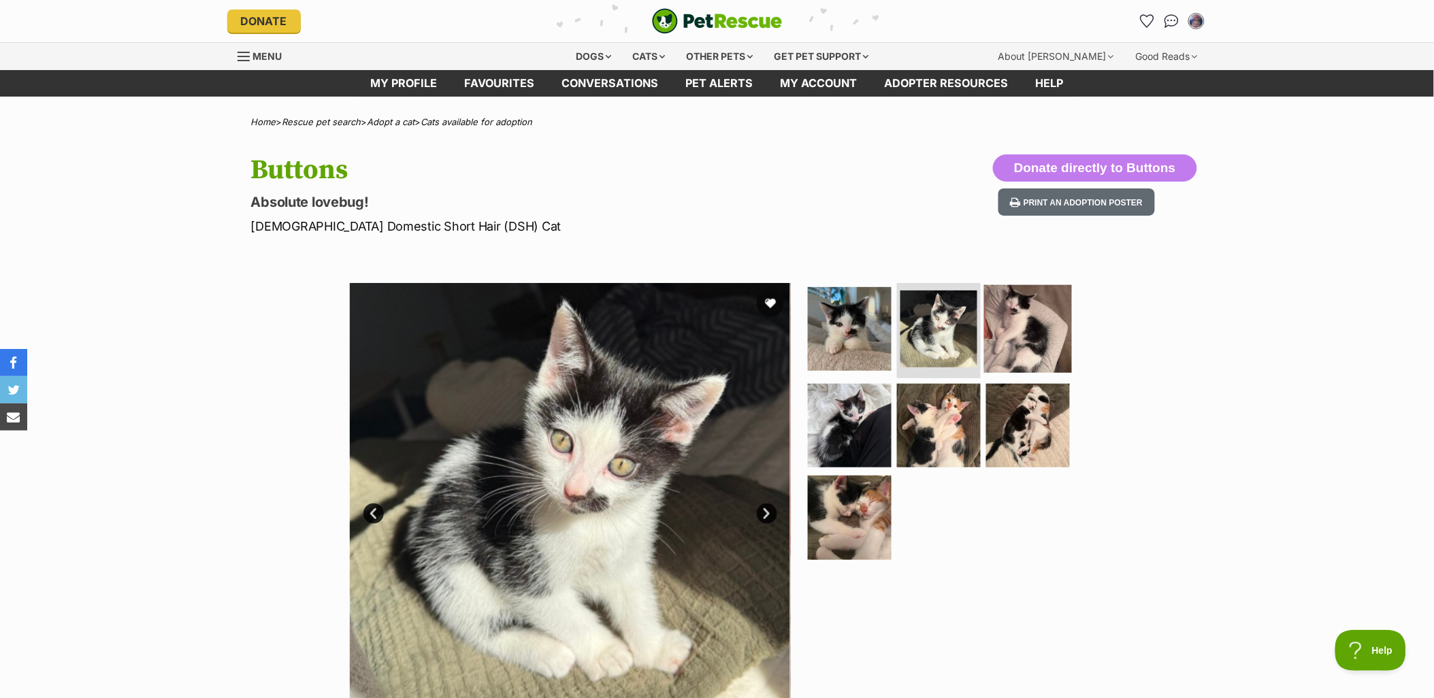
click at [1026, 331] on img at bounding box center [1028, 329] width 88 height 88
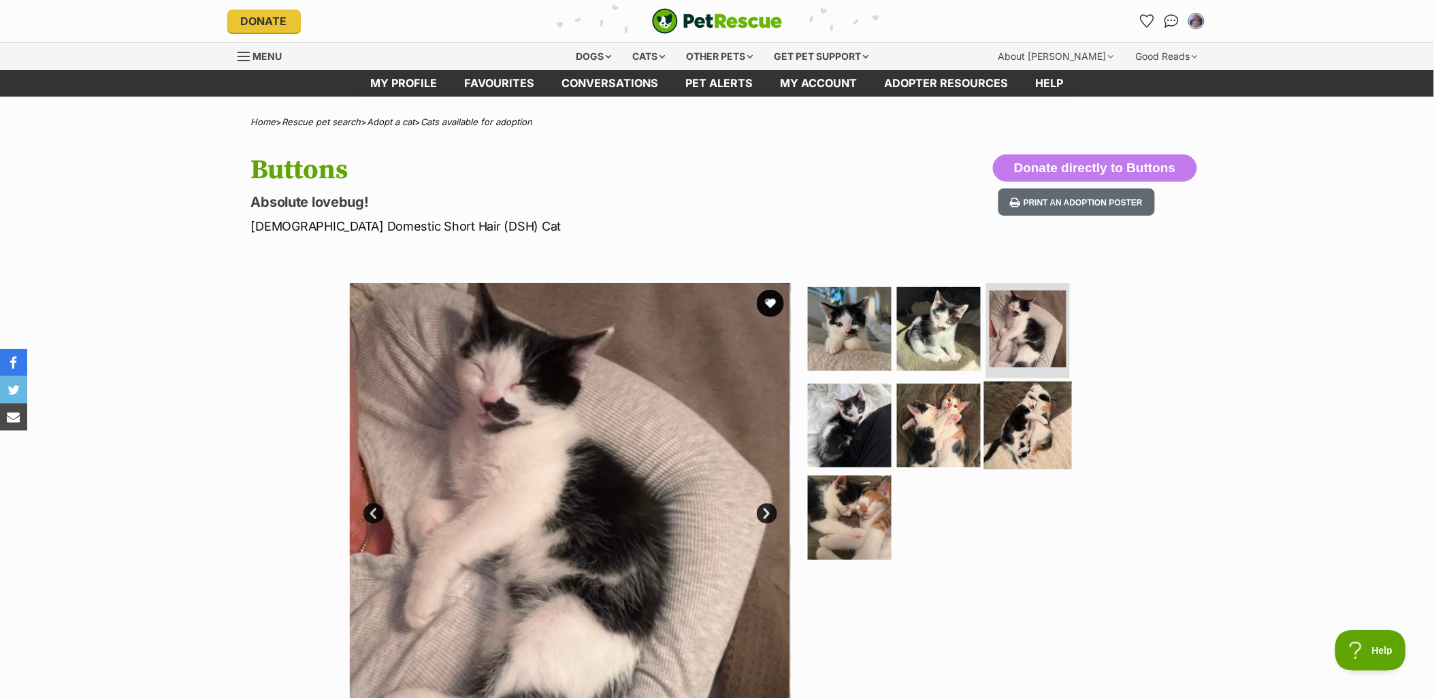
click at [1030, 423] on img at bounding box center [1028, 425] width 88 height 88
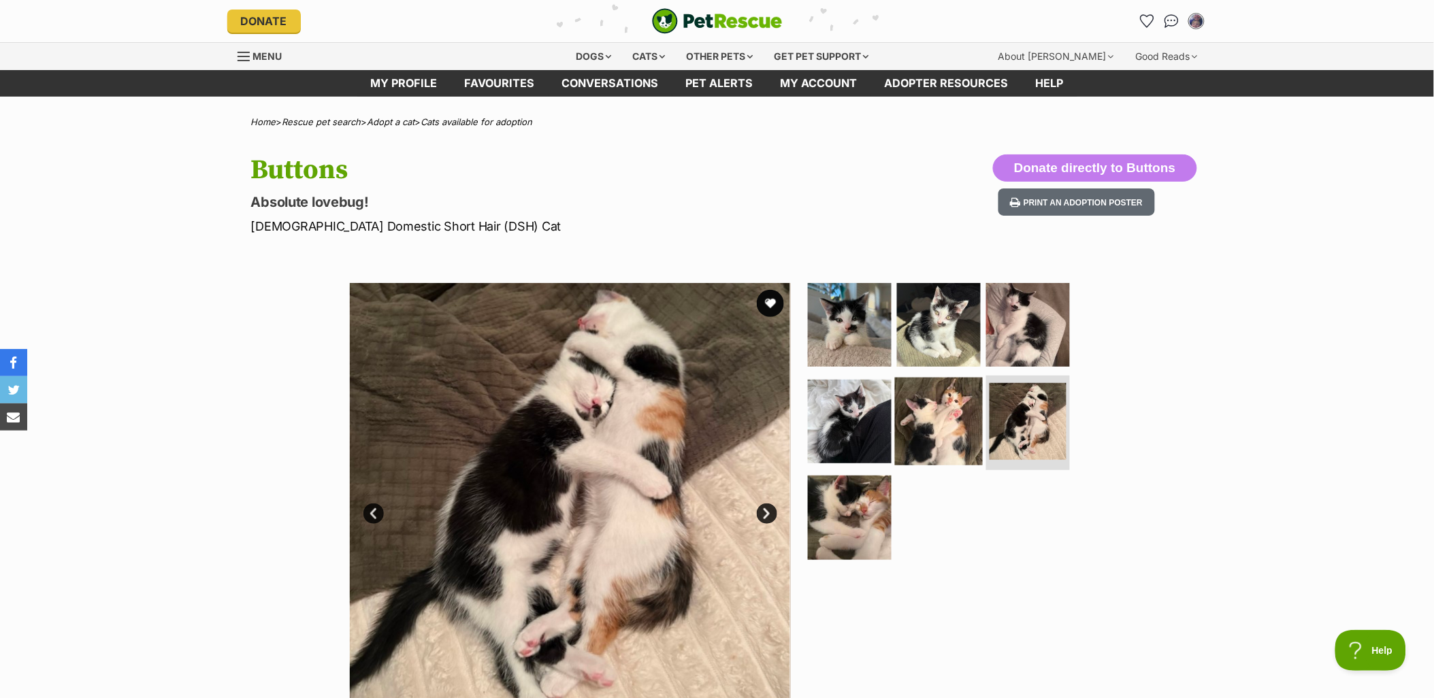
click at [901, 419] on img at bounding box center [939, 421] width 88 height 88
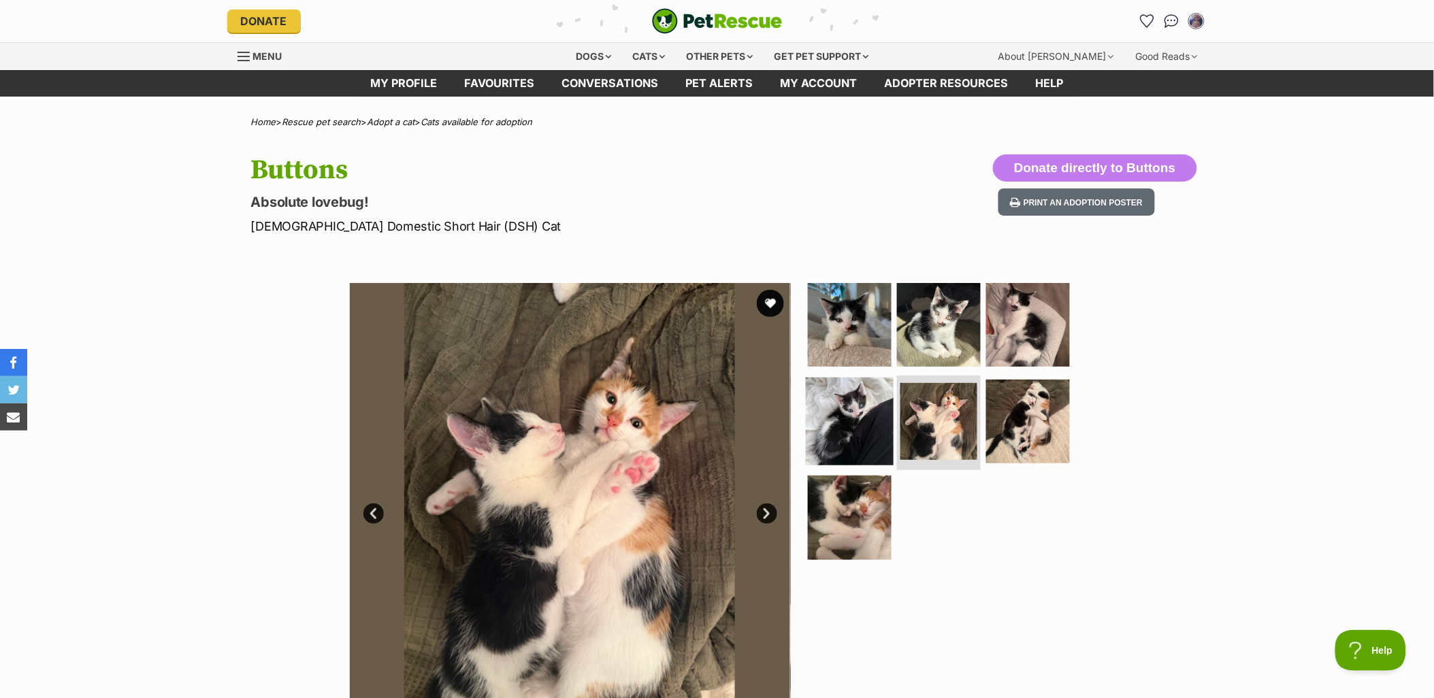
click at [831, 419] on img at bounding box center [850, 421] width 88 height 88
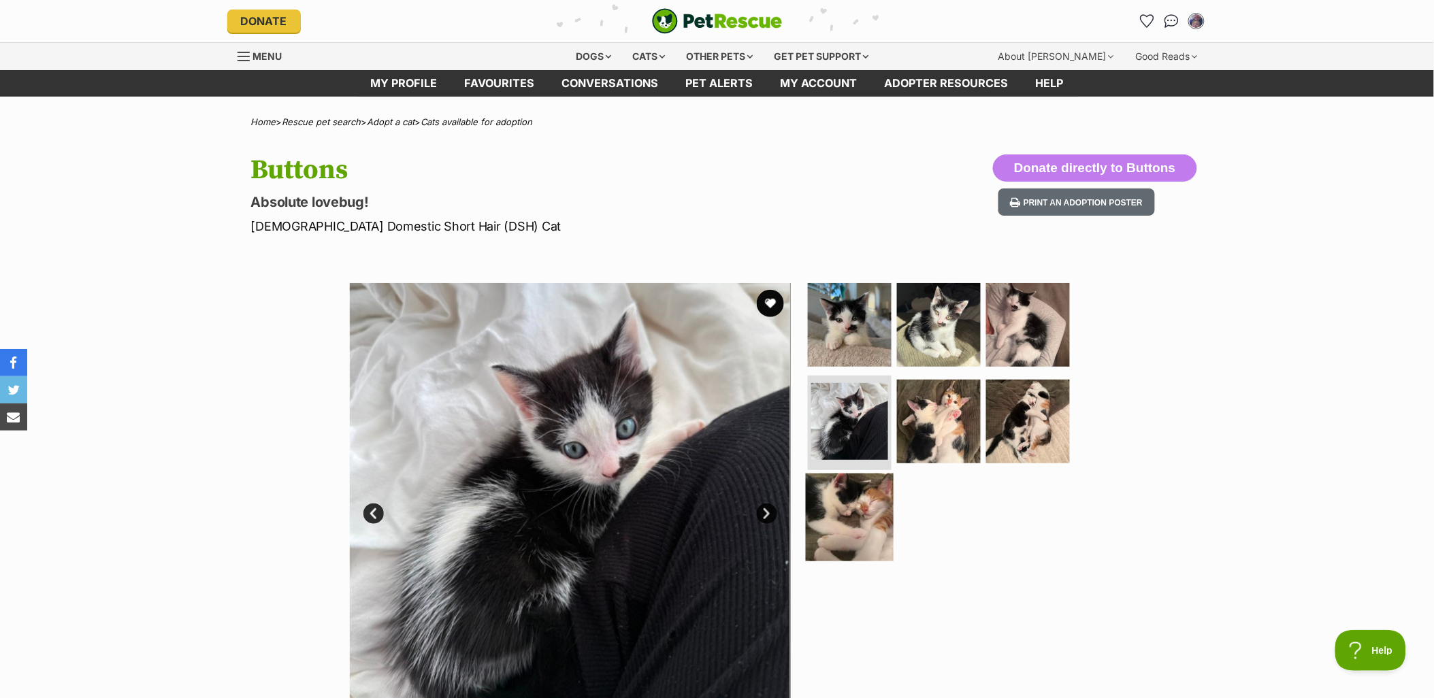
click at [866, 517] on img at bounding box center [850, 518] width 88 height 88
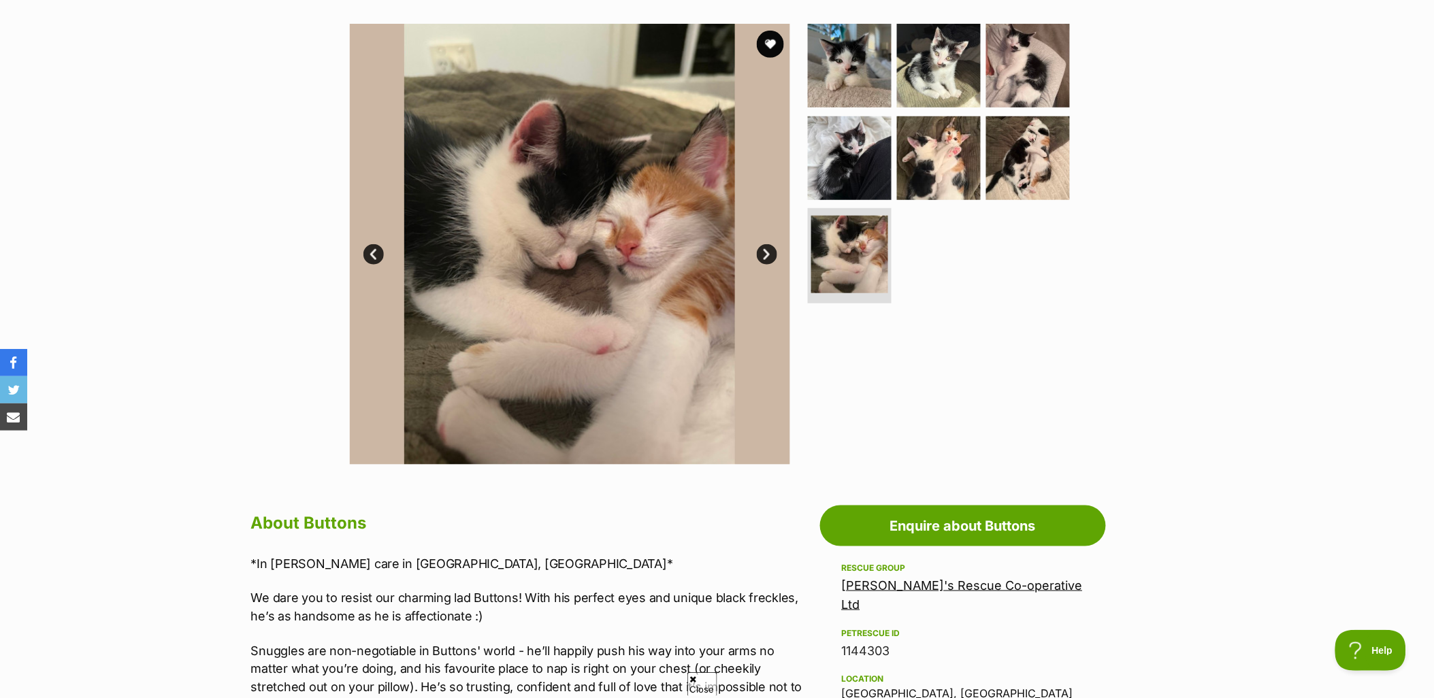
scroll to position [151, 0]
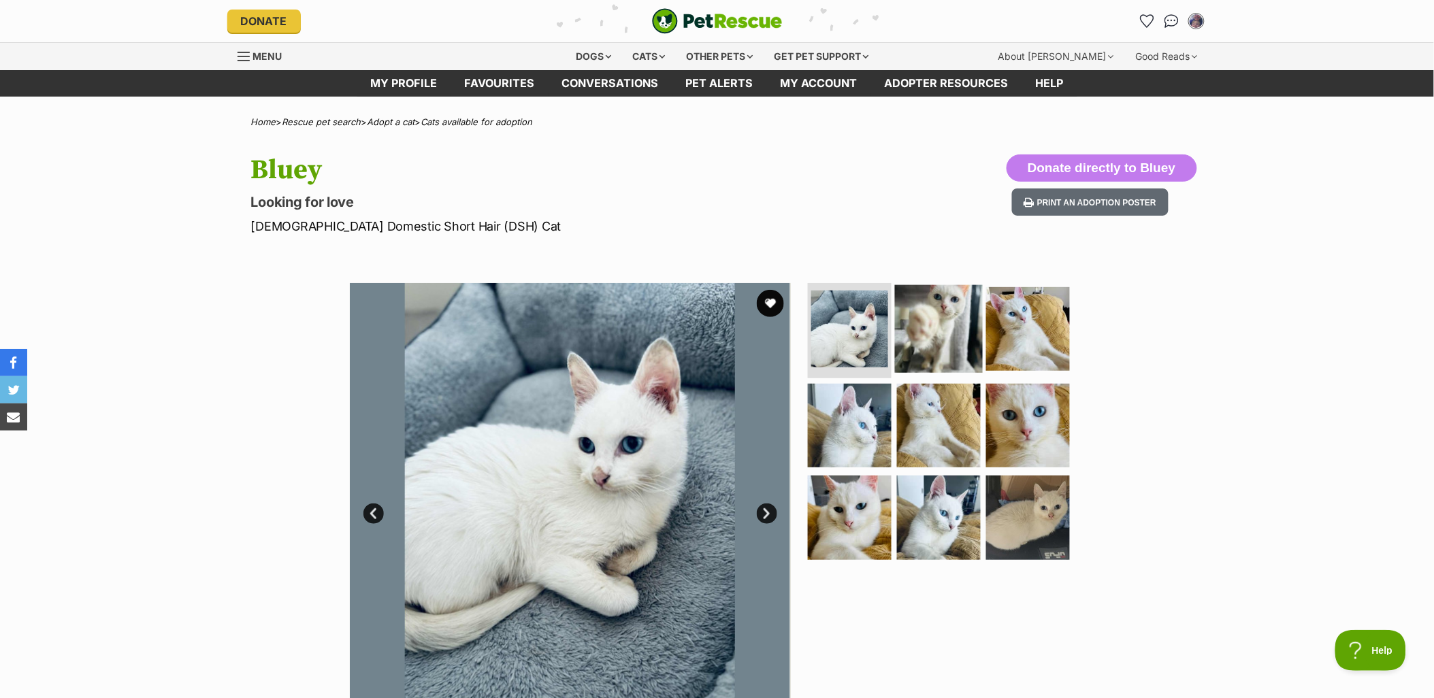
click at [920, 338] on img at bounding box center [939, 329] width 88 height 88
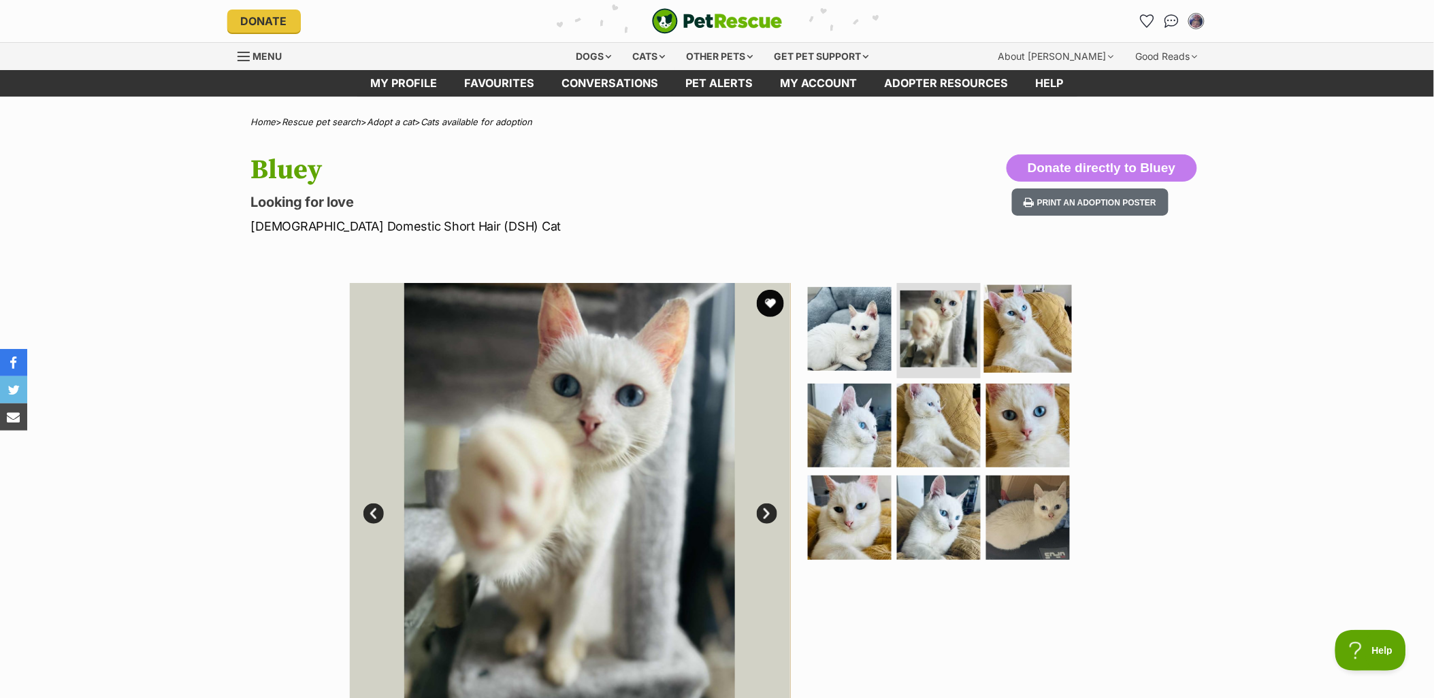
click at [1023, 331] on img at bounding box center [1028, 329] width 88 height 88
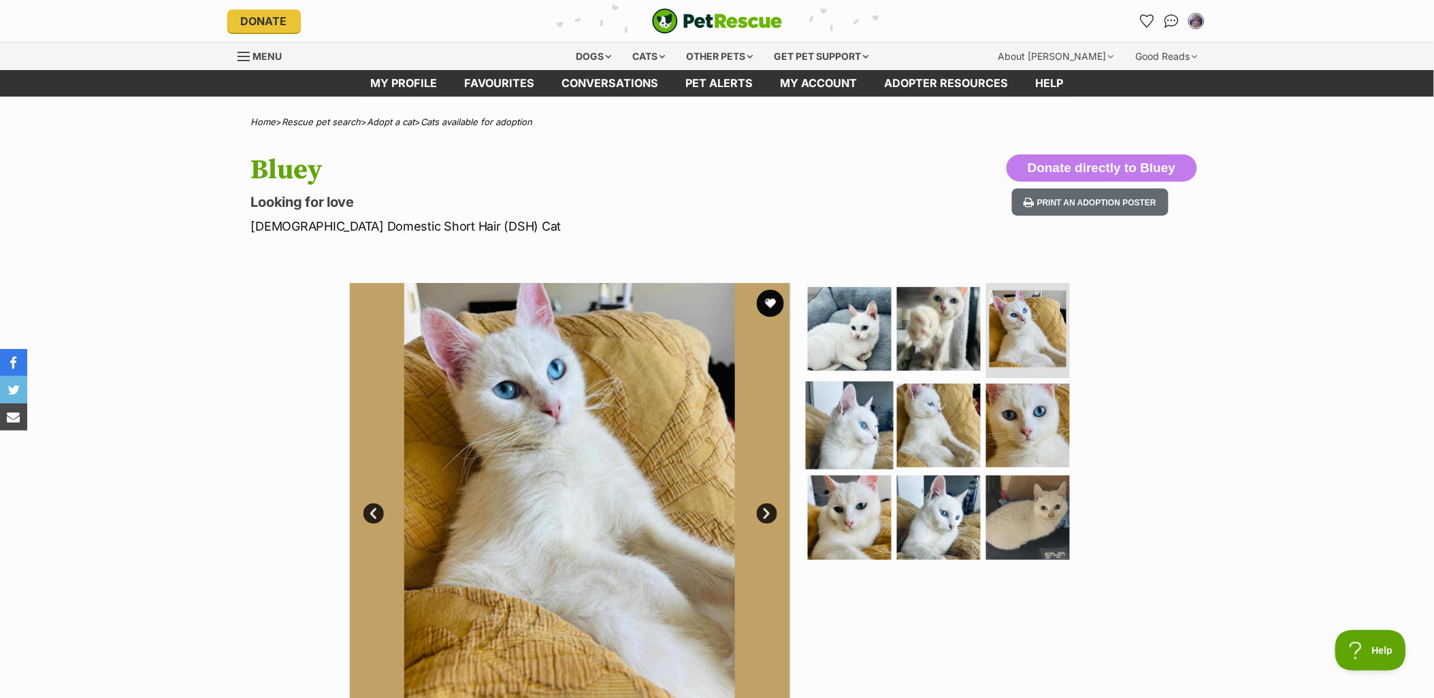
click at [851, 422] on img at bounding box center [850, 425] width 88 height 88
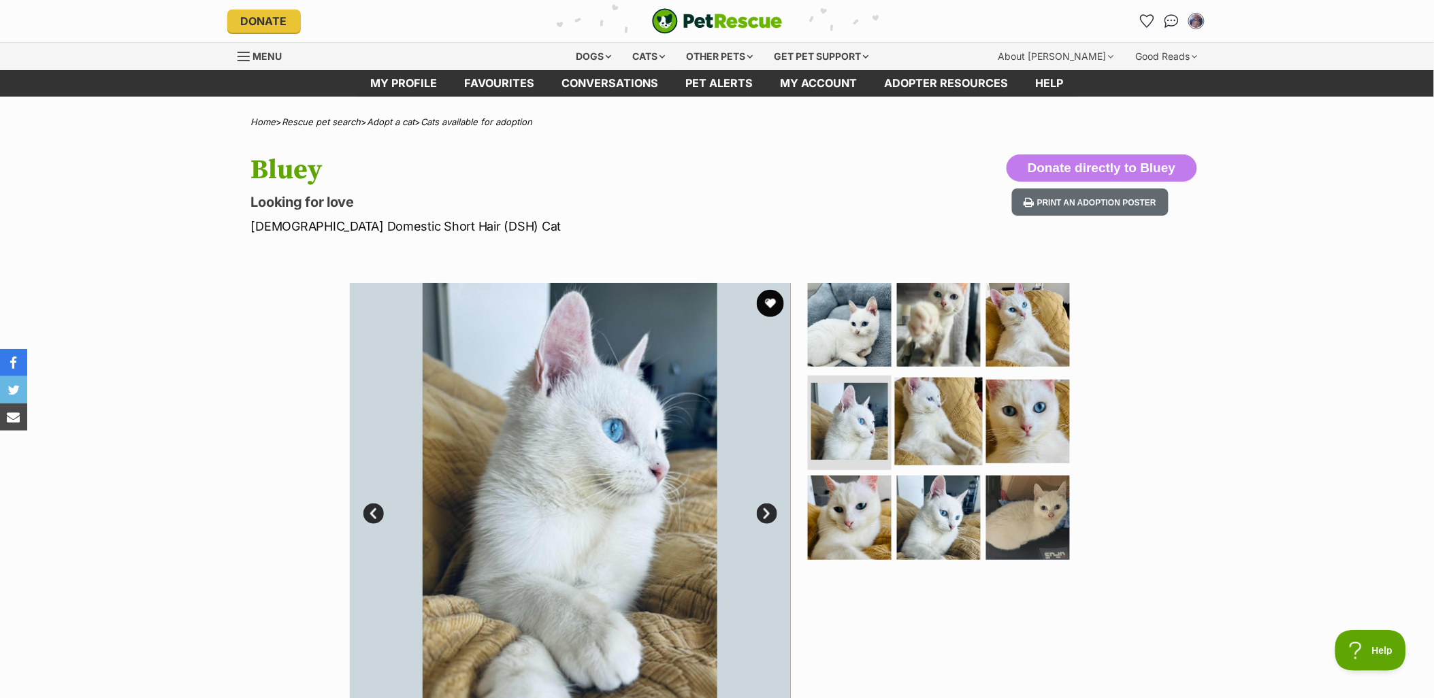
click at [947, 423] on img at bounding box center [939, 421] width 88 height 88
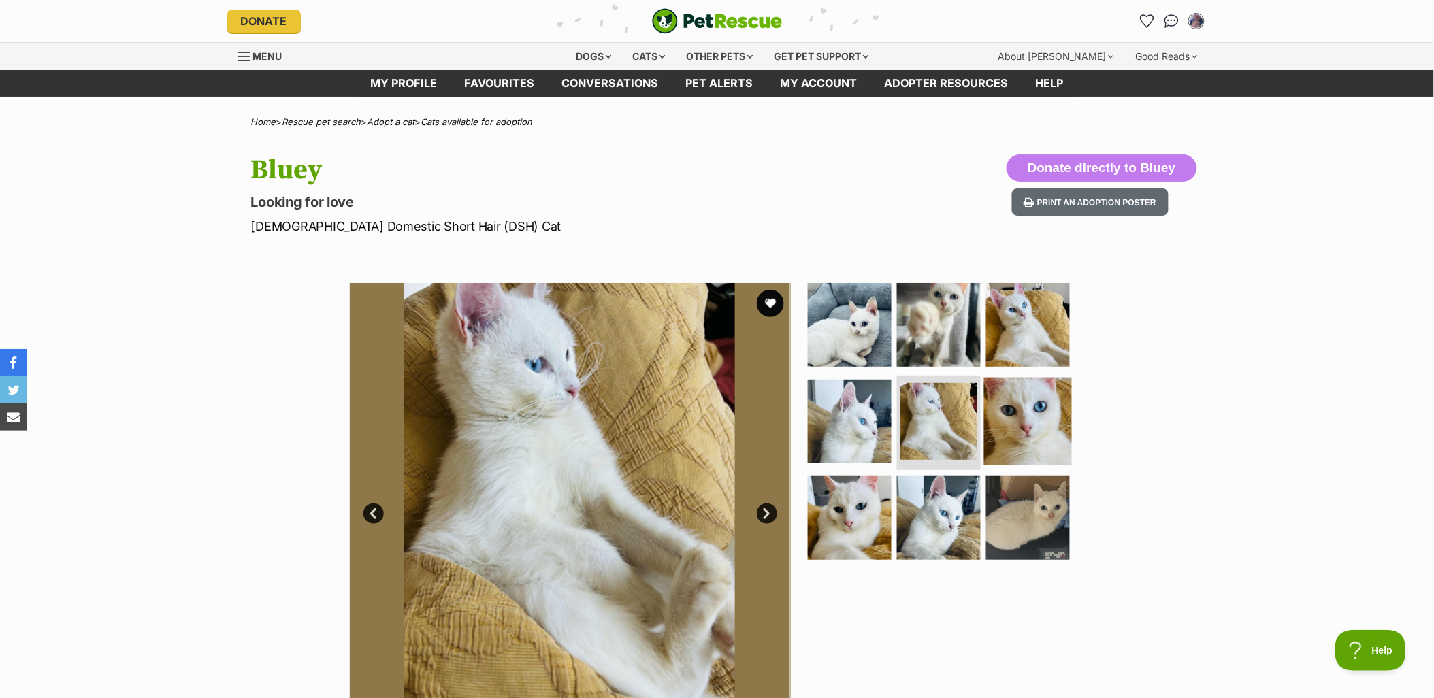
click at [1033, 423] on img at bounding box center [1028, 421] width 88 height 88
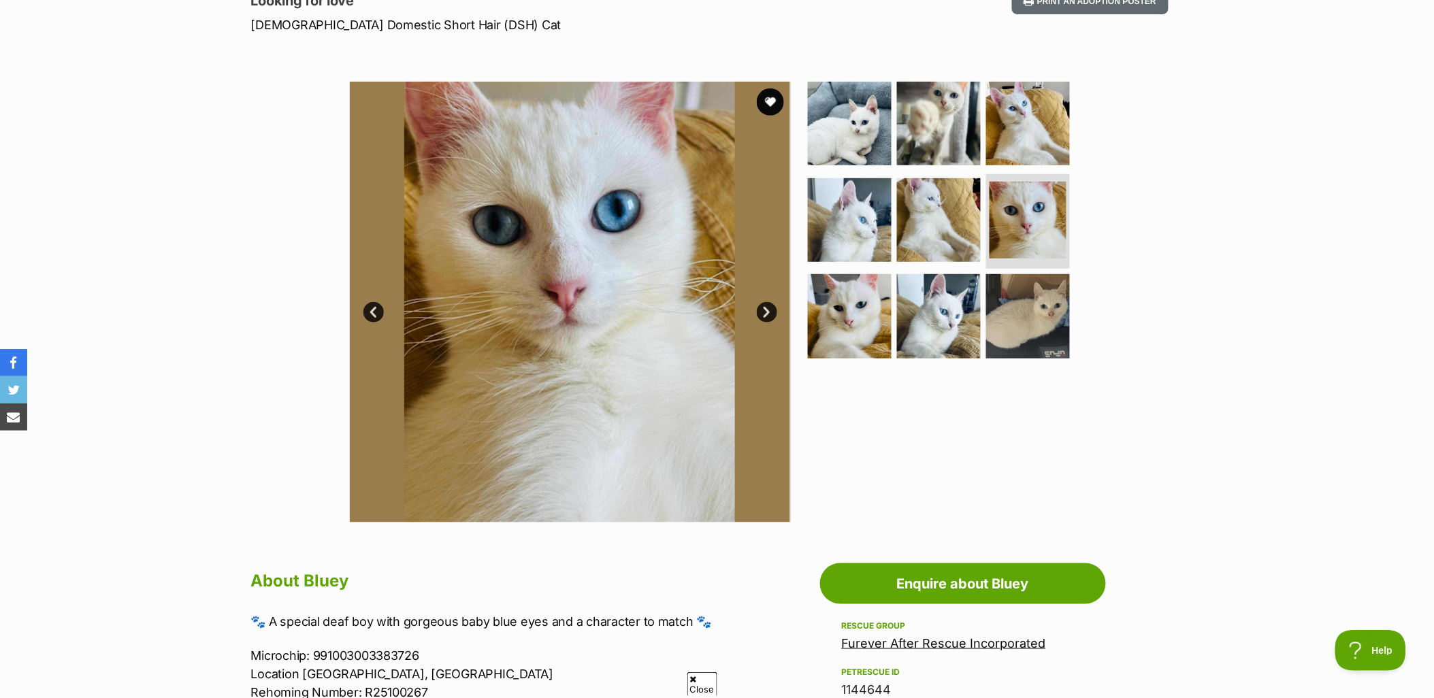
scroll to position [227, 0]
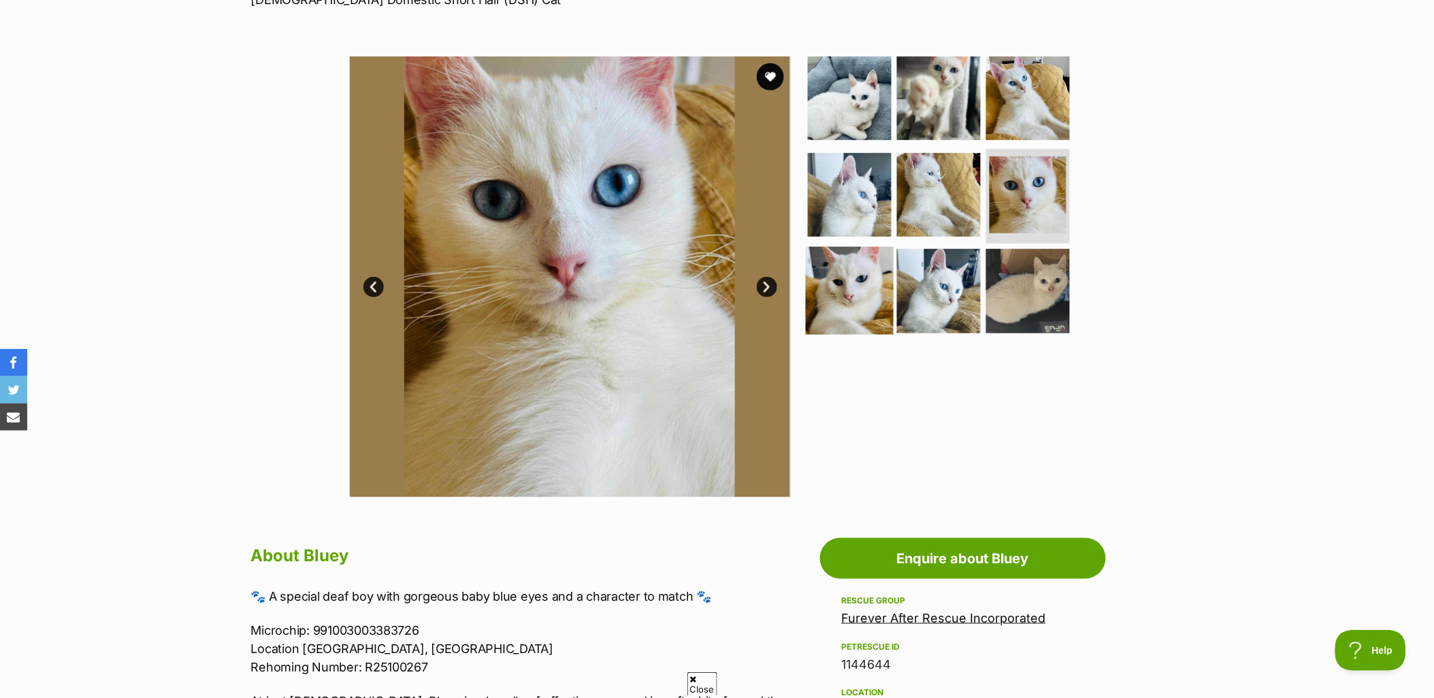
click at [870, 282] on img at bounding box center [850, 291] width 88 height 88
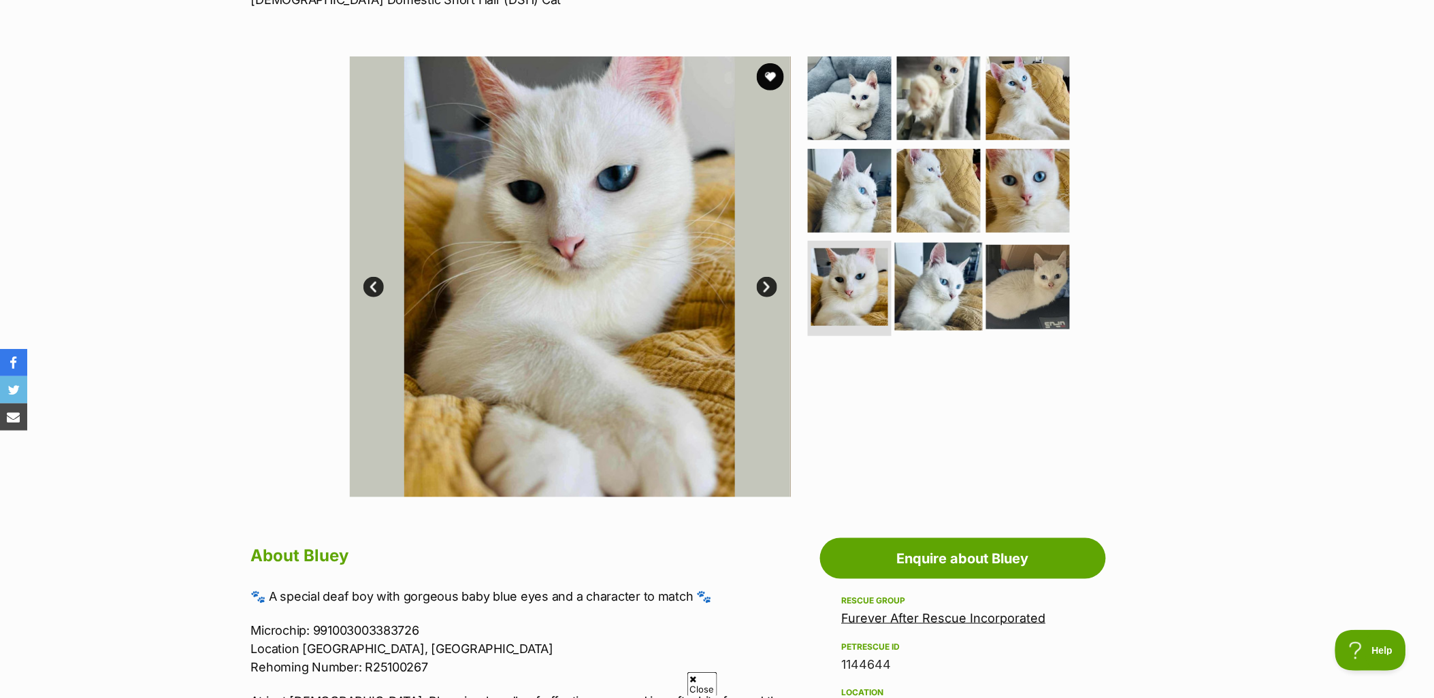
click at [947, 291] on img at bounding box center [939, 287] width 88 height 88
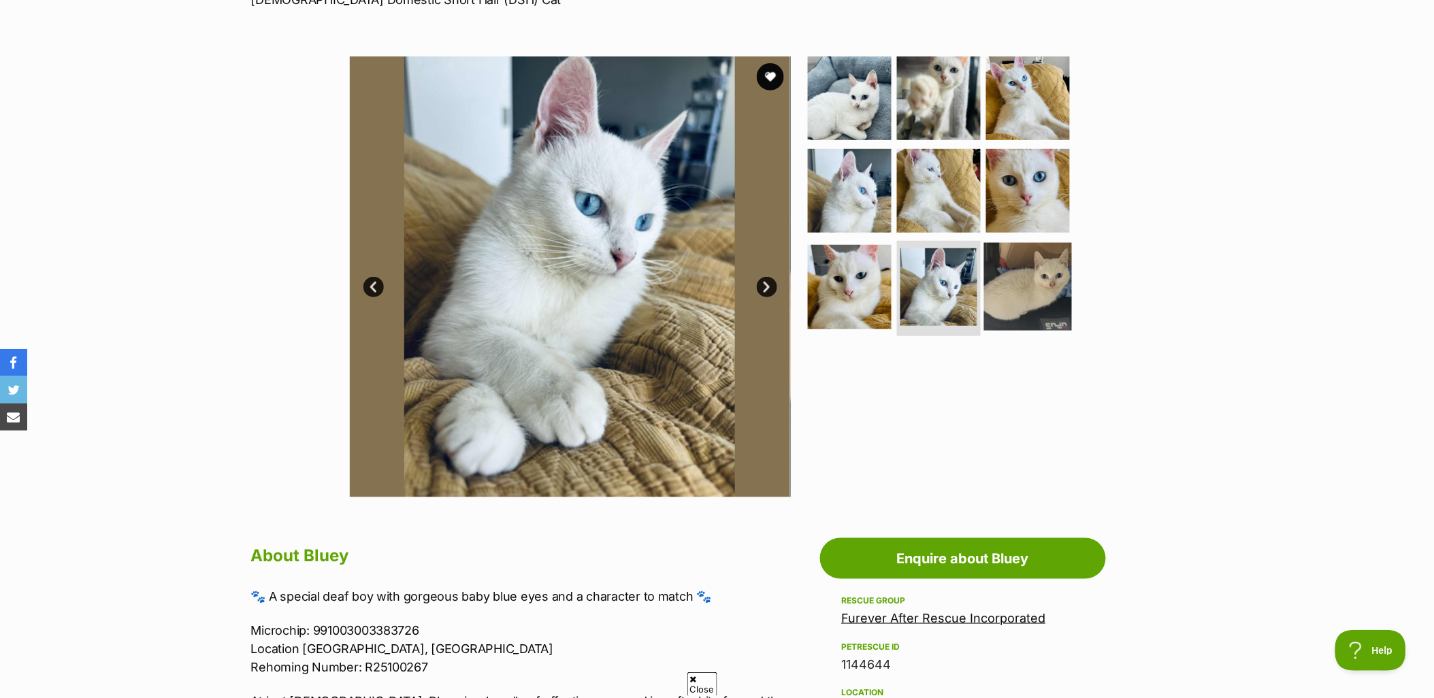
click at [1042, 272] on img at bounding box center [1028, 287] width 88 height 88
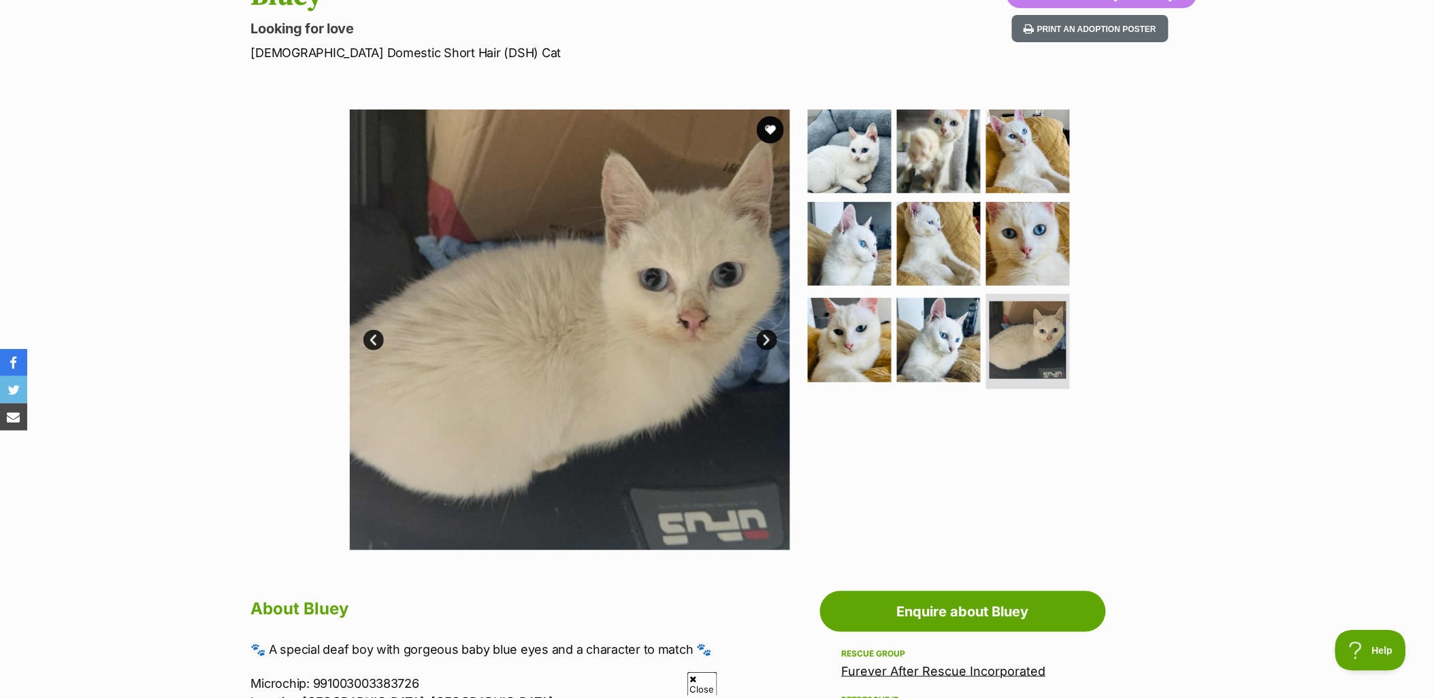
scroll to position [0, 0]
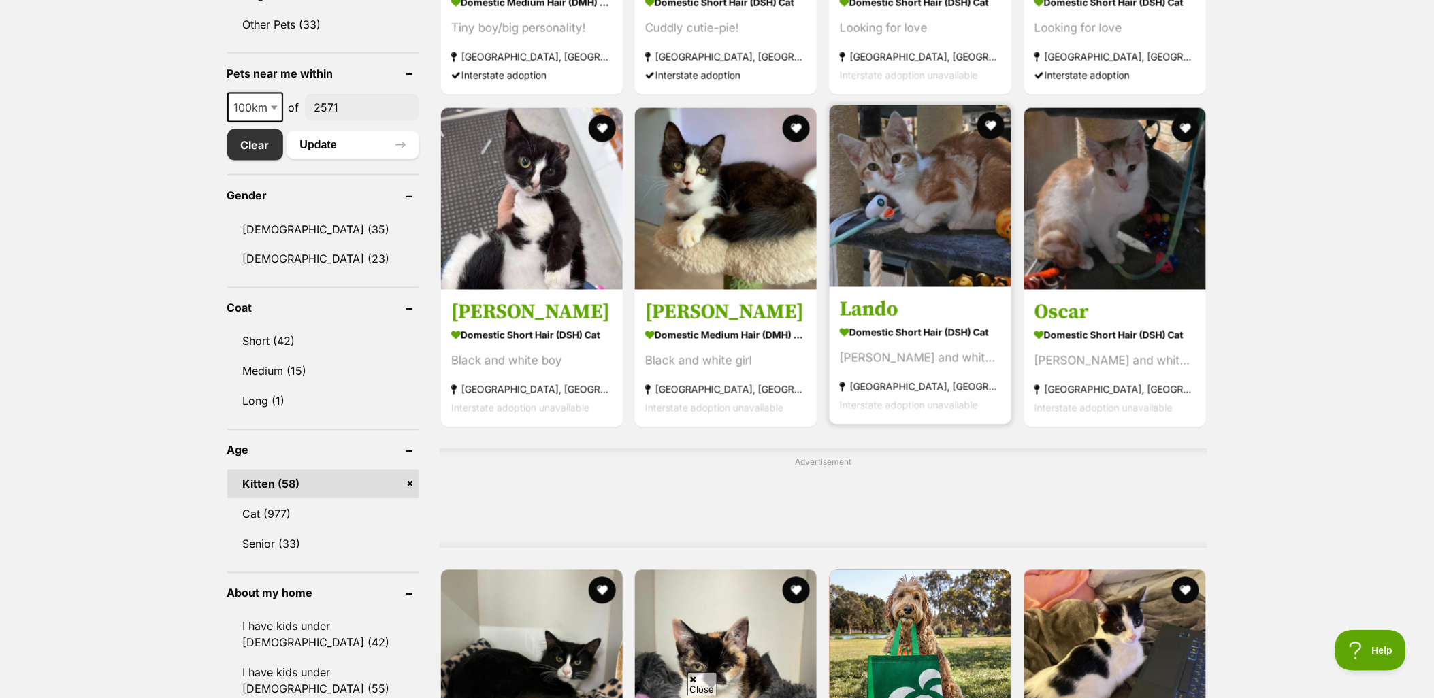
scroll to position [681, 0]
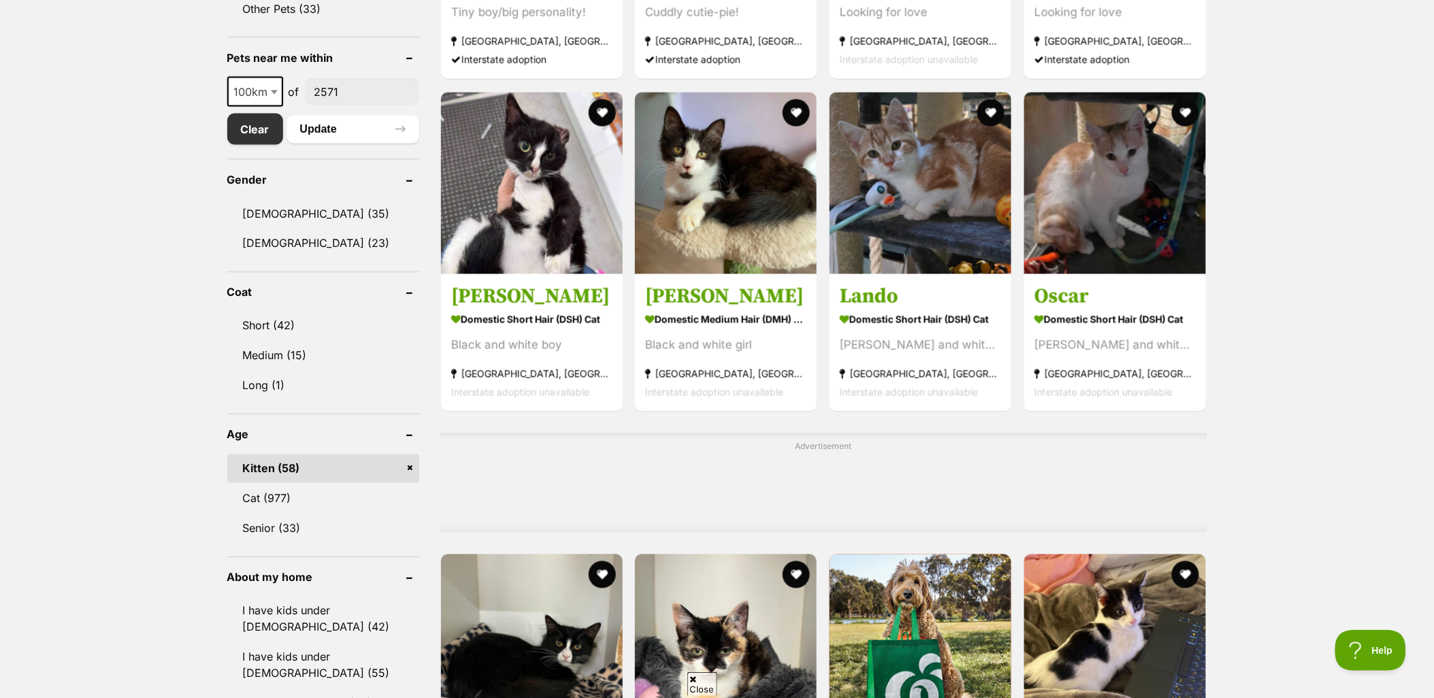
click at [259, 82] on span "100km" at bounding box center [255, 91] width 53 height 19
select select "250"
click at [345, 125] on button "Update" at bounding box center [353, 129] width 133 height 27
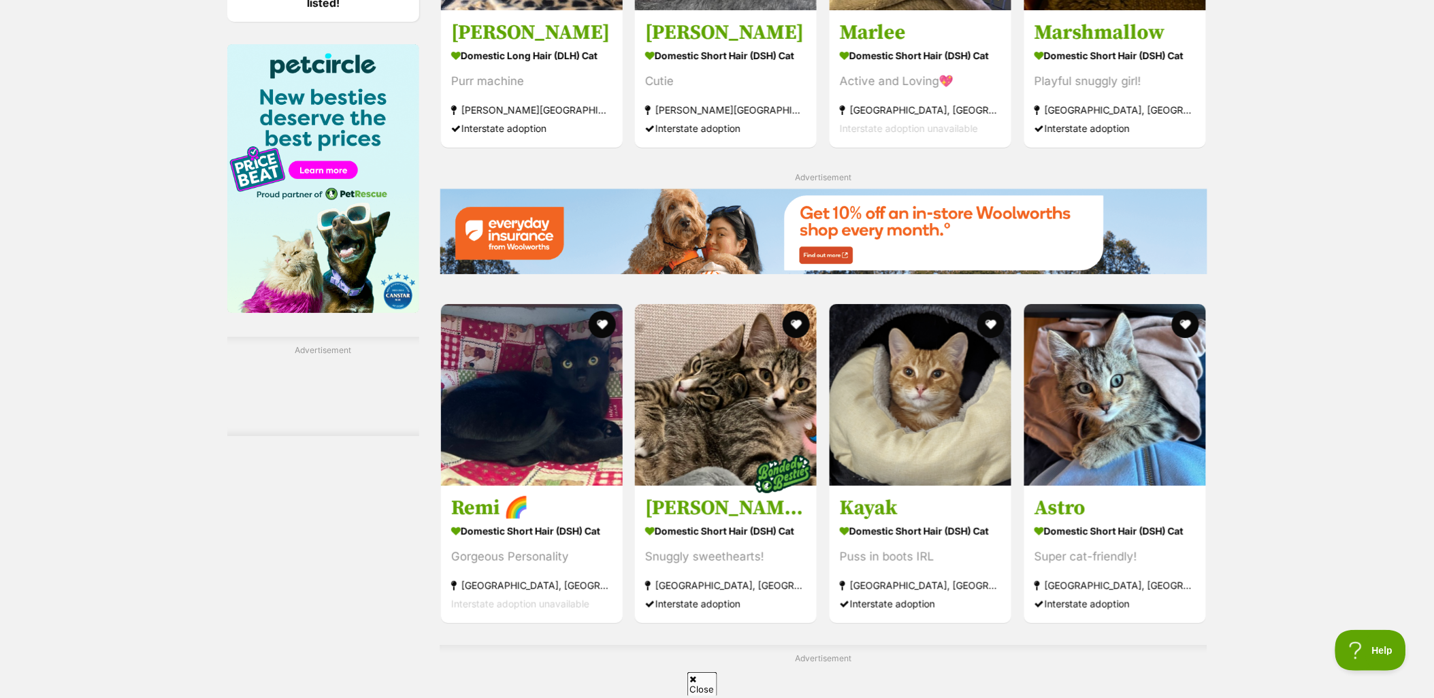
scroll to position [2042, 0]
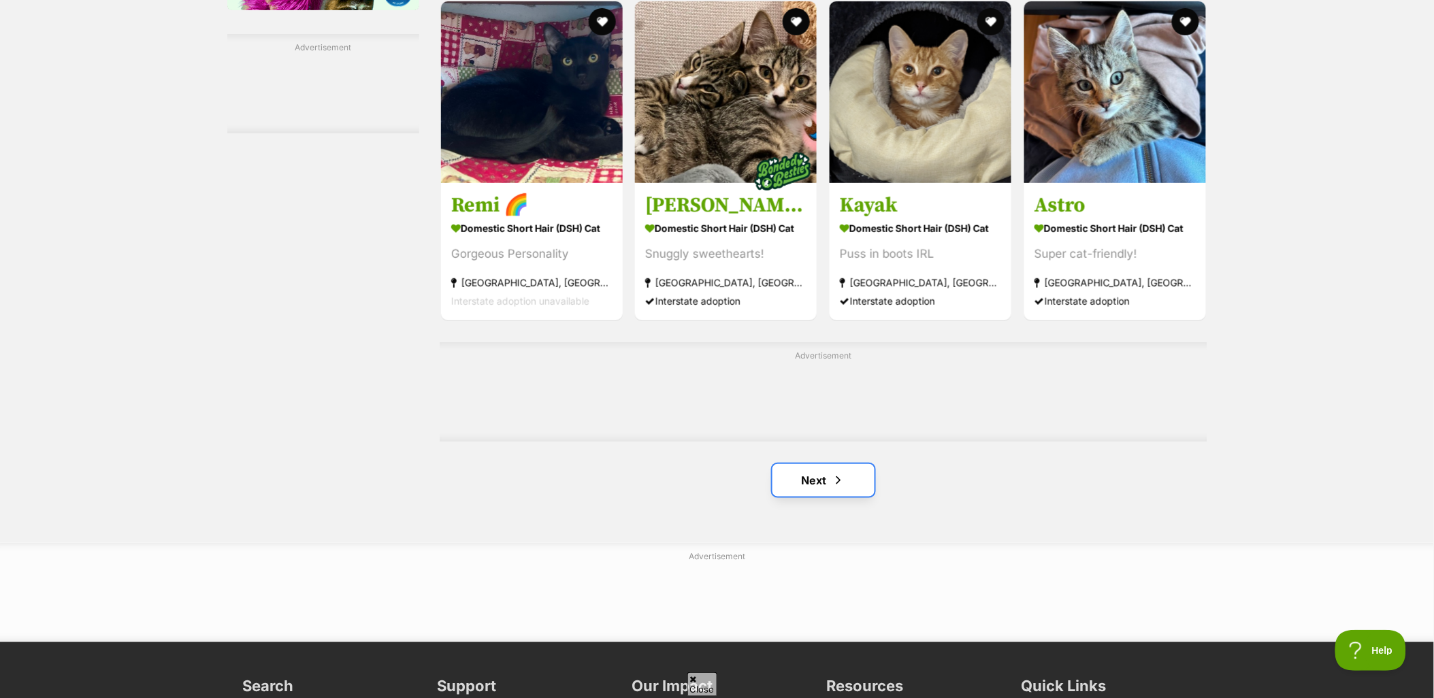
click at [809, 479] on link "Next" at bounding box center [824, 480] width 102 height 33
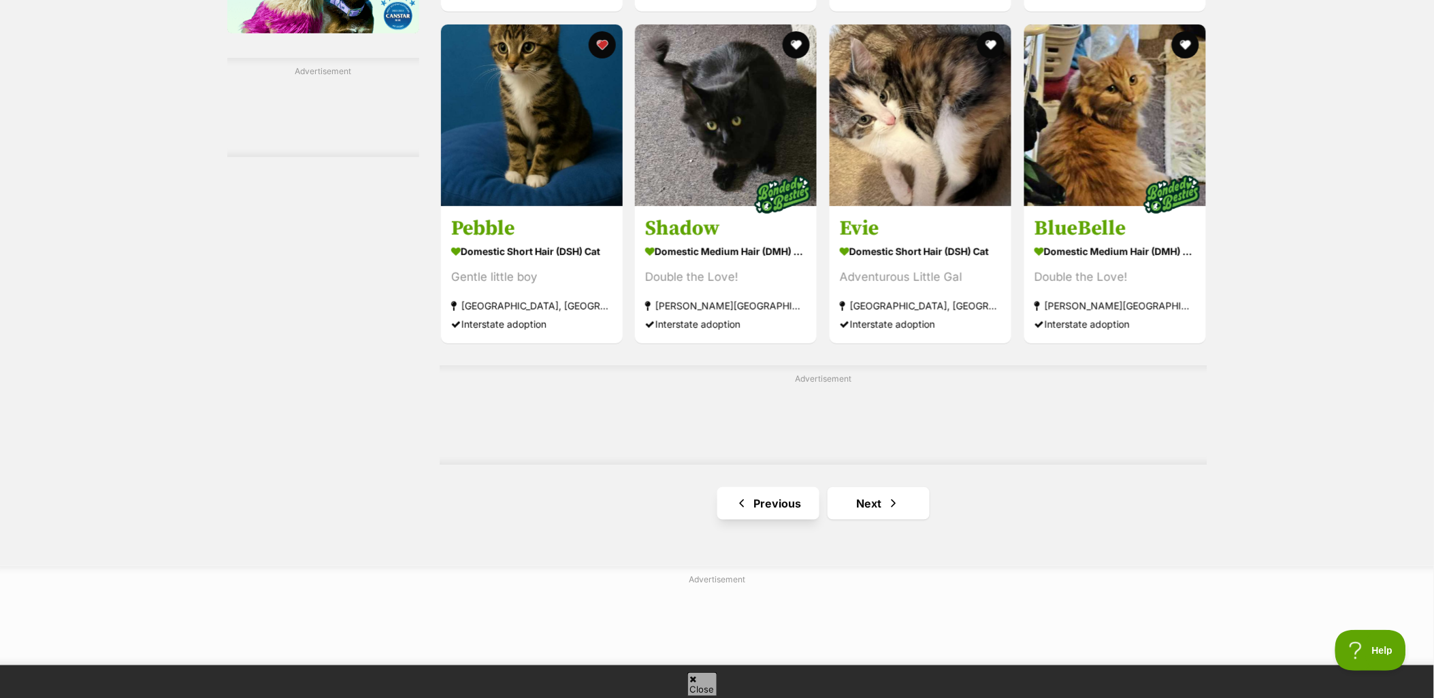
scroll to position [2042, 0]
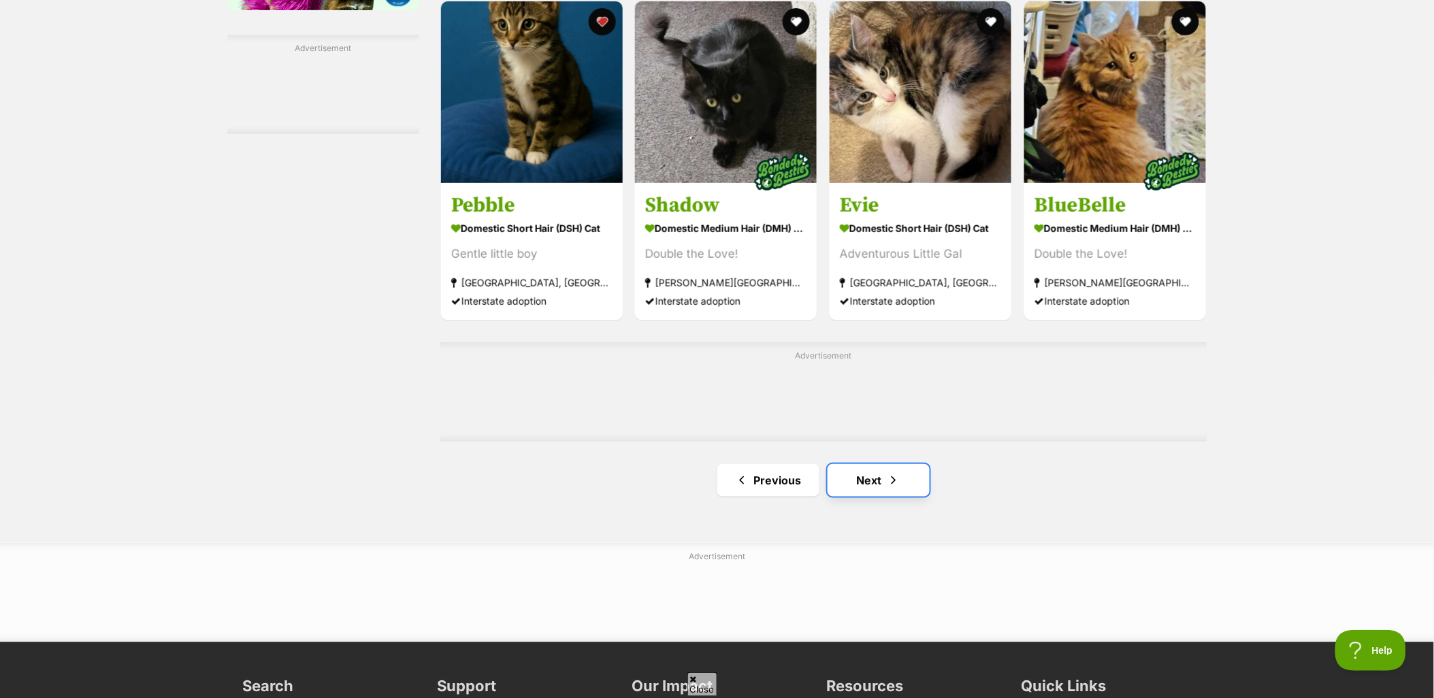
click at [873, 491] on link "Next" at bounding box center [879, 480] width 102 height 33
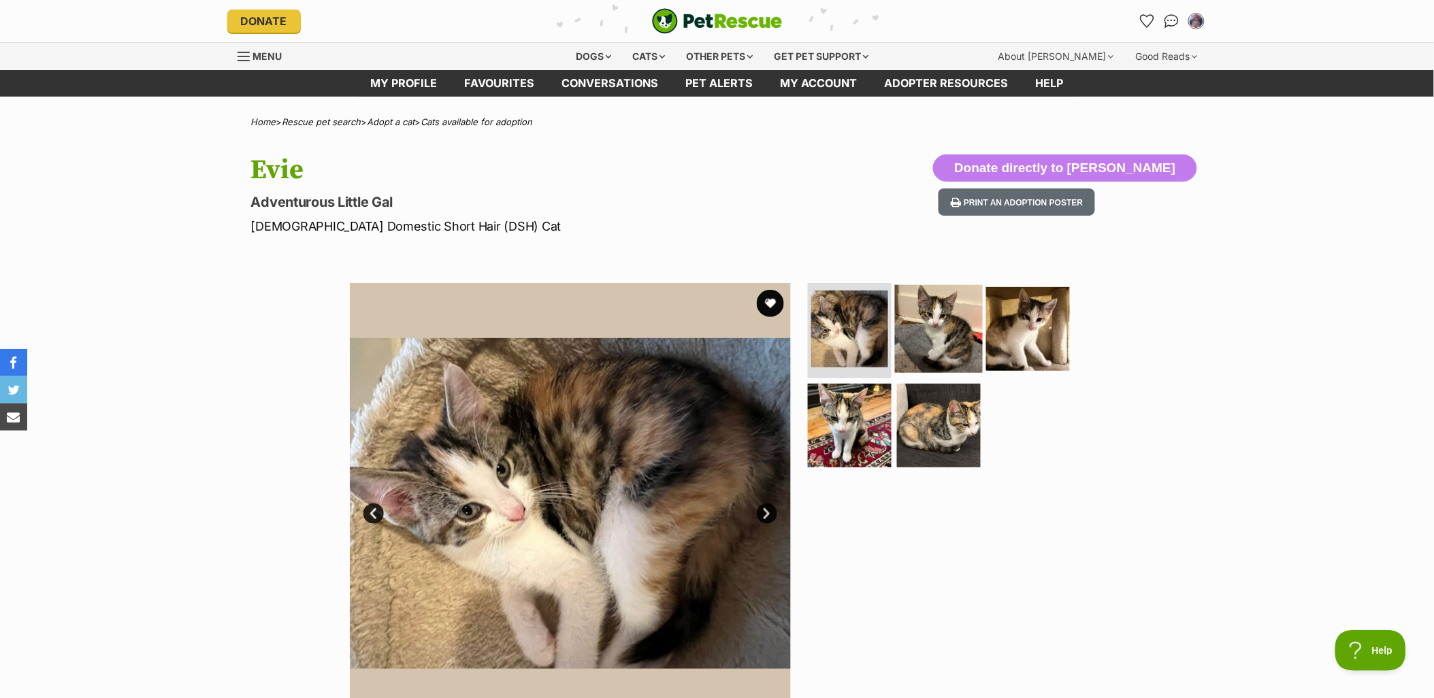
drag, startPoint x: 973, startPoint y: 324, endPoint x: 965, endPoint y: 329, distance: 10.0
click at [973, 325] on img at bounding box center [939, 329] width 88 height 88
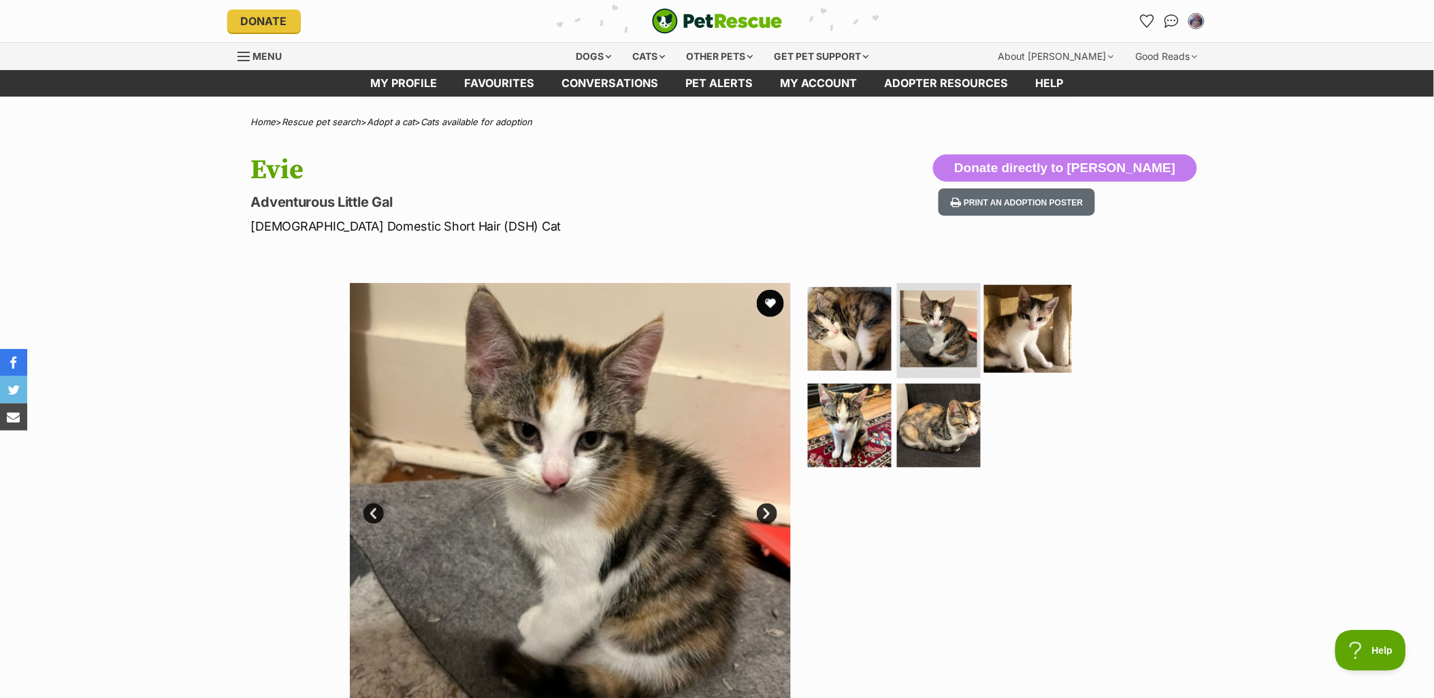
click at [999, 336] on img at bounding box center [1028, 329] width 88 height 88
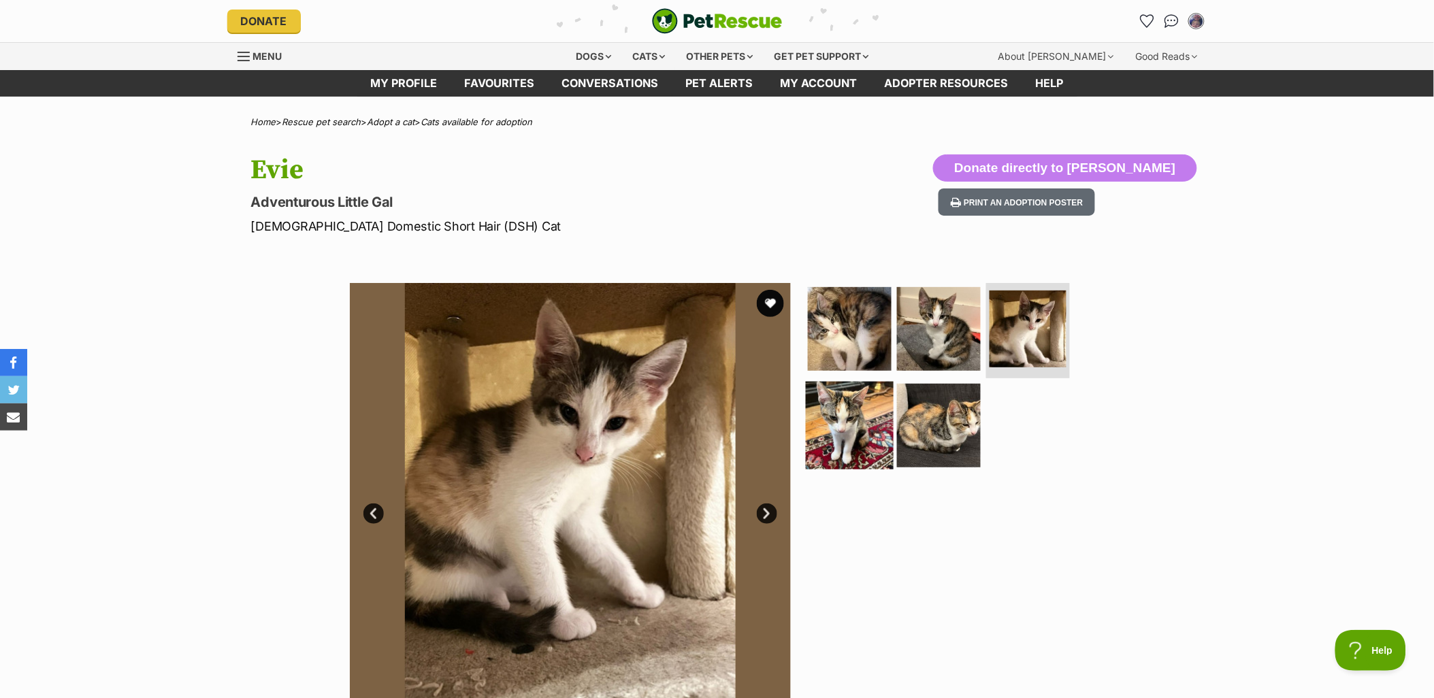
click at [863, 423] on img at bounding box center [850, 425] width 88 height 88
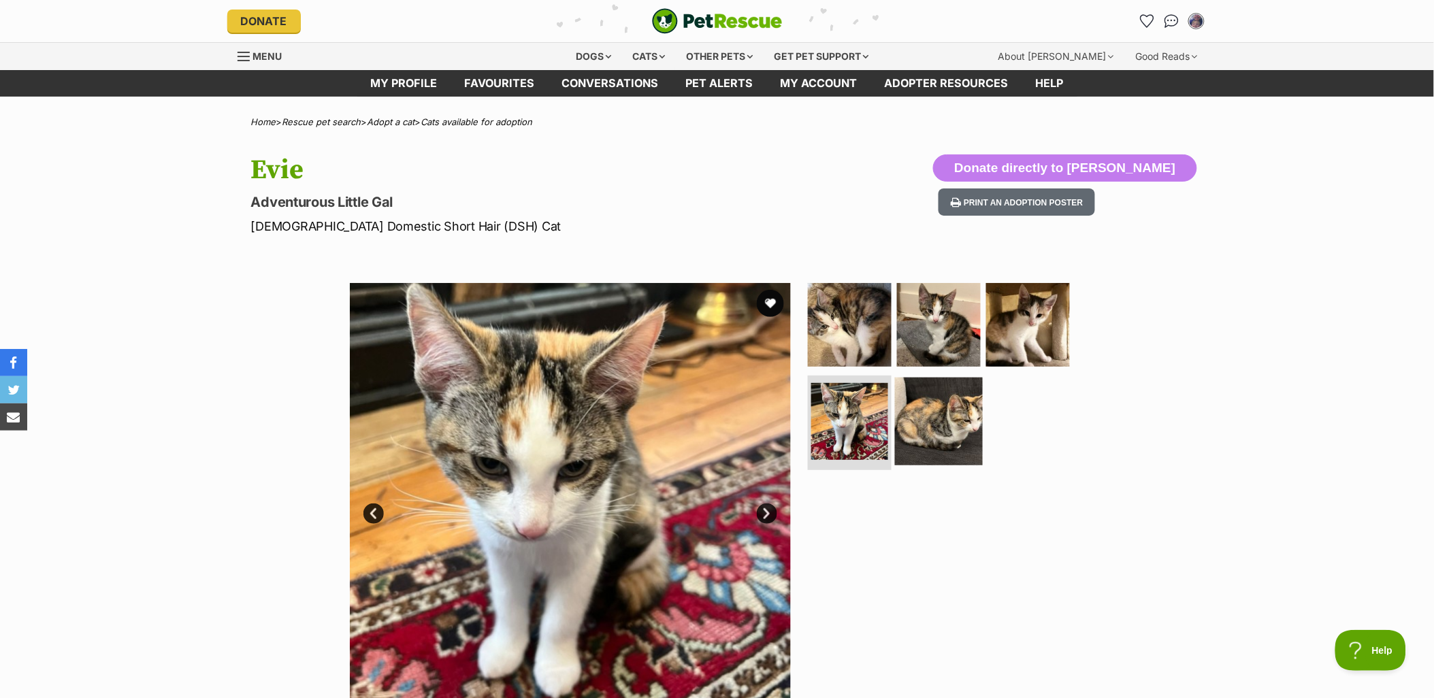
click at [965, 427] on img at bounding box center [939, 421] width 88 height 88
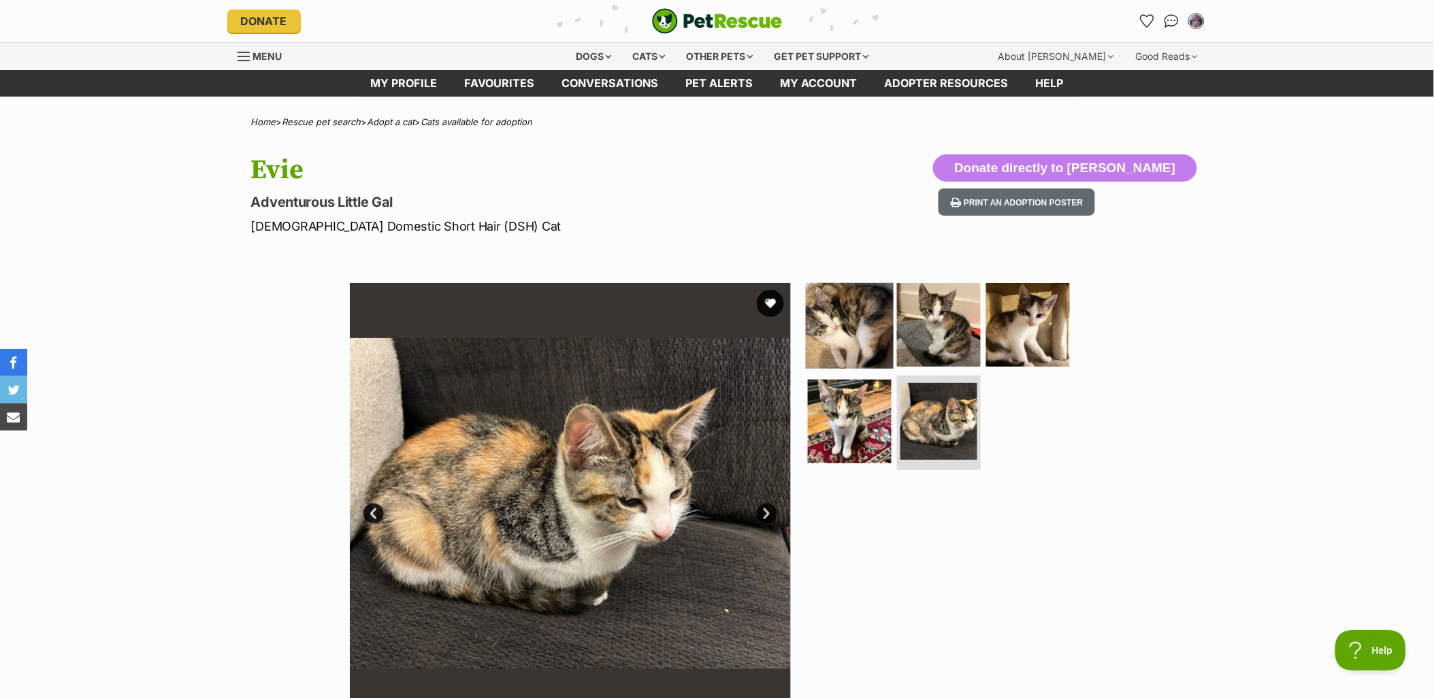
click at [868, 322] on img at bounding box center [850, 325] width 88 height 88
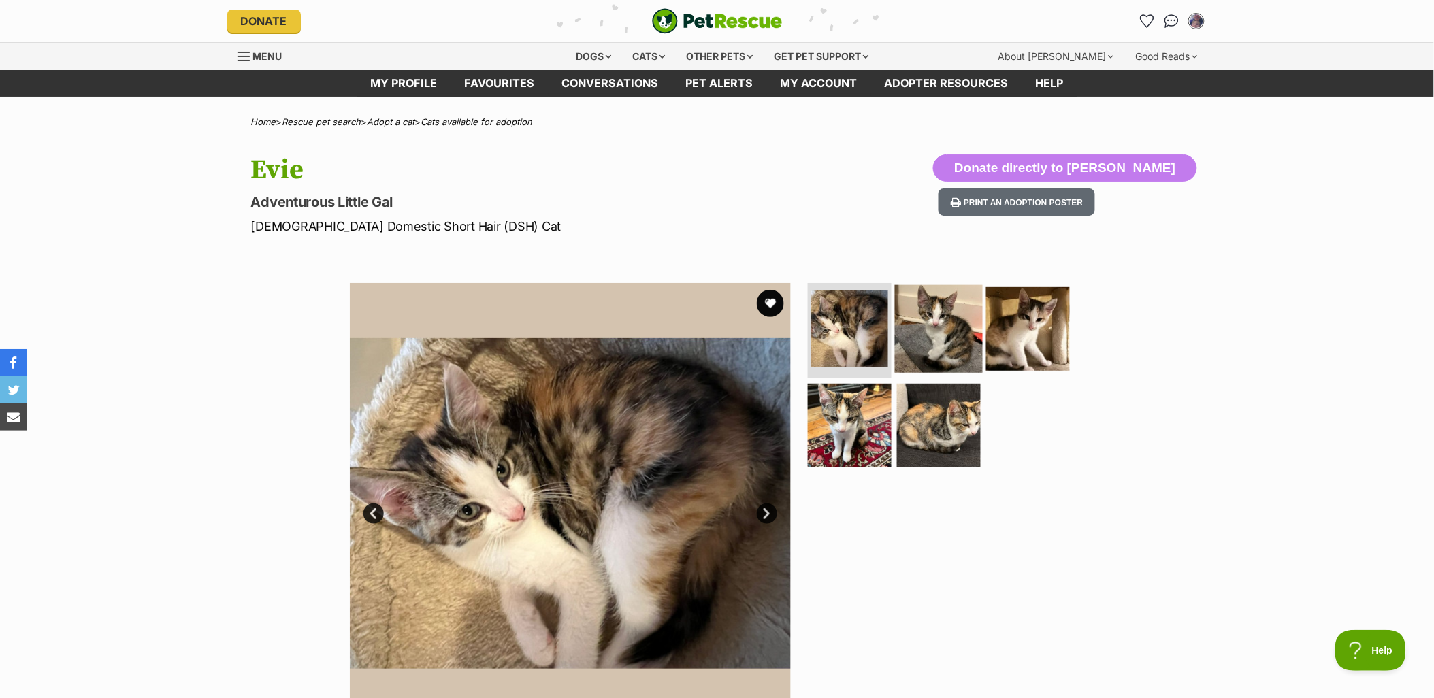
click at [937, 332] on img at bounding box center [939, 329] width 88 height 88
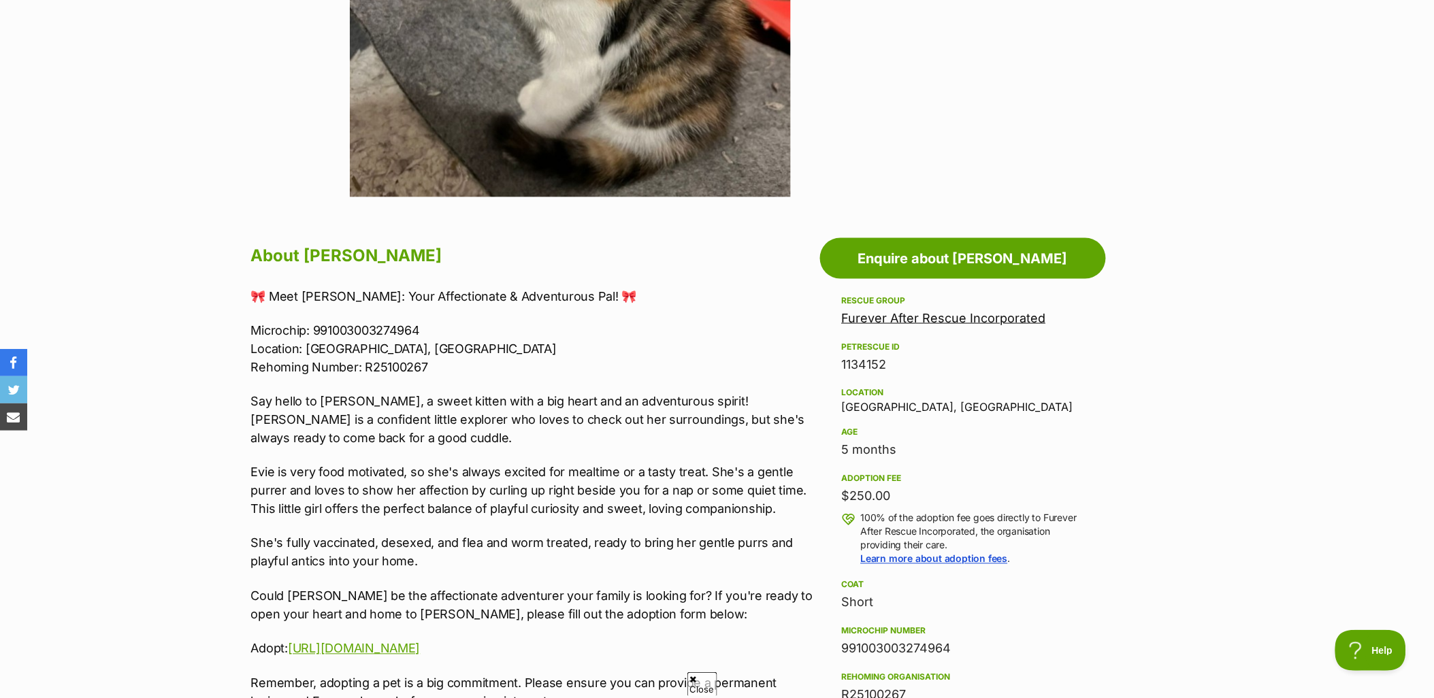
scroll to position [529, 0]
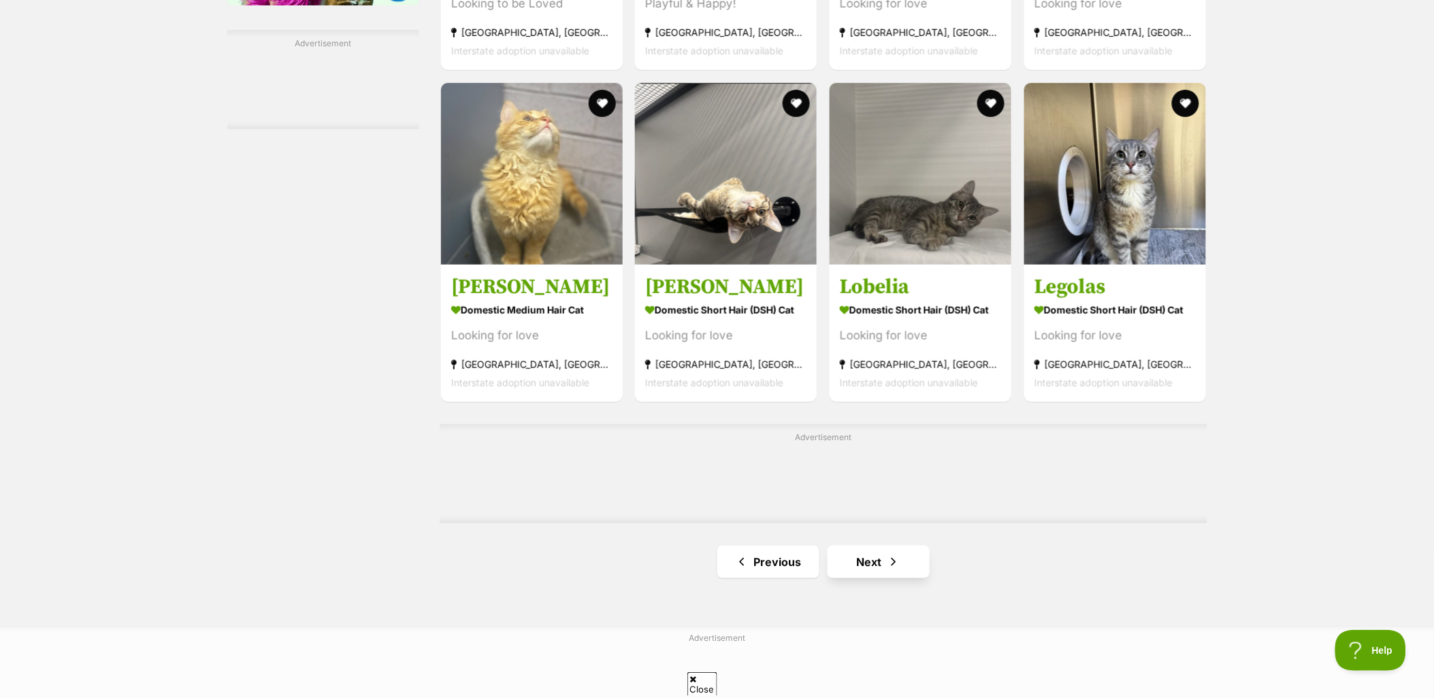
scroll to position [2118, 0]
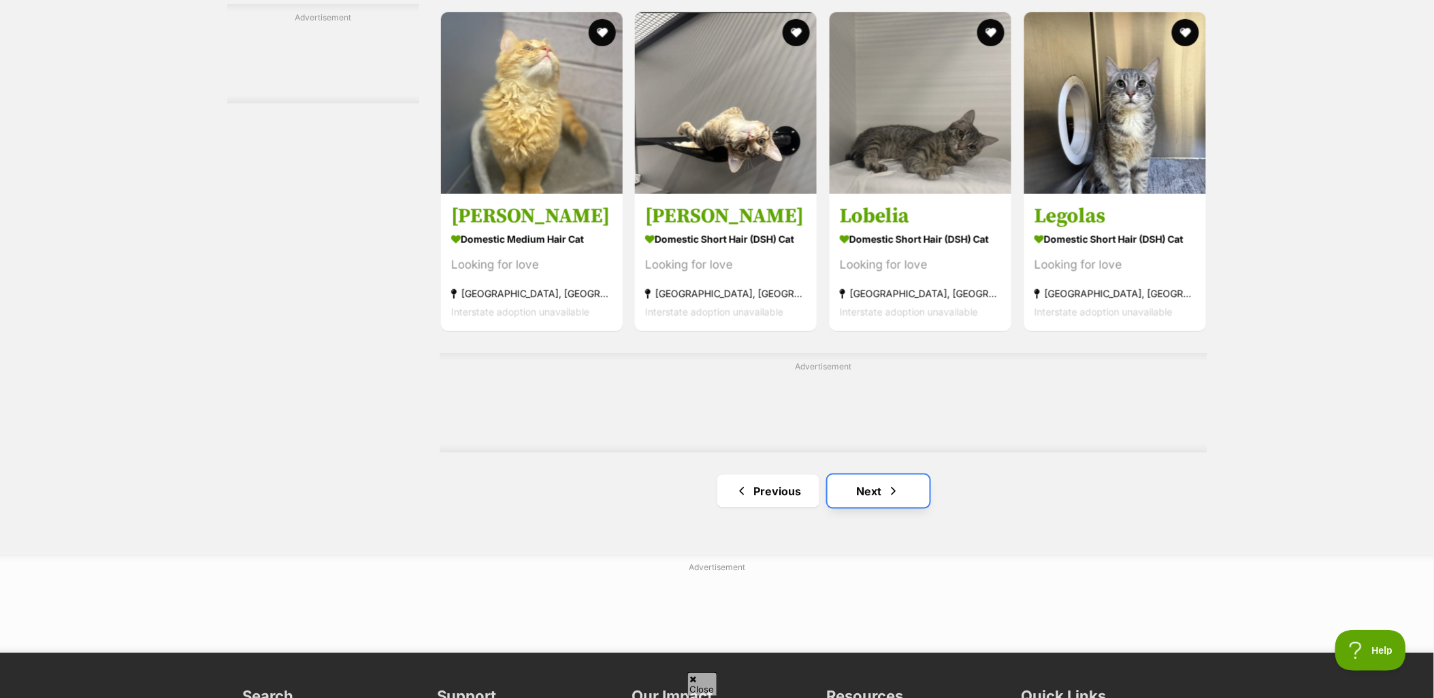
click at [862, 500] on link "Next" at bounding box center [879, 491] width 102 height 33
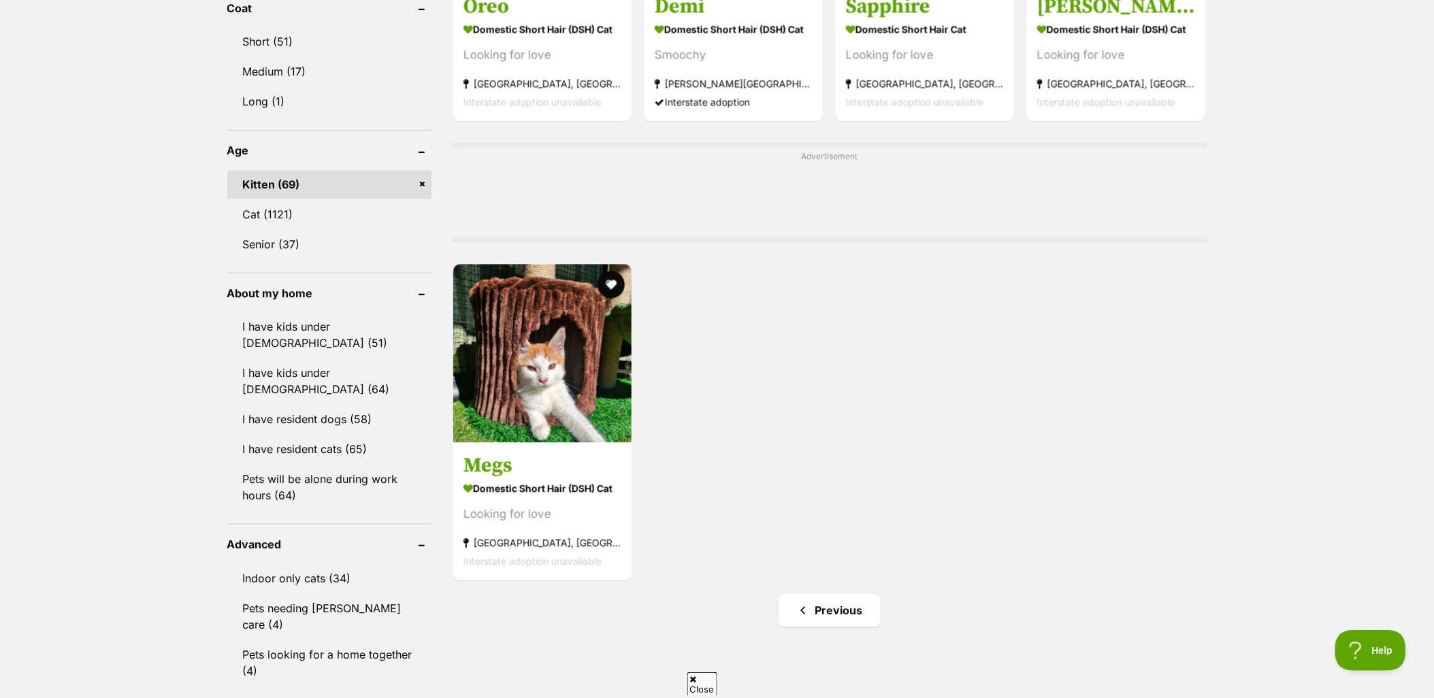
scroll to position [983, 0]
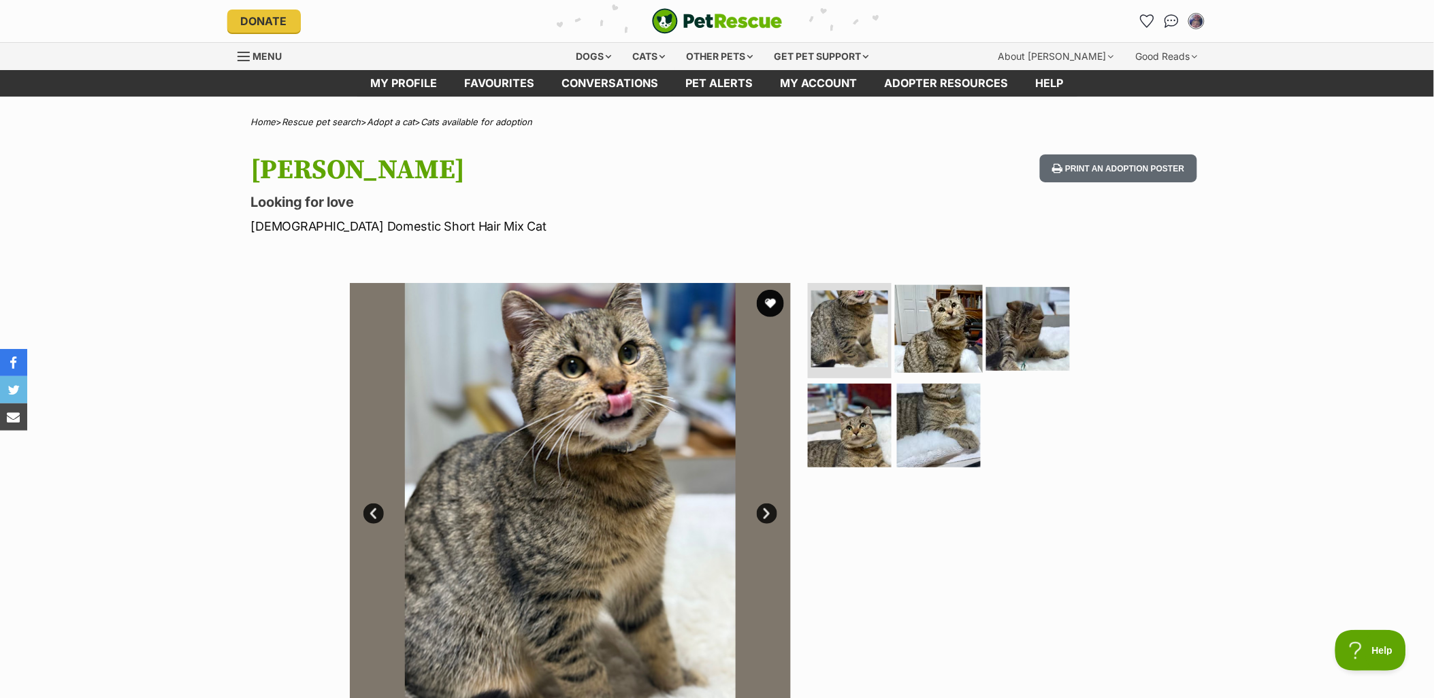
click at [920, 314] on img at bounding box center [939, 329] width 88 height 88
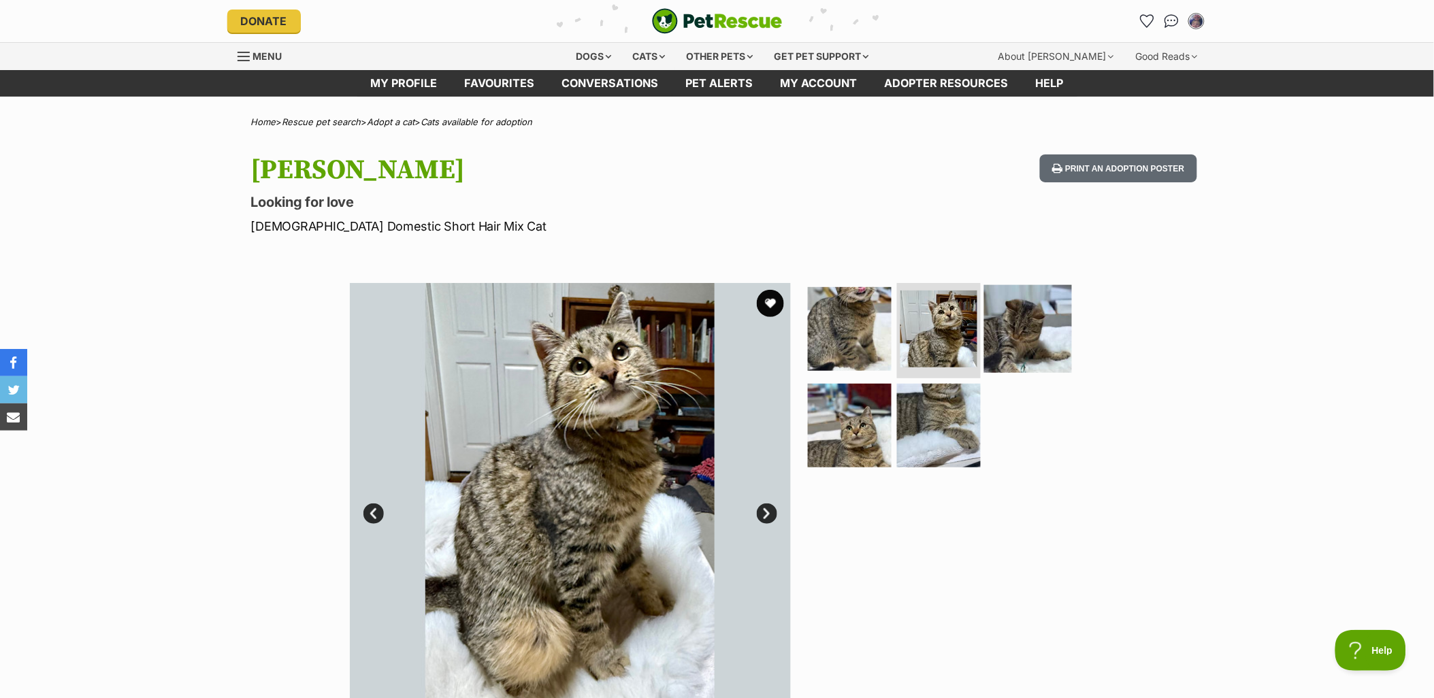
click at [1056, 316] on img at bounding box center [1028, 329] width 88 height 88
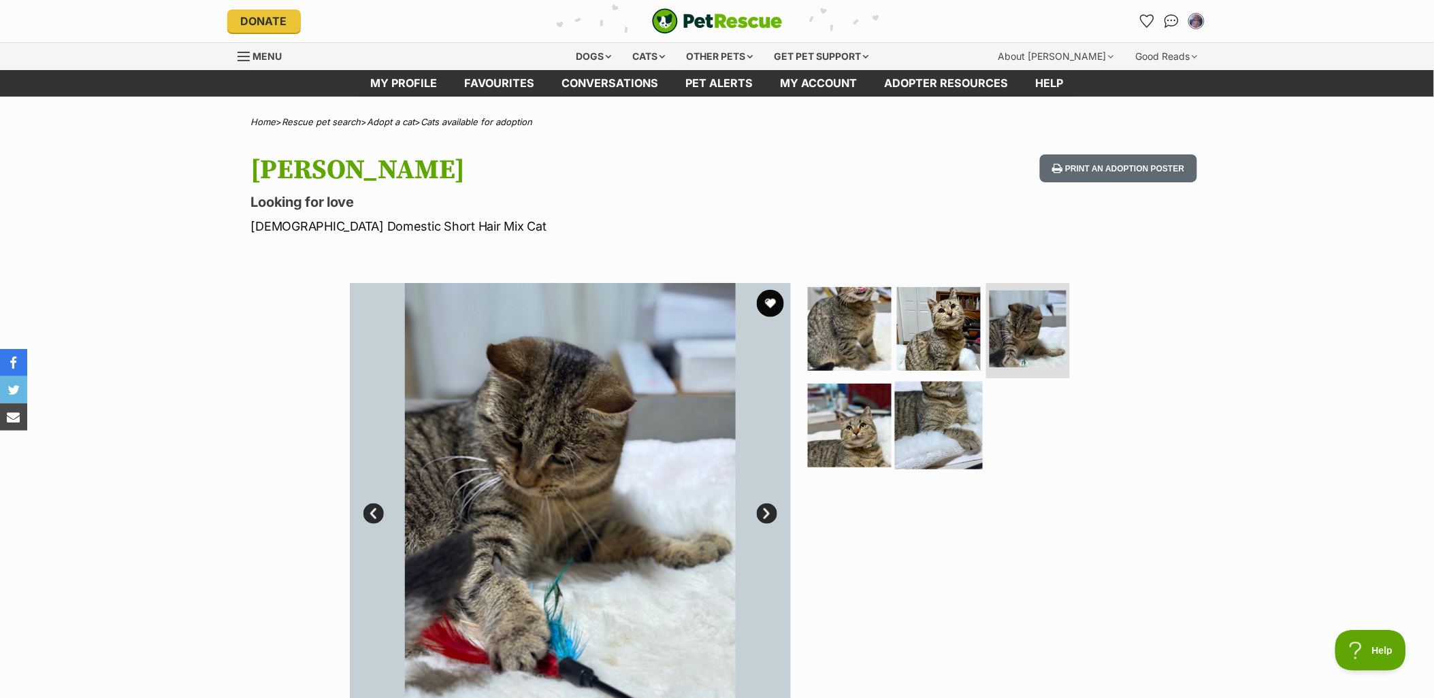
click at [914, 431] on img at bounding box center [939, 425] width 88 height 88
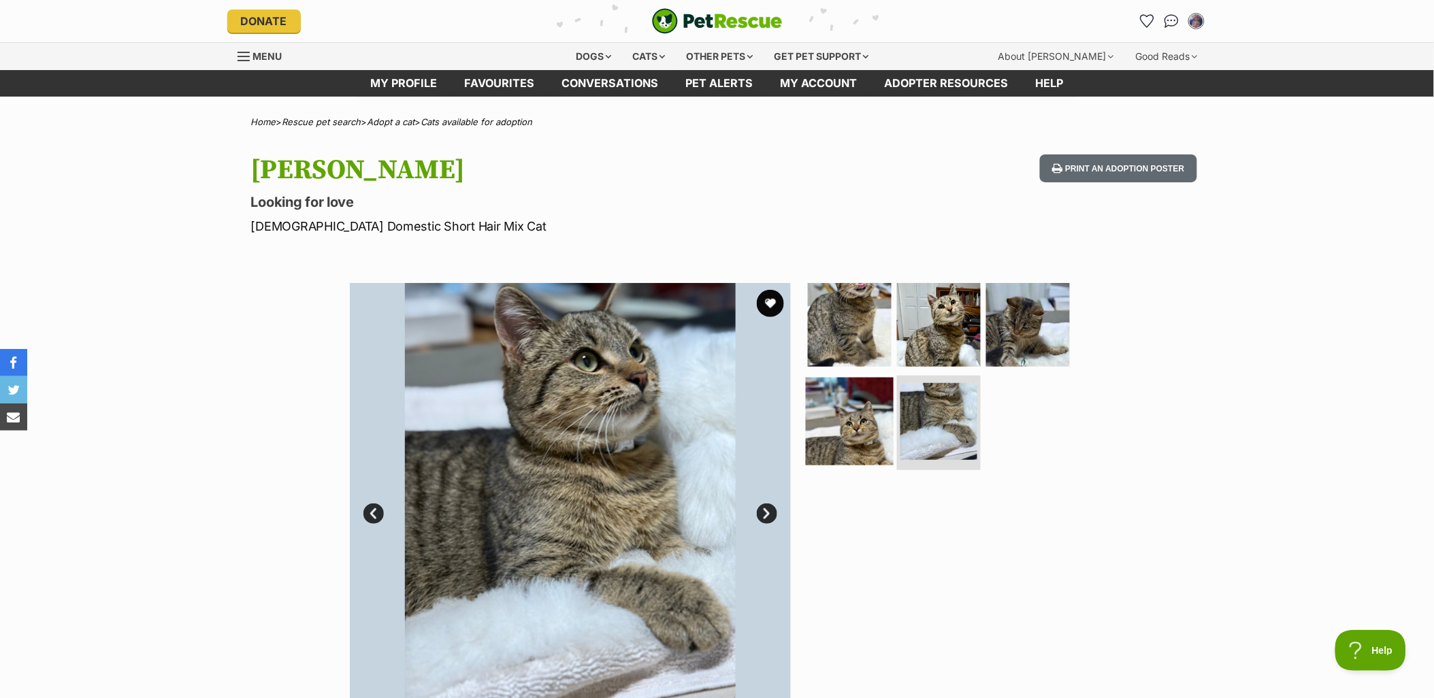
click at [842, 434] on img at bounding box center [850, 421] width 88 height 88
